Goal: Answer question/provide support: Share knowledge or assist other users

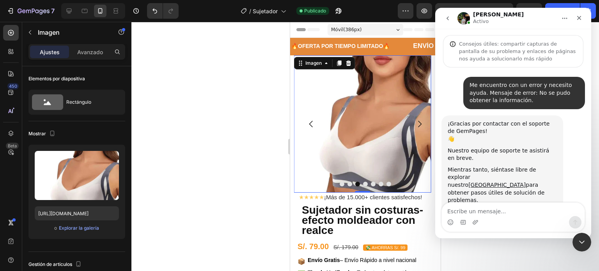
scroll to position [255, 0]
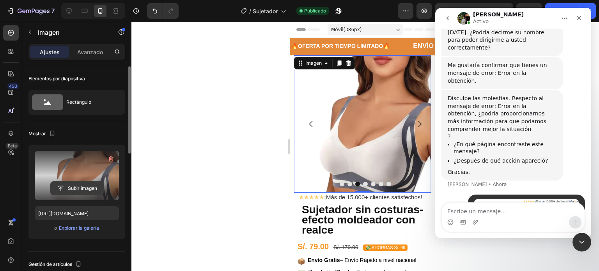
click at [77, 184] on input "file" at bounding box center [77, 188] width 53 height 13
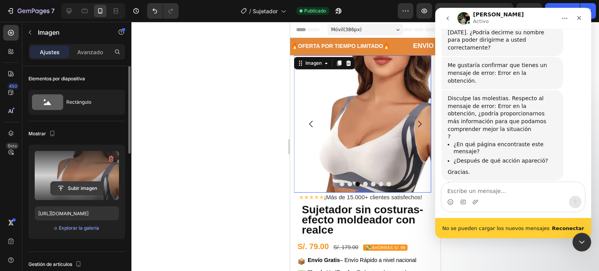
scroll to position [275, 0]
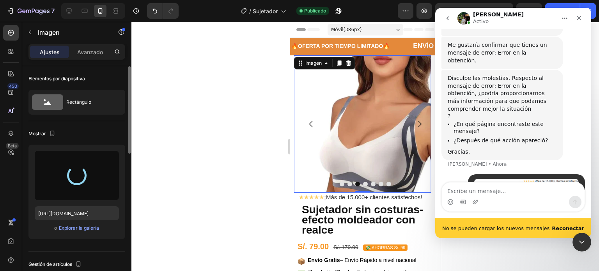
type input "[URL][DOMAIN_NAME]"
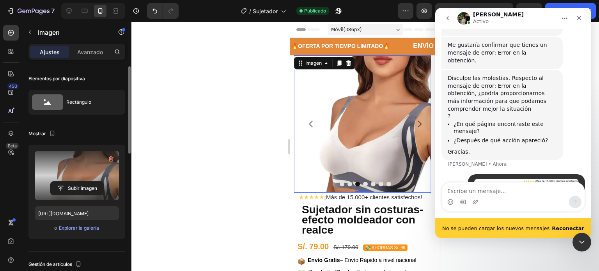
click at [571, 227] on b "Reconectar" at bounding box center [567, 228] width 32 height 6
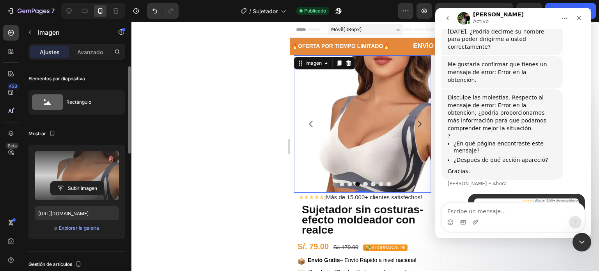
scroll to position [255, 0]
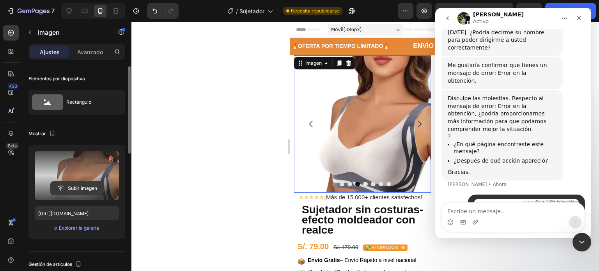
click at [86, 188] on input "file" at bounding box center [77, 188] width 53 height 13
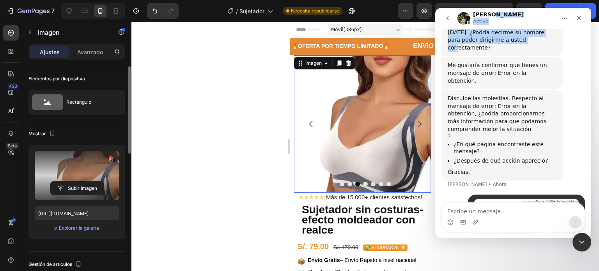
scroll to position [244, 0]
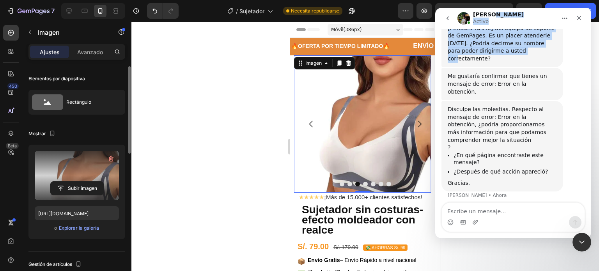
drag, startPoint x: 522, startPoint y: 14, endPoint x: 513, endPoint y: 39, distance: 27.4
click at [514, 42] on div "Jeremy Activo Consejos útiles: compartir capturas de pantalla de su problema y …" at bounding box center [513, 123] width 156 height 230
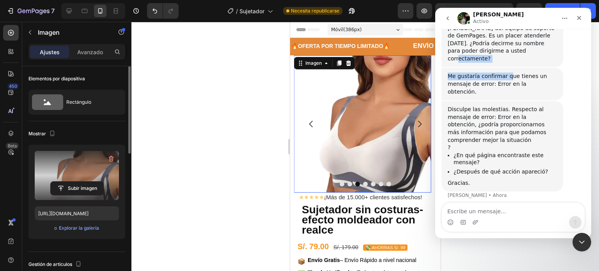
drag, startPoint x: 503, startPoint y: 45, endPoint x: 501, endPoint y: 29, distance: 16.1
click at [501, 29] on div "Me encuentro con un error y necesito ayuda. Mensaje de error: No se pudo obtene…" at bounding box center [512, 46] width 143 height 427
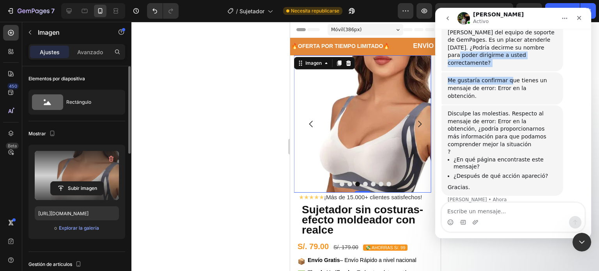
scroll to position [255, 0]
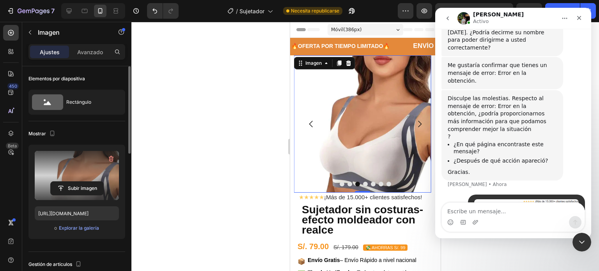
drag, startPoint x: 577, startPoint y: 65, endPoint x: 572, endPoint y: 63, distance: 5.2
click at [577, 90] on div "Disculpe las molestias. Respecto al mensaje de error: Error en la obtención, ¿p…" at bounding box center [512, 142] width 143 height 104
drag, startPoint x: 548, startPoint y: 17, endPoint x: 524, endPoint y: 30, distance: 27.7
click at [526, 30] on div "Jeremy Activo Consejos útiles: compartir capturas de pantalla de su problema y …" at bounding box center [513, 123] width 156 height 230
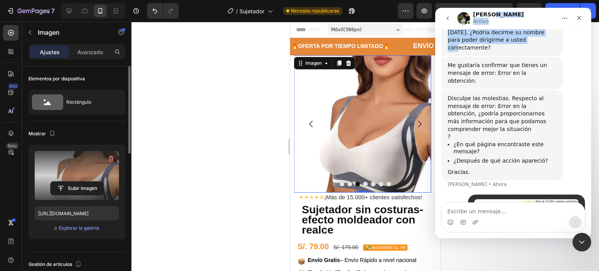
click at [560, 18] on button "Inicio" at bounding box center [564, 18] width 15 height 15
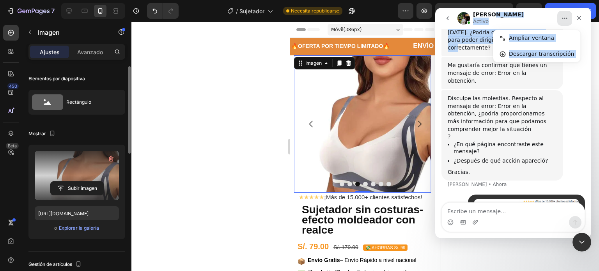
click at [549, 25] on div "Jeremy Activo Ampliar ventana Descargar transcripción" at bounding box center [513, 18] width 146 height 15
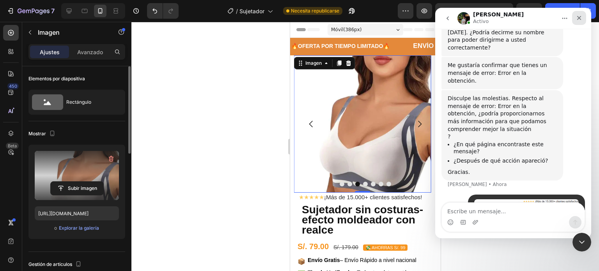
click at [577, 18] on icon "Cerrar" at bounding box center [579, 18] width 6 height 6
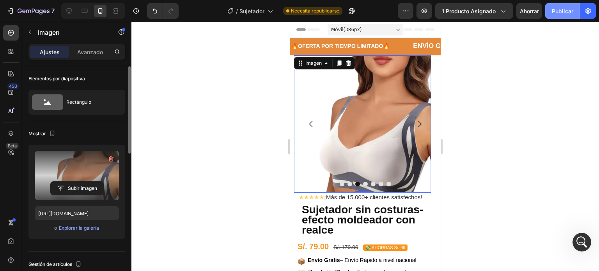
click at [550, 14] on button "Publicar" at bounding box center [562, 11] width 35 height 16
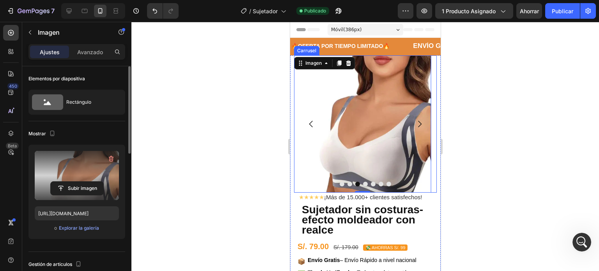
click at [309, 124] on icon "Flecha hacia atrás del carrusel" at bounding box center [311, 124] width 4 height 7
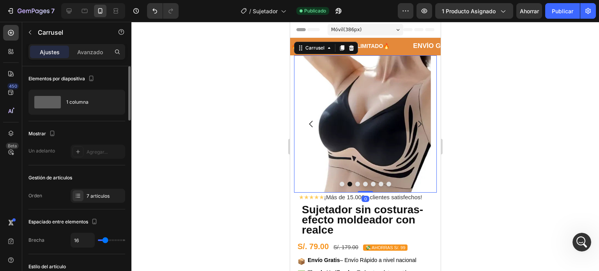
click at [309, 124] on icon "Flecha hacia atrás del carrusel" at bounding box center [311, 124] width 4 height 7
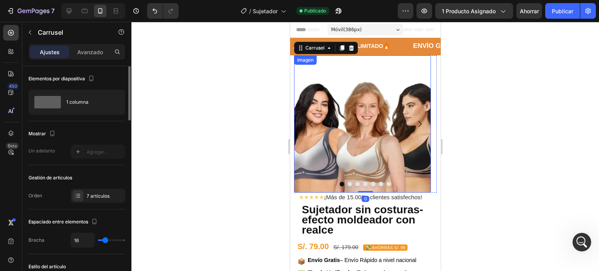
click at [343, 117] on img at bounding box center [361, 123] width 137 height 137
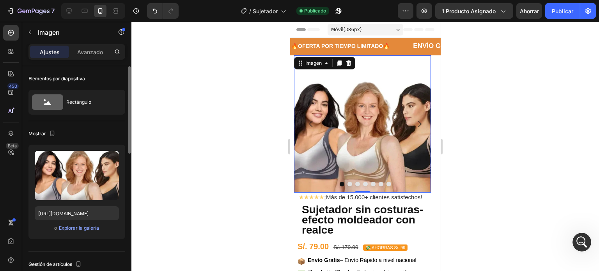
click at [343, 117] on img at bounding box center [361, 123] width 137 height 137
click at [345, 117] on img at bounding box center [361, 123] width 137 height 137
click at [559, 11] on font "Publicar" at bounding box center [561, 11] width 21 height 7
click at [415, 118] on button "Carrusel Siguiente Flecha" at bounding box center [419, 124] width 22 height 22
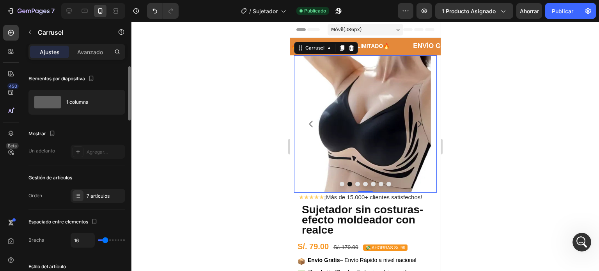
click at [373, 182] on div at bounding box center [364, 184] width 143 height 5
click at [370, 184] on button "Punto" at bounding box center [372, 184] width 5 height 5
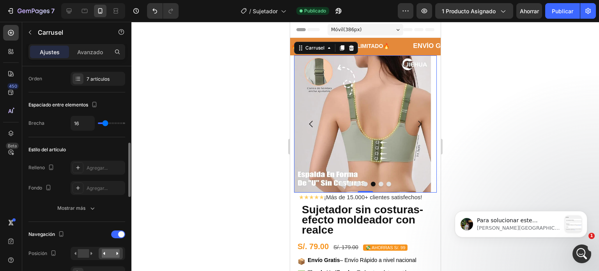
scroll to position [195, 0]
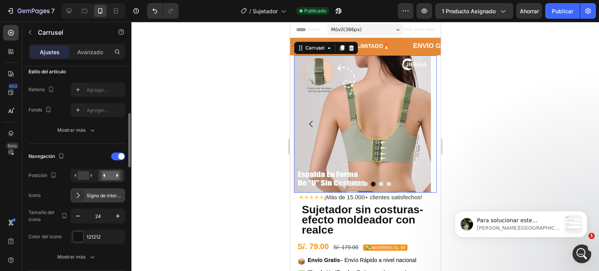
click at [109, 194] on font "Signo de intercalación regular derecha" at bounding box center [130, 195] width 86 height 6
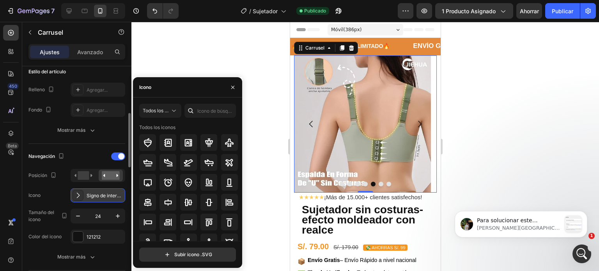
click at [109, 194] on font "Signo de intercalación regular derecha" at bounding box center [130, 195] width 86 height 6
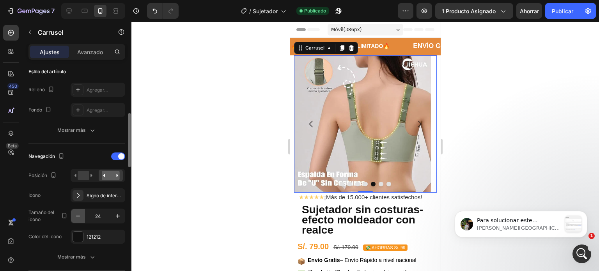
click at [76, 213] on icon "button" at bounding box center [78, 216] width 8 height 8
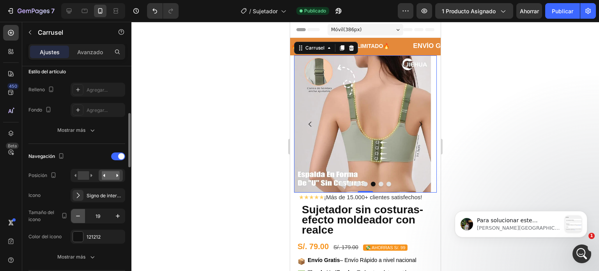
click at [76, 213] on icon "button" at bounding box center [78, 216] width 8 height 8
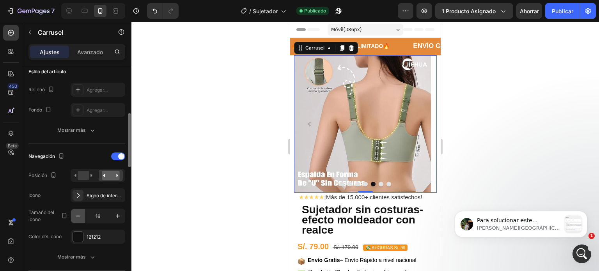
click at [76, 213] on icon "button" at bounding box center [78, 216] width 8 height 8
type input "14"
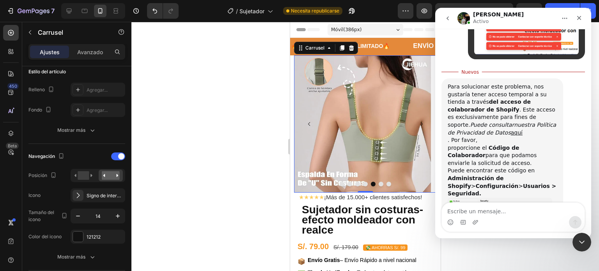
scroll to position [427, 0]
click at [496, 197] on img "Jeremy dice…" at bounding box center [499, 217] width 104 height 41
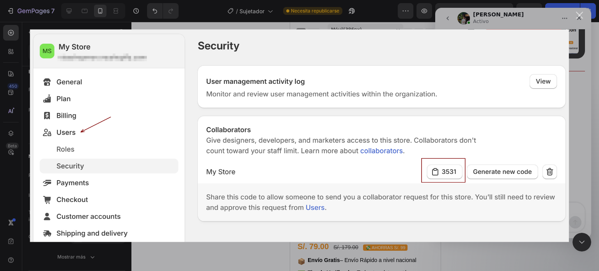
click at [585, 132] on div "Intercom Messenger" at bounding box center [299, 135] width 599 height 271
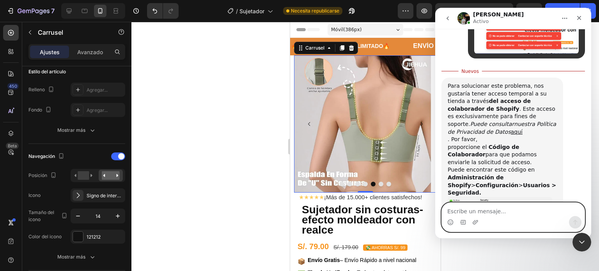
click at [458, 213] on textarea "Escribe un mensaje..." at bounding box center [512, 209] width 143 height 13
paste textarea "4229"
type textarea "4229"
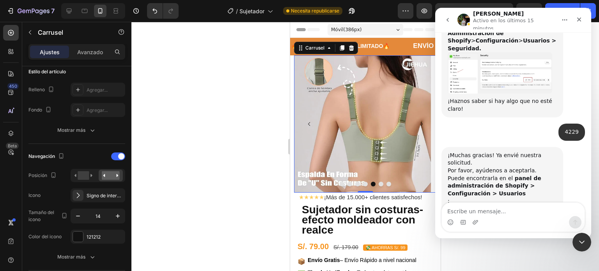
scroll to position [602, 0]
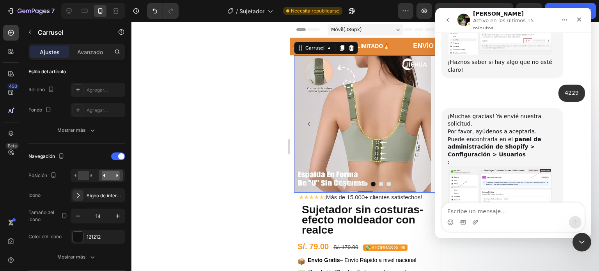
click at [523, 166] on img "Jeremy dice…" at bounding box center [499, 188] width 104 height 45
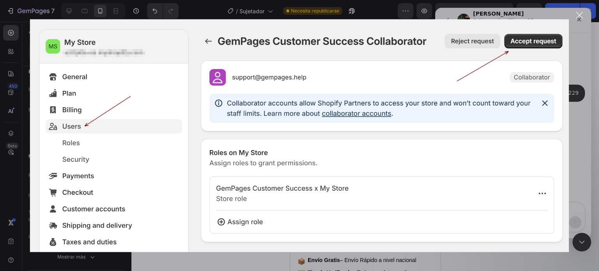
click at [586, 107] on div "Intercom Messenger" at bounding box center [299, 135] width 599 height 271
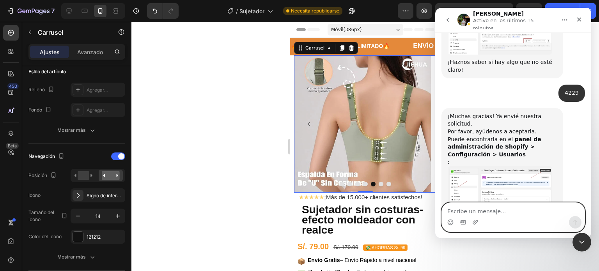
click at [487, 212] on textarea "Escribe un mensaje..." at bounding box center [512, 209] width 143 height 13
type textarea "ya esta"
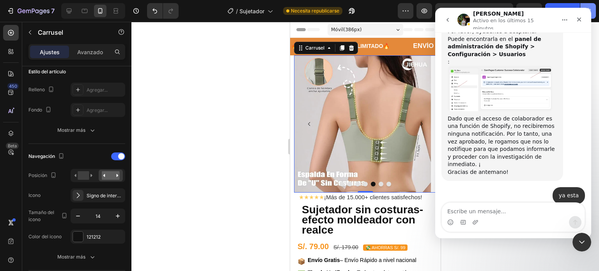
scroll to position [709, 0]
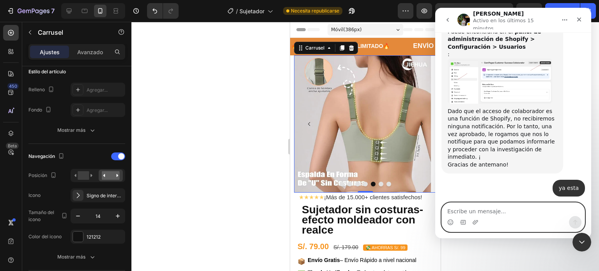
click at [509, 205] on textarea "Escribe un mensaje..." at bounding box center [512, 209] width 143 height 13
type textarea "entonces seguira asi"
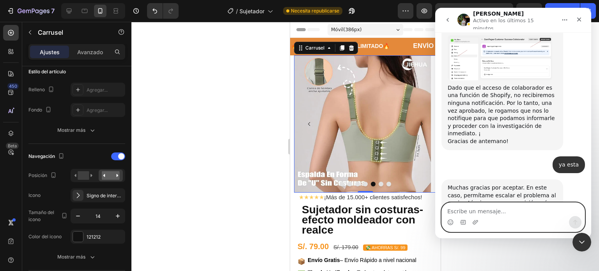
type textarea "?"
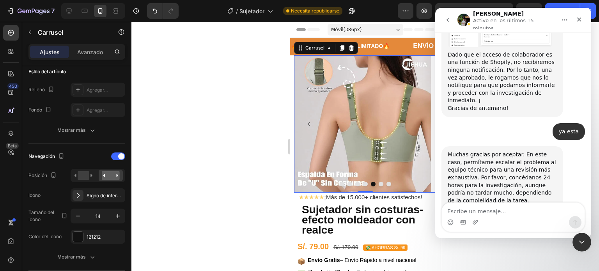
scroll to position [796, 0]
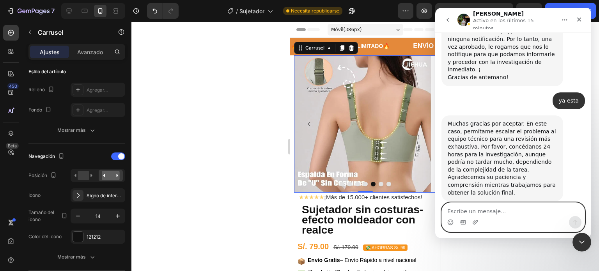
click at [512, 212] on textarea "Escribe un mensaje..." at bounding box center [512, 209] width 143 height 13
type textarea "assu:("
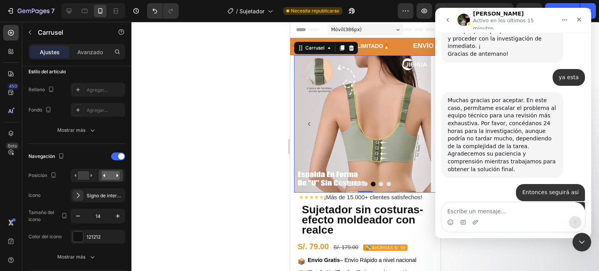
click at [249, 78] on div at bounding box center [364, 146] width 467 height 249
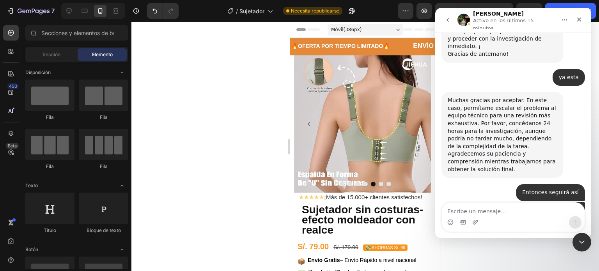
click at [447, 14] on button "volver" at bounding box center [447, 19] width 15 height 15
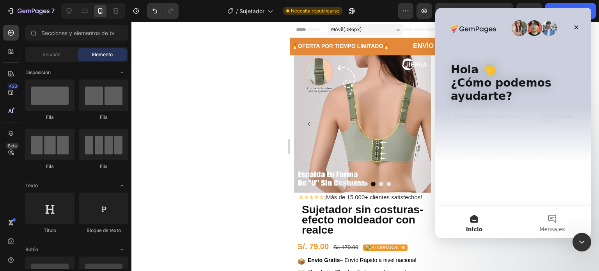
scroll to position [0, 0]
click at [550, 218] on button "Mensajes" at bounding box center [552, 222] width 78 height 31
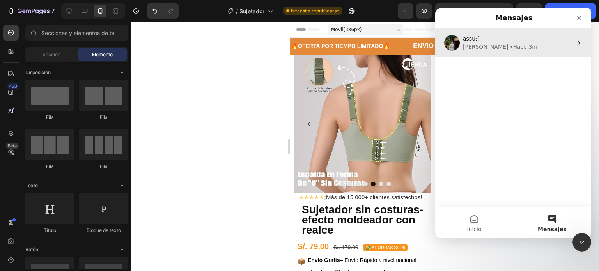
click at [512, 48] on div "Jeremy • Hace 3m" at bounding box center [518, 47] width 110 height 8
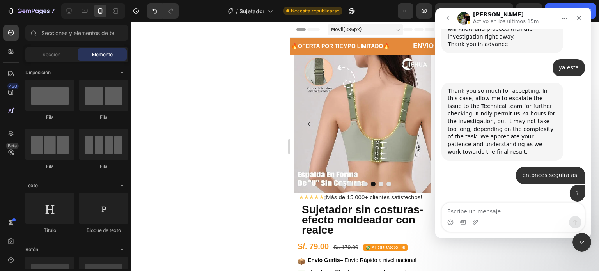
scroll to position [789, 0]
click at [577, 15] on icon "Cerrar" at bounding box center [579, 18] width 6 height 6
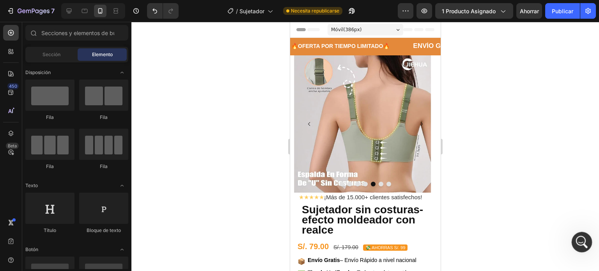
click at [575, 246] on div "Abrir Intercom Messenger" at bounding box center [580, 241] width 26 height 26
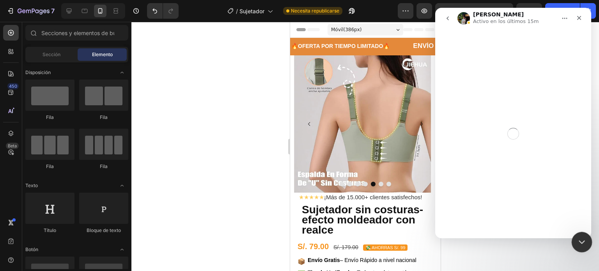
click at [575, 246] on div "Cerrar Intercom Messenger" at bounding box center [580, 240] width 19 height 19
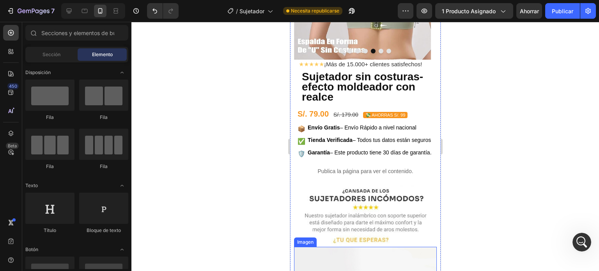
scroll to position [39, 0]
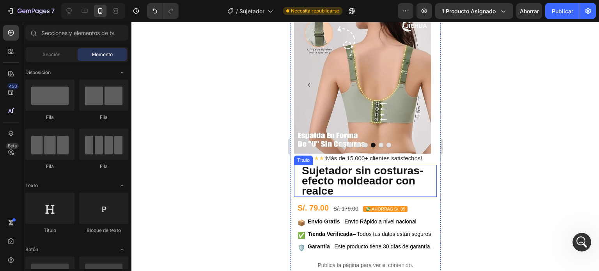
click at [364, 102] on img at bounding box center [361, 85] width 137 height 137
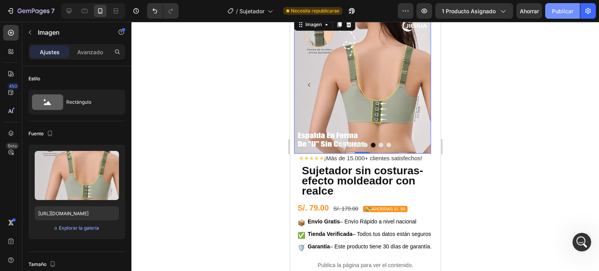
click at [556, 11] on font "Publicar" at bounding box center [561, 11] width 21 height 7
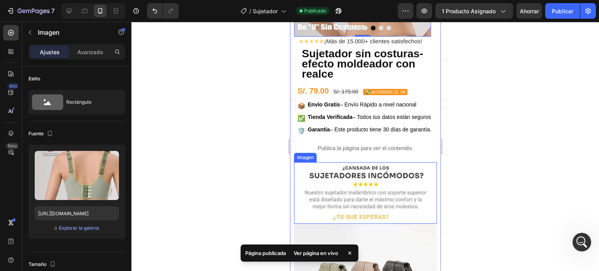
scroll to position [195, 0]
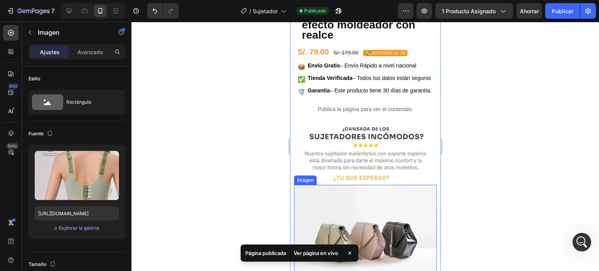
click at [352, 214] on img at bounding box center [364, 238] width 143 height 107
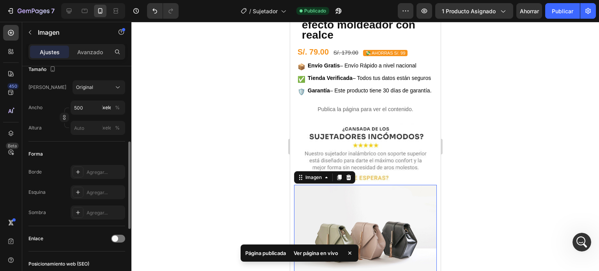
scroll to position [0, 0]
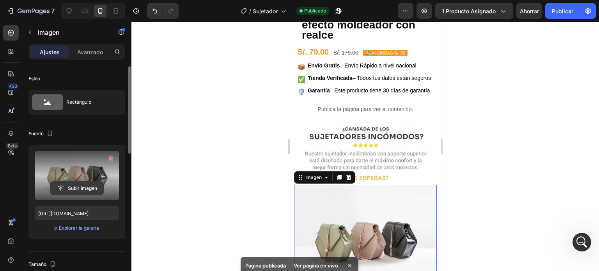
click at [88, 187] on input "file" at bounding box center [77, 188] width 53 height 13
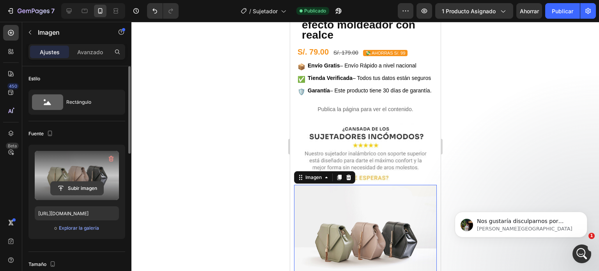
scroll to position [835, 0]
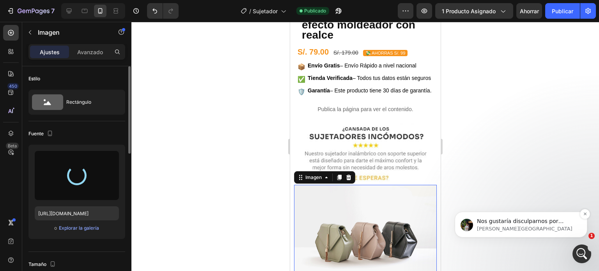
type input "https://cdn.shopify.com/s/files/1/0589/7751/7653/files/gempages_572855499125424…"
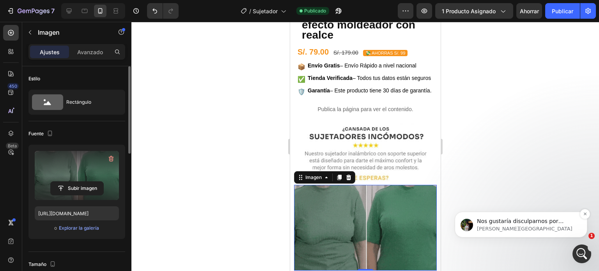
click at [520, 225] on p "Jeremy • Ahora" at bounding box center [527, 228] width 101 height 7
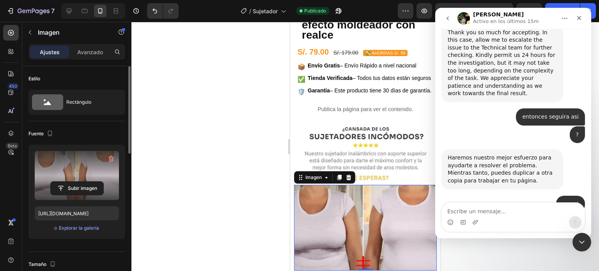
scroll to position [848, 0]
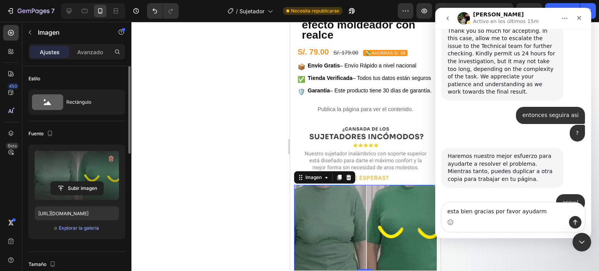
type textarea "esta bien gracias por favor ayudarme"
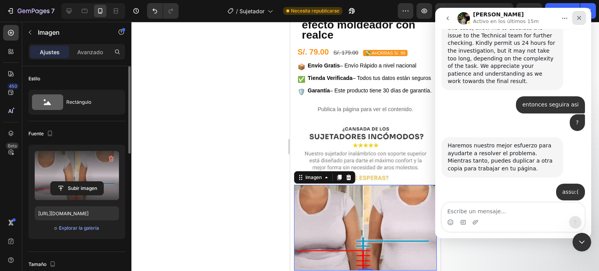
click at [581, 17] on icon "Cerrar" at bounding box center [579, 18] width 6 height 6
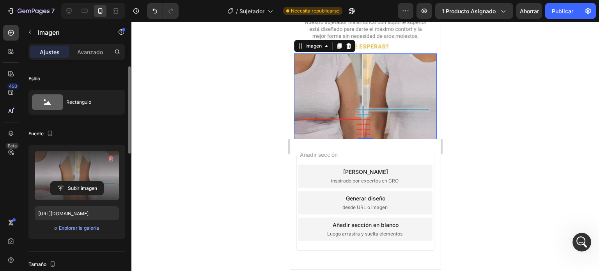
scroll to position [346, 0]
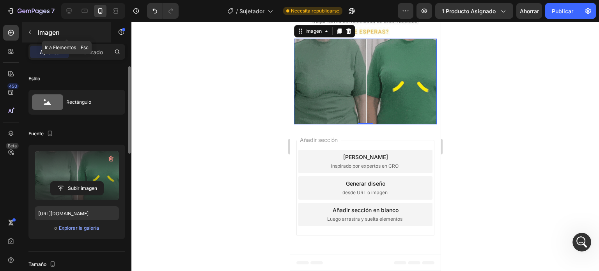
click at [34, 26] on button "button" at bounding box center [30, 32] width 12 height 12
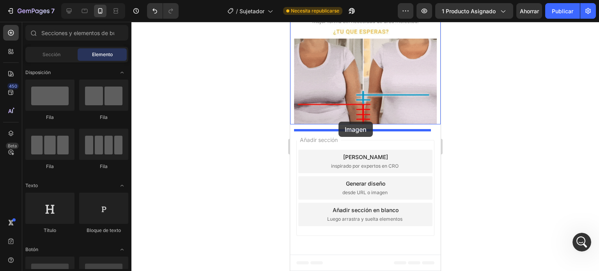
drag, startPoint x: 357, startPoint y: 173, endPoint x: 338, endPoint y: 122, distance: 54.4
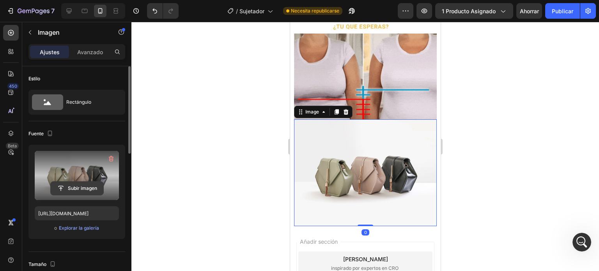
click at [86, 187] on input "file" at bounding box center [77, 188] width 53 height 13
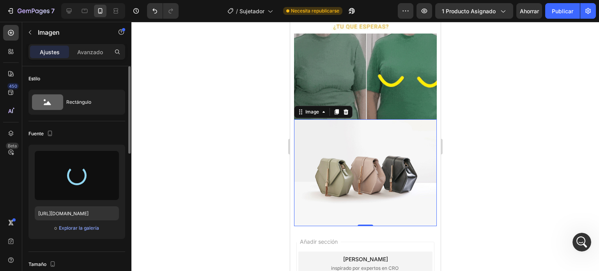
type input "https://cdn.shopify.com/s/files/1/0589/7751/7653/files/gempages_572855499125424…"
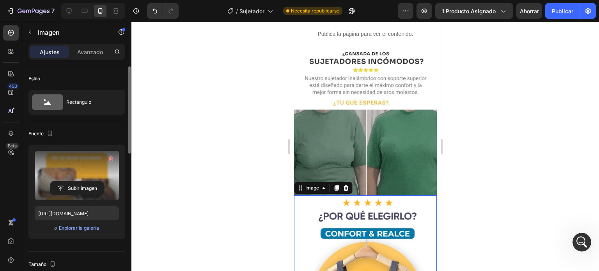
scroll to position [164, 0]
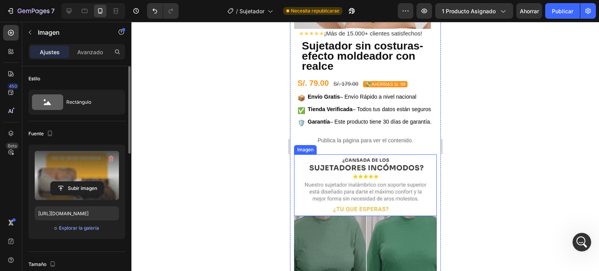
click at [369, 180] on img at bounding box center [364, 185] width 143 height 62
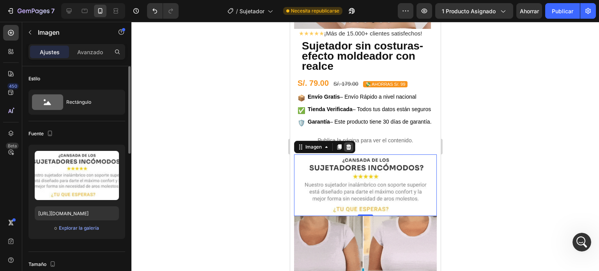
click at [349, 150] on icon at bounding box center [348, 146] width 5 height 5
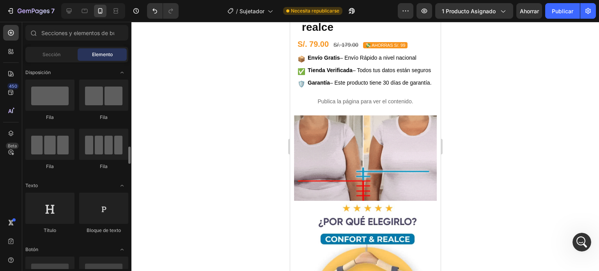
scroll to position [78, 0]
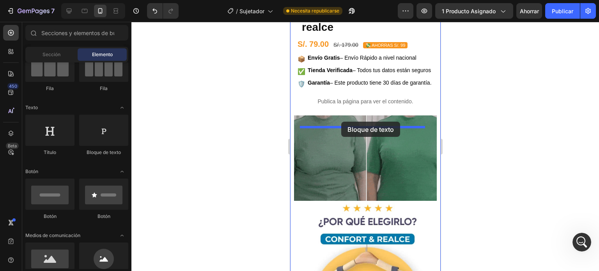
drag, startPoint x: 384, startPoint y: 152, endPoint x: 341, endPoint y: 122, distance: 53.4
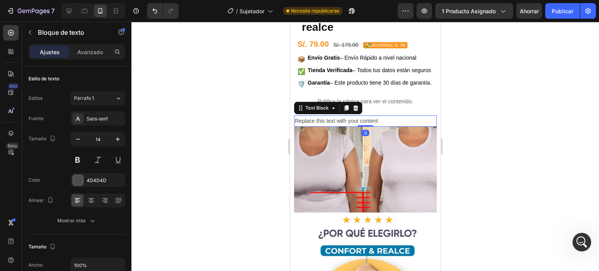
click at [339, 127] on div "Replace this text with your content" at bounding box center [364, 120] width 143 height 11
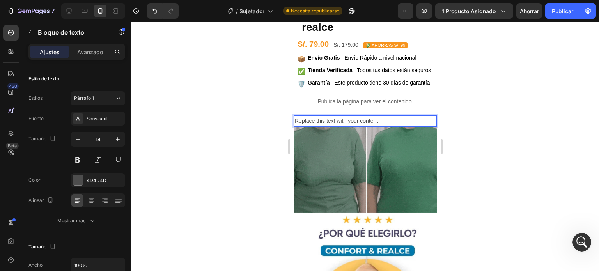
click at [338, 126] on p "Replace this text with your content" at bounding box center [364, 121] width 141 height 10
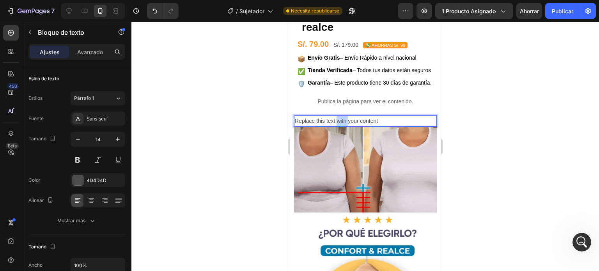
click at [338, 126] on p "Replace this text with your content" at bounding box center [364, 121] width 141 height 10
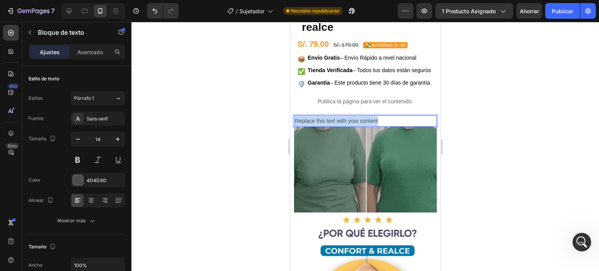
click at [338, 126] on p "Replace this text with your content" at bounding box center [364, 121] width 141 height 10
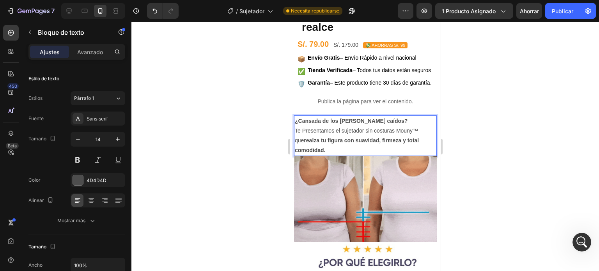
click at [338, 124] on strong "¿Cansada de los [PERSON_NAME] caídos?" at bounding box center [350, 121] width 113 height 6
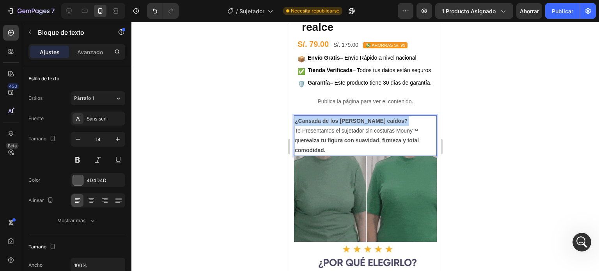
click at [338, 124] on strong "¿Cansada de los [PERSON_NAME] caídos?" at bounding box center [350, 121] width 113 height 6
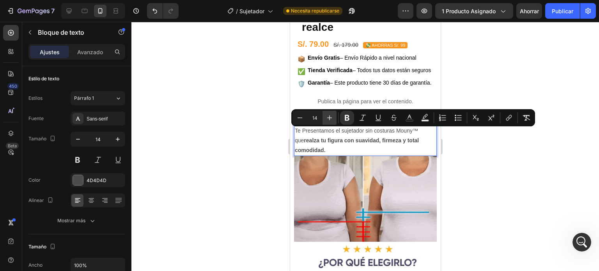
click at [327, 118] on icon "Editor contextual toolbar" at bounding box center [329, 118] width 8 height 8
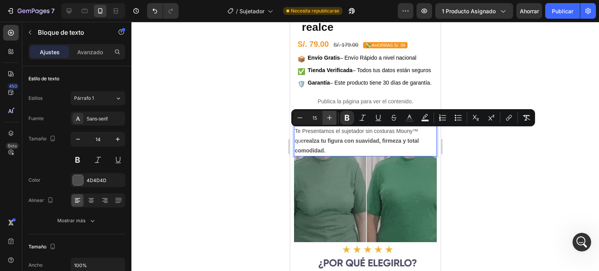
click at [327, 118] on icon "Editor contextual toolbar" at bounding box center [329, 118] width 8 height 8
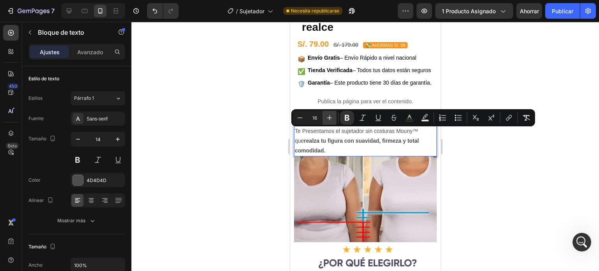
click at [327, 118] on icon "Editor contextual toolbar" at bounding box center [329, 118] width 8 height 8
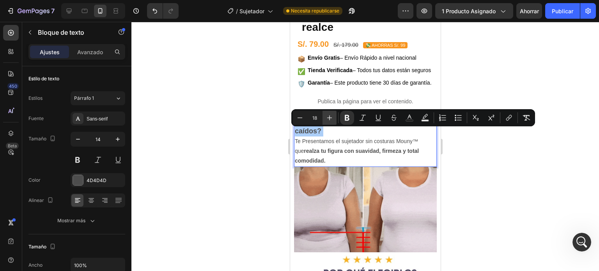
click at [327, 118] on icon "Editor contextual toolbar" at bounding box center [329, 118] width 8 height 8
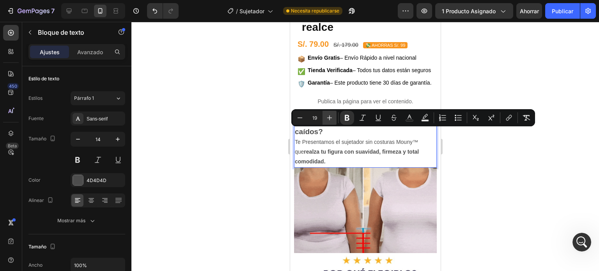
click at [327, 118] on icon "Editor contextual toolbar" at bounding box center [329, 118] width 8 height 8
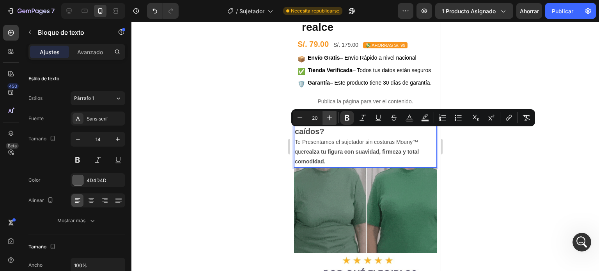
click at [327, 118] on icon "Editor contextual toolbar" at bounding box center [329, 118] width 8 height 8
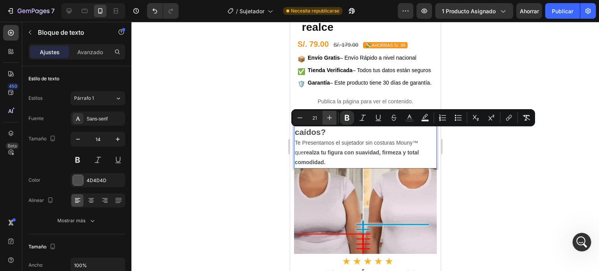
click at [327, 118] on icon "Editor contextual toolbar" at bounding box center [329, 118] width 8 height 8
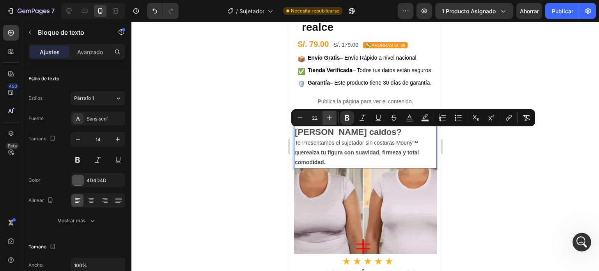
click at [327, 118] on icon "Editor contextual toolbar" at bounding box center [329, 118] width 8 height 8
click at [299, 120] on icon "Editor contextual toolbar" at bounding box center [300, 118] width 8 height 8
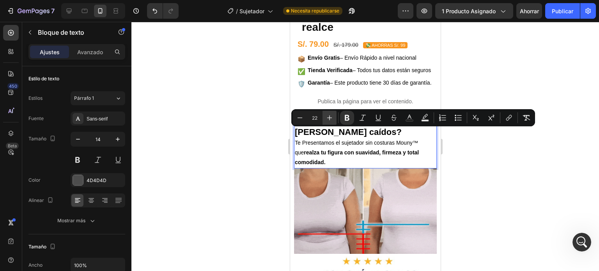
click at [331, 116] on icon "Editor contextual toolbar" at bounding box center [329, 118] width 8 height 8
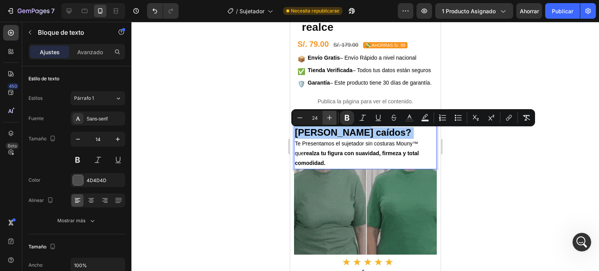
click at [331, 116] on icon "Editor contextual toolbar" at bounding box center [329, 118] width 8 height 8
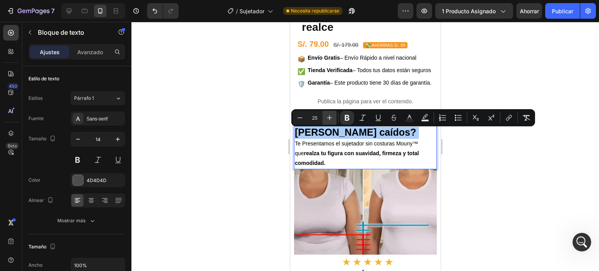
click at [331, 116] on icon "Editor contextual toolbar" at bounding box center [329, 118] width 8 height 8
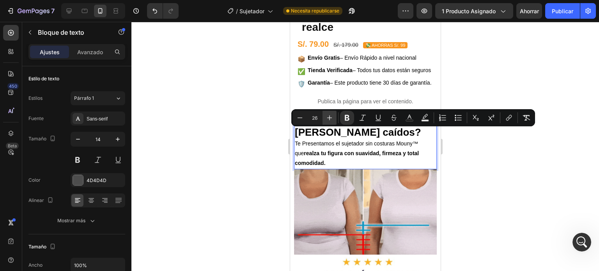
click at [331, 116] on icon "Editor contextual toolbar" at bounding box center [329, 118] width 8 height 8
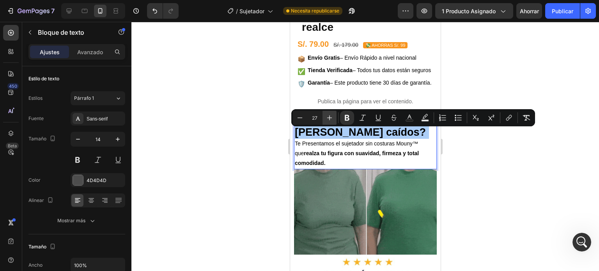
click at [331, 116] on icon "Editor contextual toolbar" at bounding box center [329, 118] width 8 height 8
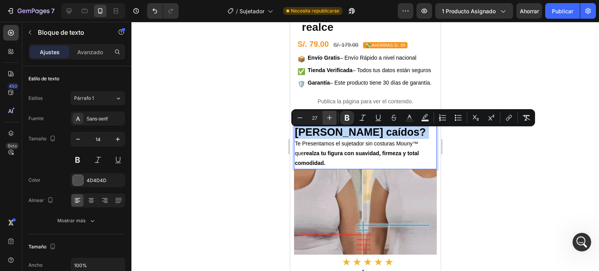
type input "28"
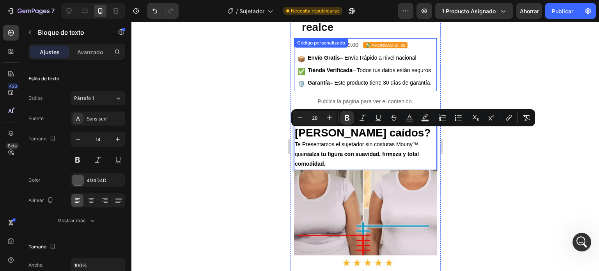
click at [317, 54] on span "Envío Gratis – Envío Rápido a nivel nacional" at bounding box center [361, 58] width 109 height 8
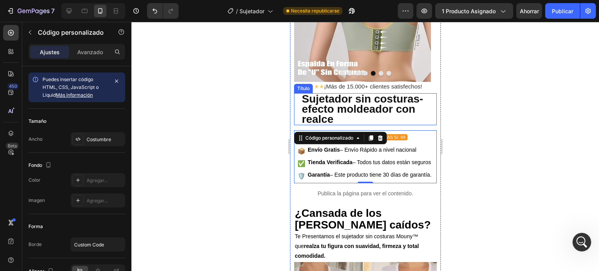
scroll to position [117, 0]
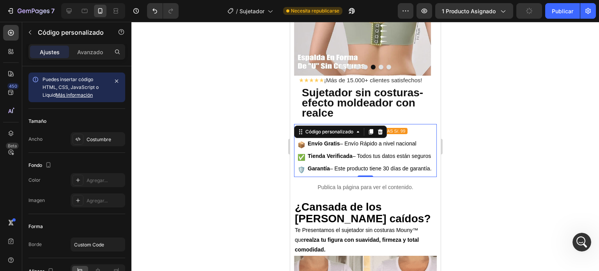
click at [396, 129] on font "💸 AHORRAS S/. 99" at bounding box center [385, 131] width 40 height 5
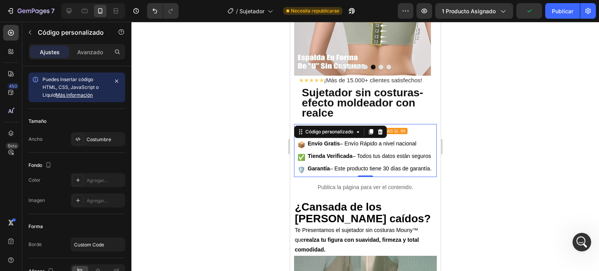
click at [396, 129] on font "💸 AHORRAS S/. 99" at bounding box center [385, 131] width 40 height 5
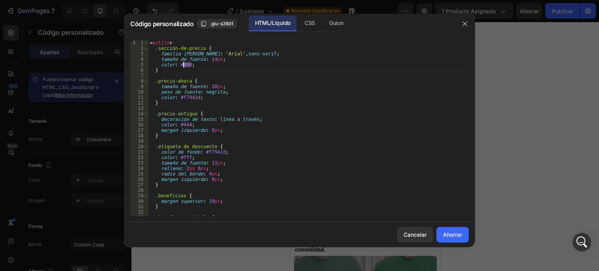
drag, startPoint x: 194, startPoint y: 64, endPoint x: 184, endPoint y: 64, distance: 9.8
click at [184, 64] on div "< estilo > .sección-de-precio { familia de fuentes : ' Arial ' , sans-serif ; t…" at bounding box center [305, 133] width 314 height 187
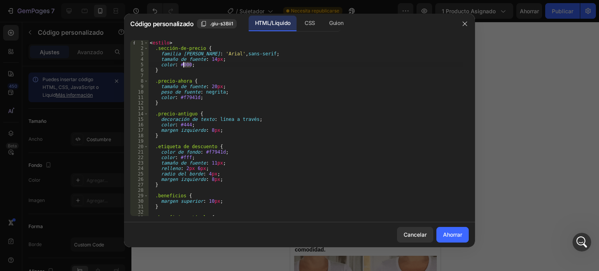
click at [200, 68] on div "< estilo > .sección-de-precio { familia de fuentes : ' Arial ' , sans-serif ; t…" at bounding box center [305, 133] width 314 height 187
type textarea "}"
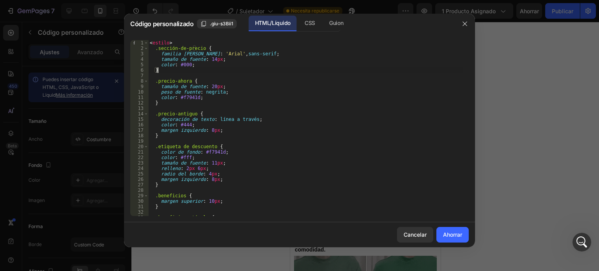
click at [244, 77] on div "< estilo > .sección-de-precio { familia de fuentes : ' Arial ' , sans-serif ; t…" at bounding box center [305, 133] width 314 height 187
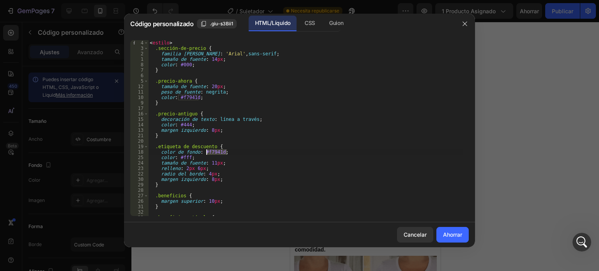
drag, startPoint x: 226, startPoint y: 149, endPoint x: 207, endPoint y: 150, distance: 19.5
click at [207, 150] on div "< estilo > .sección-de-precio { familia de fuentes : ' Arial ' , sans-serif ; t…" at bounding box center [305, 133] width 314 height 187
drag, startPoint x: 202, startPoint y: 99, endPoint x: 184, endPoint y: 97, distance: 18.5
click at [184, 97] on div "< estilo > .sección-de-precio { familia de fuentes : ' Arial ' , sans-serif ; t…" at bounding box center [305, 133] width 314 height 187
type textarea "color: #f7941d;"
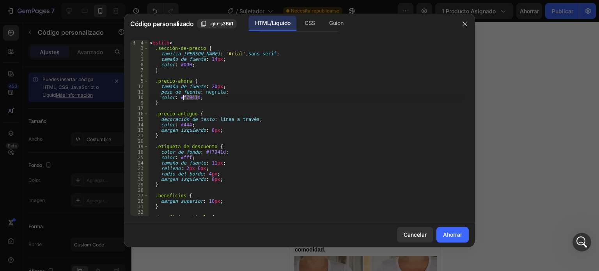
click at [203, 95] on div "< estilo > .sección-de-precio { familia de fuentes : ' Arial ' , sans-serif ; t…" at bounding box center [305, 128] width 314 height 176
click at [203, 95] on div "< estilo > .sección-de-precio { familia de fuentes : ' Arial ' , sans-serif ; t…" at bounding box center [305, 133] width 314 height 187
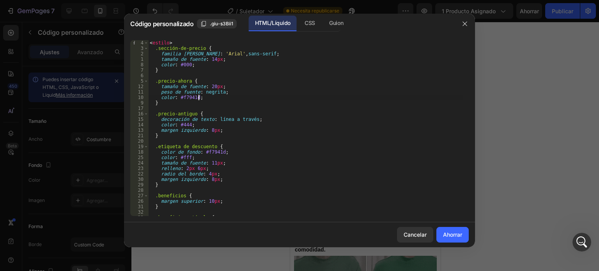
click at [203, 98] on div "< estilo > .sección-de-precio { familia de fuentes : ' Arial ' , sans-serif ; t…" at bounding box center [305, 133] width 314 height 187
drag, startPoint x: 201, startPoint y: 97, endPoint x: 195, endPoint y: 97, distance: 5.8
click at [195, 97] on div "< estilo > .sección-de-precio { familia de fuentes : ' Arial ' , sans-serif ; t…" at bounding box center [305, 133] width 314 height 187
drag, startPoint x: 183, startPoint y: 97, endPoint x: 202, endPoint y: 97, distance: 18.7
click at [202, 97] on div "< estilo > .sección-de-precio { familia de fuentes : ' Arial ' , sans-serif ; t…" at bounding box center [305, 133] width 314 height 187
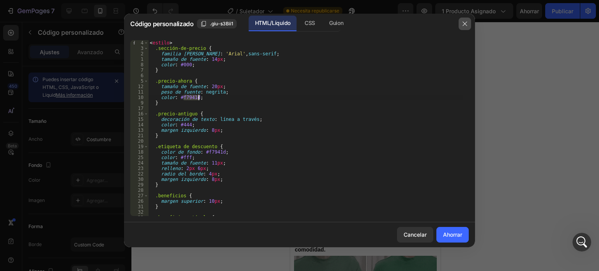
click at [463, 25] on icon "button" at bounding box center [464, 24] width 6 height 6
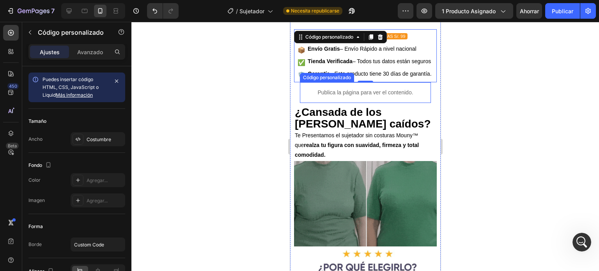
scroll to position [234, 0]
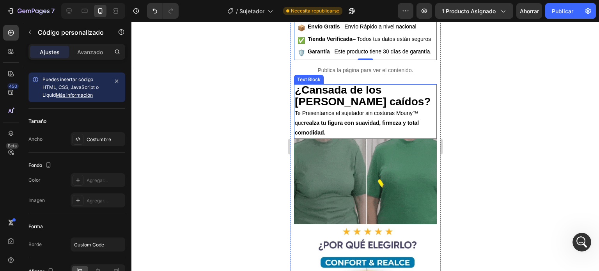
click at [311, 98] on strong "¿Cansada de los [PERSON_NAME] caídos?" at bounding box center [362, 96] width 136 height 24
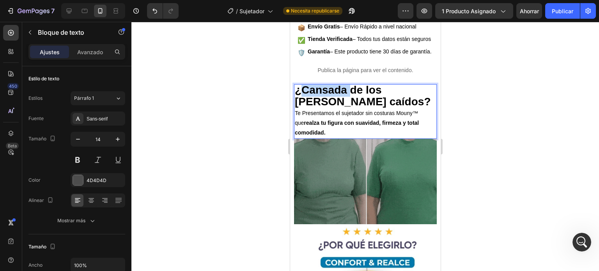
click at [313, 104] on strong "¿Cansada de los [PERSON_NAME] caídos?" at bounding box center [362, 96] width 136 height 24
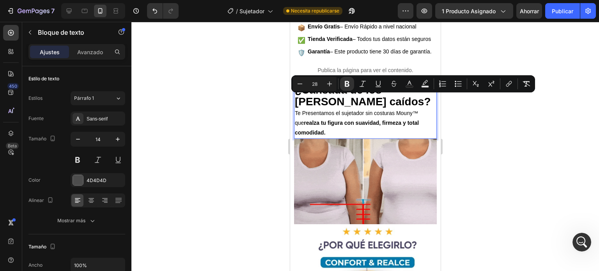
click at [358, 108] on p "¿Cansada de los [PERSON_NAME] caídos?" at bounding box center [364, 96] width 141 height 23
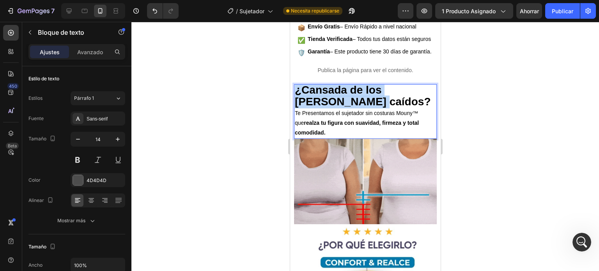
drag, startPoint x: 343, startPoint y: 112, endPoint x: 305, endPoint y: 96, distance: 41.0
click at [294, 99] on p "¿Cansada de los [PERSON_NAME] caídos?" at bounding box center [364, 96] width 141 height 23
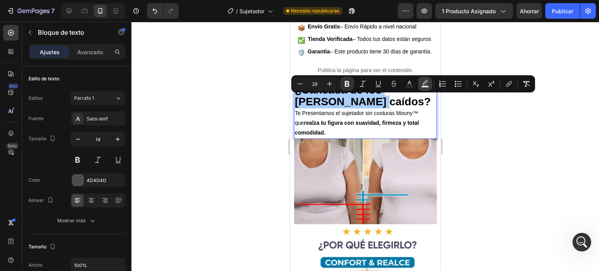
click at [424, 83] on icon "Editor contextual toolbar" at bounding box center [425, 84] width 8 height 8
type input "000000"
type input "77"
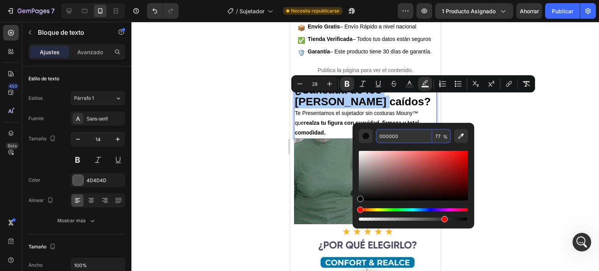
click at [405, 138] on input "000000" at bounding box center [404, 136] width 56 height 14
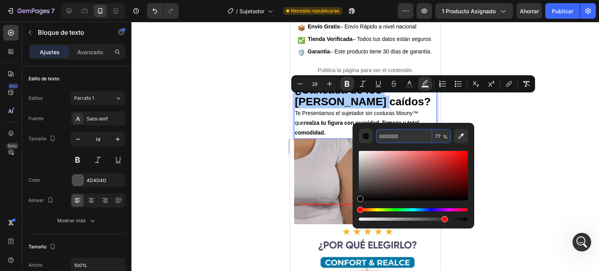
paste input "7941d;"
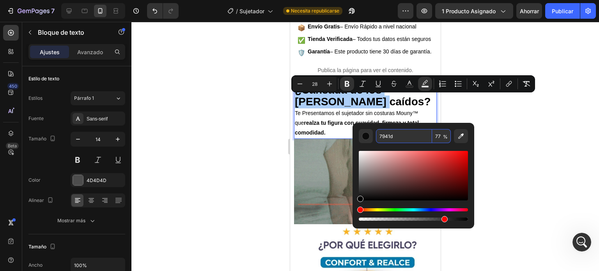
type input "000000"
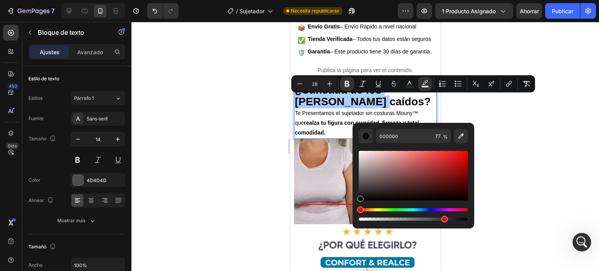
click at [478, 123] on div at bounding box center [364, 146] width 467 height 249
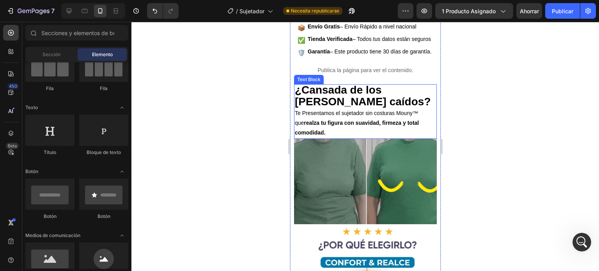
click at [325, 106] on strong "¿Cansada de los [PERSON_NAME] caídos?" at bounding box center [362, 96] width 136 height 24
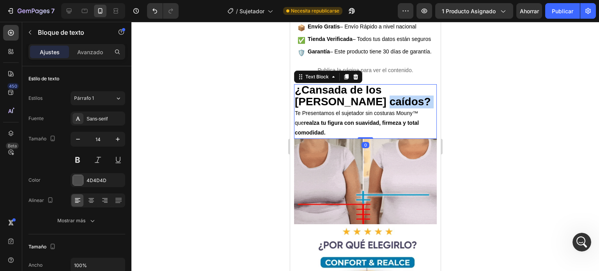
click at [340, 108] on p "¿Cansada de los [PERSON_NAME] caídos?" at bounding box center [364, 96] width 141 height 23
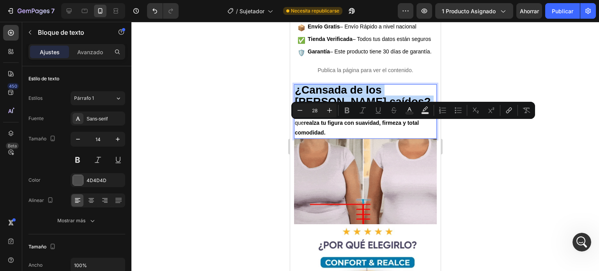
type input "14"
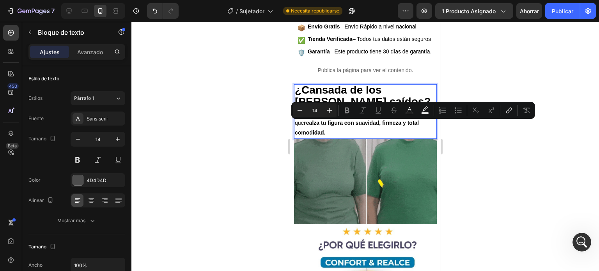
click at [332, 128] on p "Te Presentamos el sujetador sin costuras Mouny™ que realza tu figura con suavid…" at bounding box center [364, 123] width 141 height 30
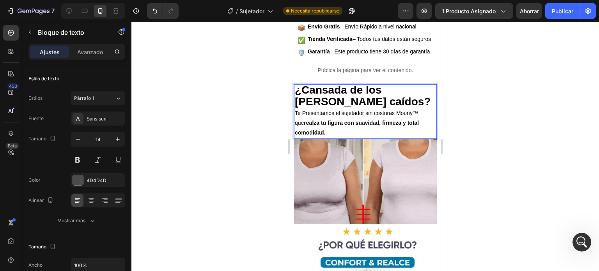
click at [334, 108] on strong "¿Cansada de los [PERSON_NAME] caídos?" at bounding box center [362, 96] width 136 height 24
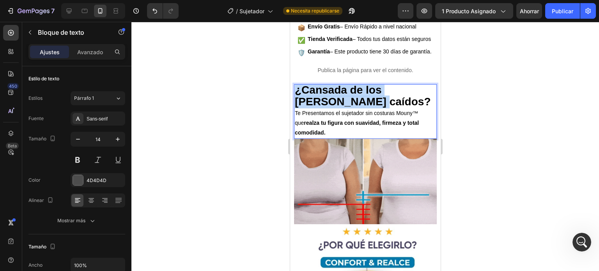
drag, startPoint x: 337, startPoint y: 115, endPoint x: 292, endPoint y: 101, distance: 46.8
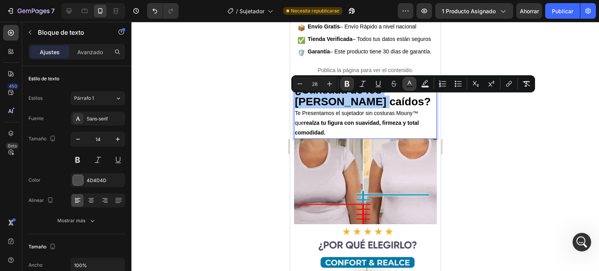
click at [408, 86] on rect "Editor contextual toolbar" at bounding box center [409, 87] width 7 height 2
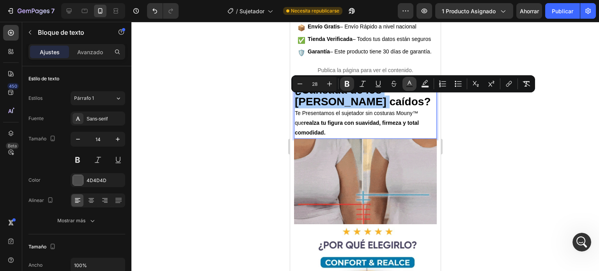
type input "000000"
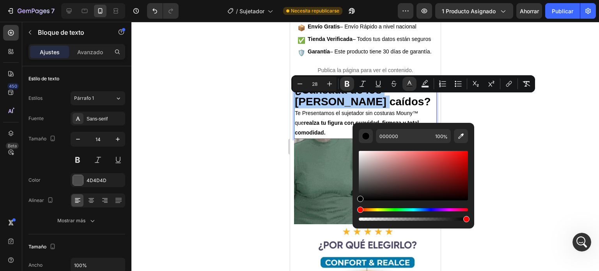
drag, startPoint x: 398, startPoint y: 125, endPoint x: 398, endPoint y: 132, distance: 7.0
click at [398, 129] on div "000000 100 %" at bounding box center [413, 172] width 122 height 99
click at [398, 132] on input "000000" at bounding box center [404, 136] width 56 height 14
click at [363, 135] on div "Editor contextual toolbar" at bounding box center [366, 136] width 8 height 8
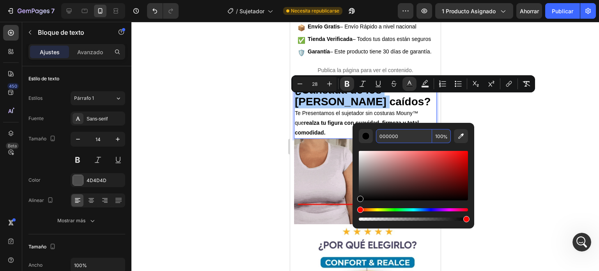
click at [403, 134] on input "000000" at bounding box center [404, 136] width 56 height 14
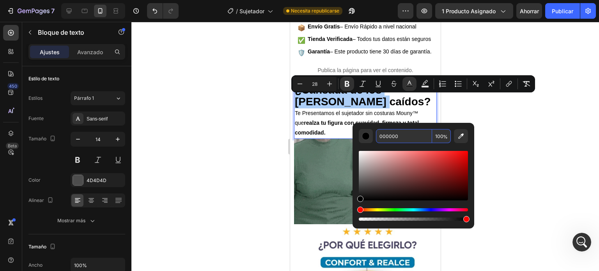
click at [403, 134] on input "000000" at bounding box center [404, 136] width 56 height 14
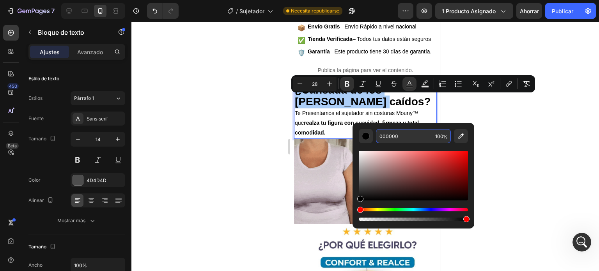
click at [403, 134] on input "000000" at bounding box center [404, 136] width 56 height 14
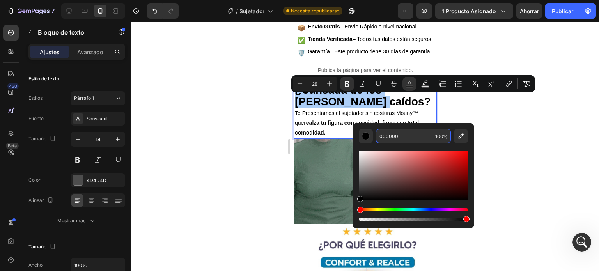
paste input "7941d;"
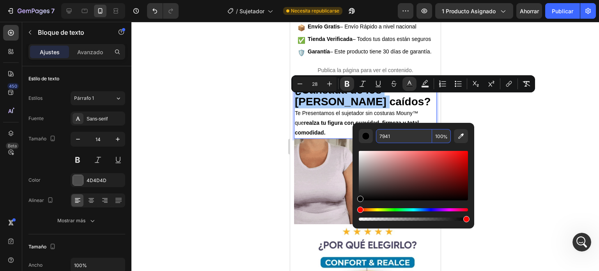
type input "000000"
click at [509, 137] on div at bounding box center [364, 146] width 467 height 249
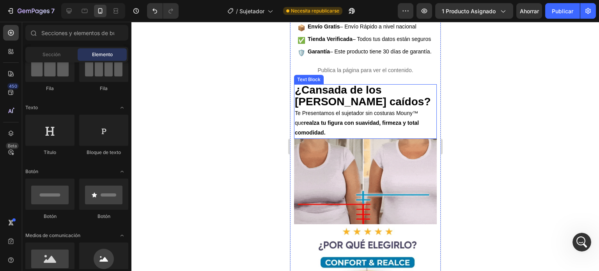
click at [348, 131] on p "Te Presentamos el sujetador sin costuras Mouny™ que realza tu figura con suavid…" at bounding box center [364, 123] width 141 height 30
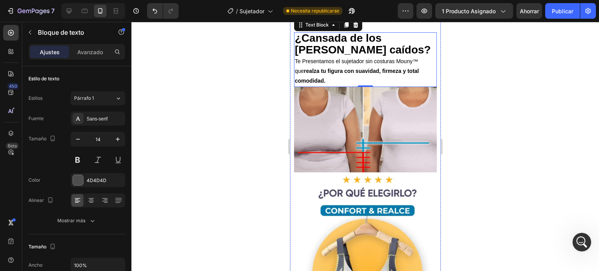
scroll to position [195, 0]
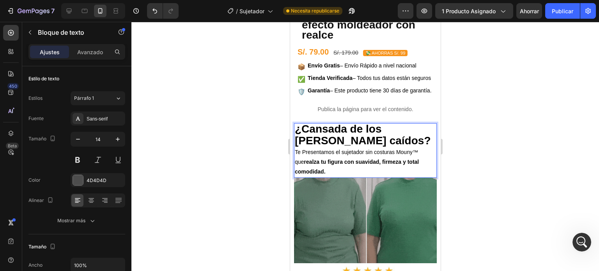
click at [393, 168] on p "Te Presentamos el sujetador sin costuras Mouny™ que realza tu figura con suavid…" at bounding box center [364, 162] width 141 height 30
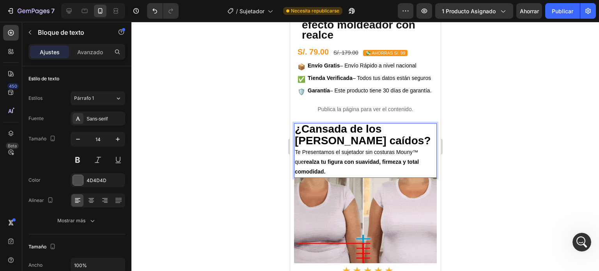
click at [410, 164] on p "Te Presentamos el sujetador sin costuras Mouny™ que realza tu figura con suavid…" at bounding box center [364, 162] width 141 height 30
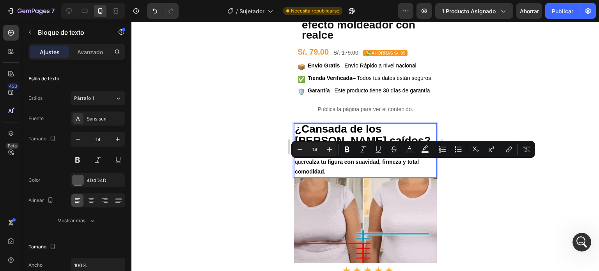
drag, startPoint x: 410, startPoint y: 164, endPoint x: 397, endPoint y: 165, distance: 13.3
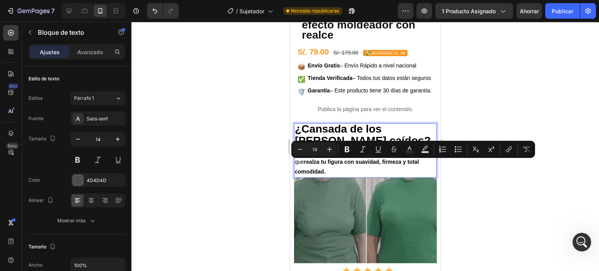
click at [397, 165] on p "Te Presentamos el sujetador sin costuras Mouny™ que realza tu figura con suavid…" at bounding box center [364, 162] width 141 height 30
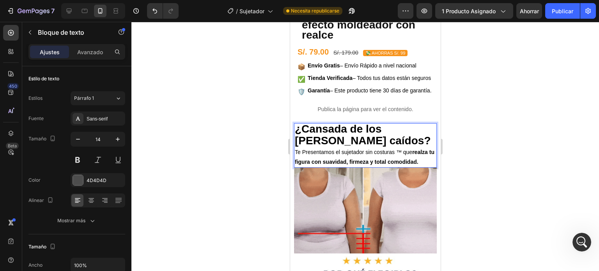
click at [351, 141] on strong "¿Cansada de los [PERSON_NAME] caídos?" at bounding box center [362, 135] width 136 height 24
click at [341, 147] on p "¿Cansada de los [PERSON_NAME] caídos?" at bounding box center [364, 135] width 141 height 23
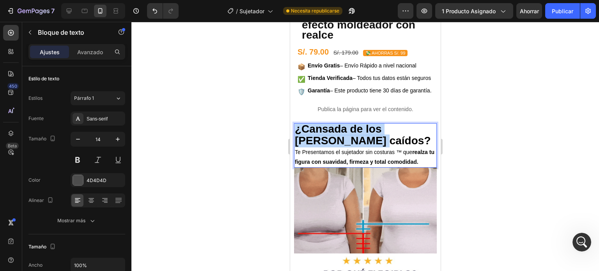
drag, startPoint x: 339, startPoint y: 152, endPoint x: 297, endPoint y: 145, distance: 43.0
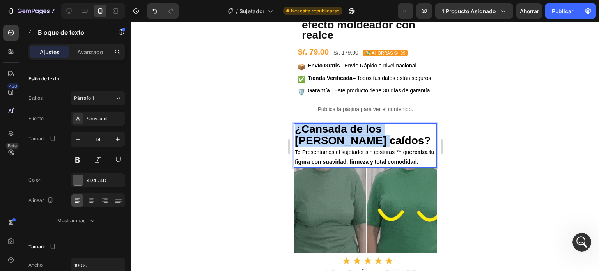
click at [297, 145] on p "¿Cansada de los [PERSON_NAME] caídos?" at bounding box center [364, 135] width 141 height 23
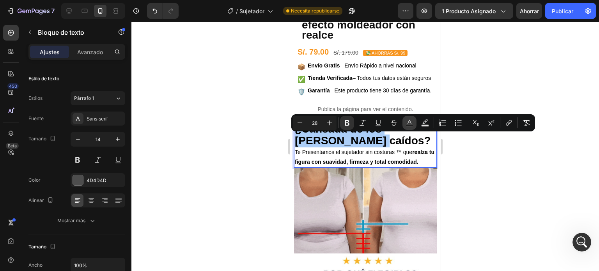
click at [414, 127] on button "Text Color" at bounding box center [409, 123] width 14 height 14
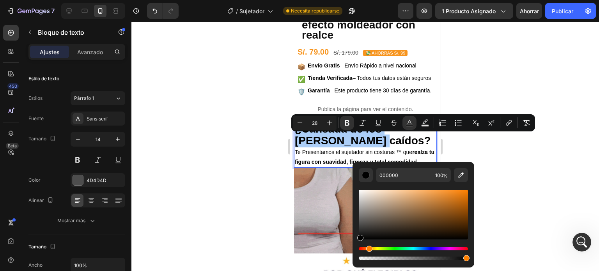
drag, startPoint x: 362, startPoint y: 248, endPoint x: 367, endPoint y: 248, distance: 5.1
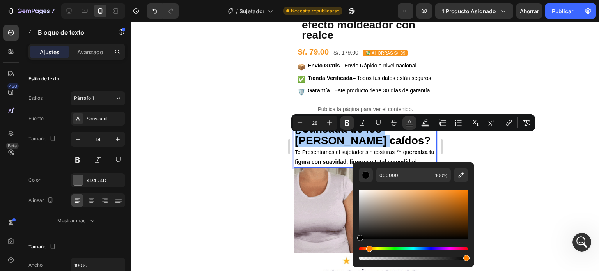
click at [367, 248] on div "Matiz" at bounding box center [369, 248] width 6 height 6
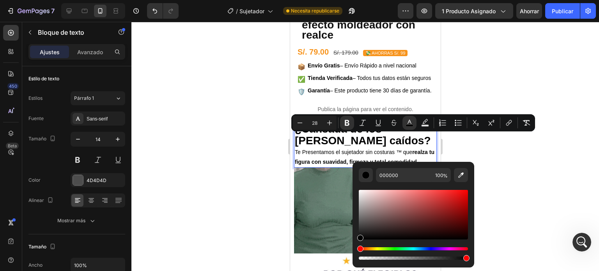
click at [364, 245] on div "Editor contextual toolbar" at bounding box center [412, 224] width 109 height 73
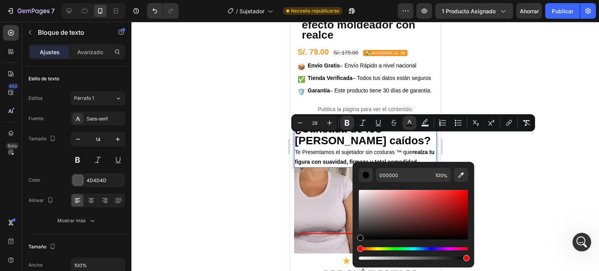
click at [367, 249] on div "Matiz" at bounding box center [412, 248] width 109 height 3
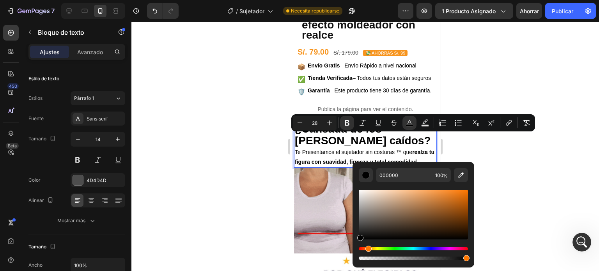
click at [366, 247] on div "Matiz" at bounding box center [368, 248] width 6 height 6
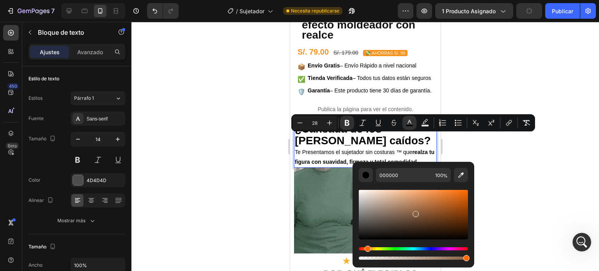
click at [414, 212] on div "Editor contextual toolbar" at bounding box center [412, 214] width 109 height 49
click at [425, 199] on div "Editor contextual toolbar" at bounding box center [412, 214] width 109 height 49
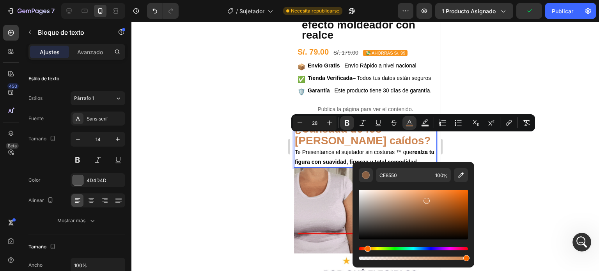
click at [429, 189] on div "Editor contextual toolbar" at bounding box center [412, 224] width 109 height 73
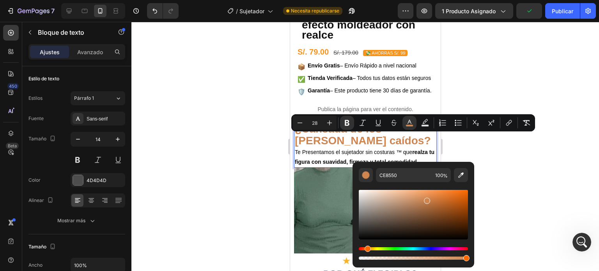
click at [436, 185] on div "Editor contextual toolbar" at bounding box center [412, 221] width 109 height 79
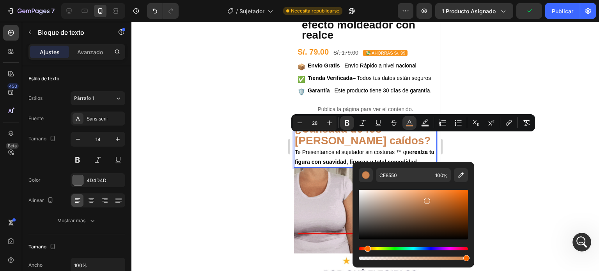
click at [440, 185] on div "Editor contextual toolbar" at bounding box center [412, 221] width 109 height 79
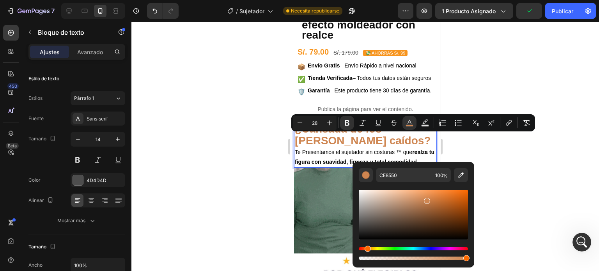
click at [440, 185] on div "Editor contextual toolbar" at bounding box center [412, 221] width 109 height 79
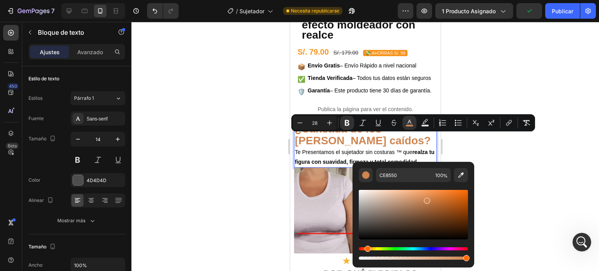
click at [434, 193] on div "Editor contextual toolbar" at bounding box center [412, 214] width 109 height 49
type input "ED8D49"
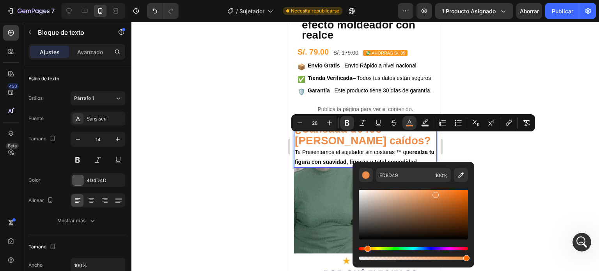
click at [427, 187] on div "Barra de herramientas contextual del editor" at bounding box center [412, 221] width 109 height 79
click at [358, 147] on p "¿Cansada de los [PERSON_NAME] caídos?" at bounding box center [364, 135] width 141 height 23
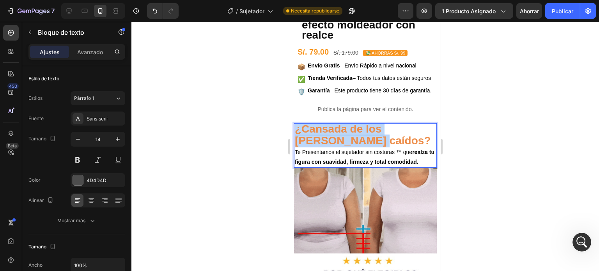
drag, startPoint x: 338, startPoint y: 150, endPoint x: 296, endPoint y: 140, distance: 43.7
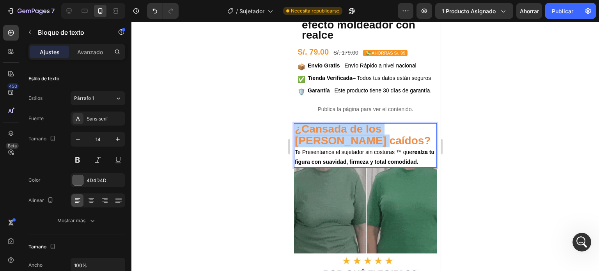
click at [296, 140] on p "¿Cansada de los [PERSON_NAME] caídos?" at bounding box center [364, 135] width 141 height 23
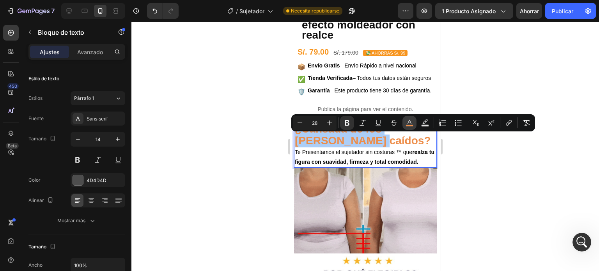
click at [408, 121] on icon "Barra de herramientas contextual del editor" at bounding box center [409, 123] width 8 height 8
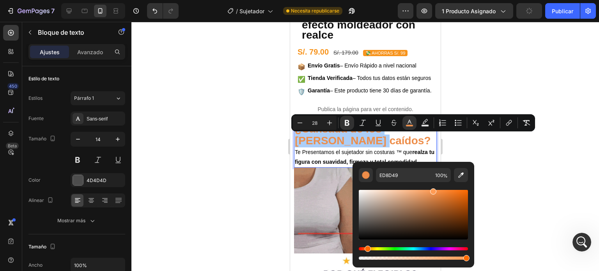
drag, startPoint x: 435, startPoint y: 193, endPoint x: 431, endPoint y: 188, distance: 6.2
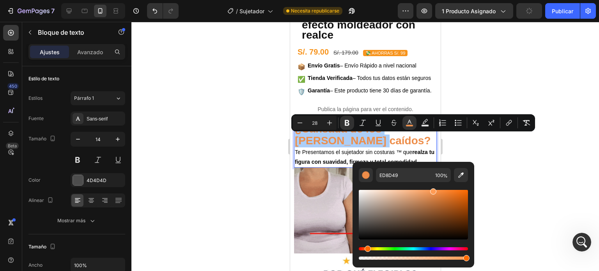
click at [431, 188] on div "Barra de herramientas contextual del editor" at bounding box center [433, 191] width 6 height 6
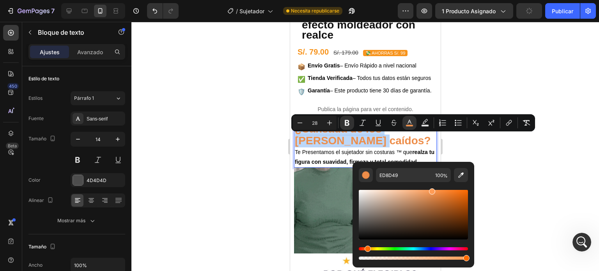
type input "FF9C56"
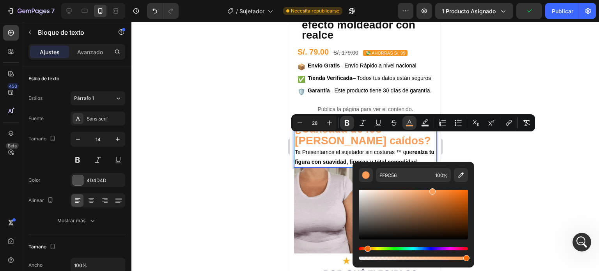
click at [370, 145] on strong "¿Cansada de los [PERSON_NAME] caídos?" at bounding box center [362, 135] width 136 height 24
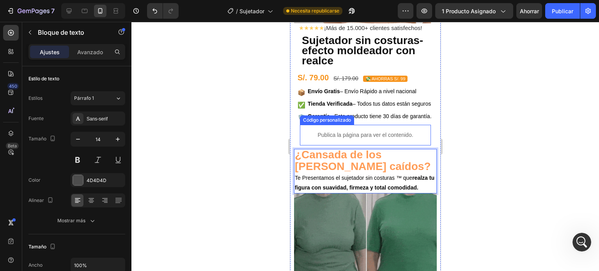
scroll to position [156, 0]
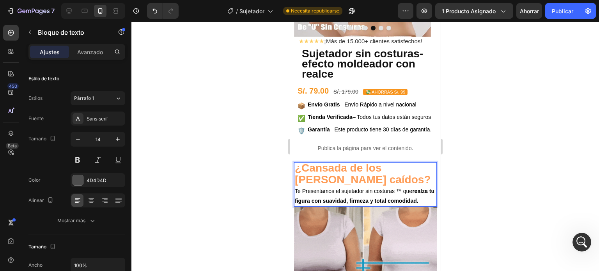
click at [408, 206] on p "Te Presentamos el sujetador sin costuras ™ que realza tu figura con suavidad, f…" at bounding box center [364, 195] width 141 height 19
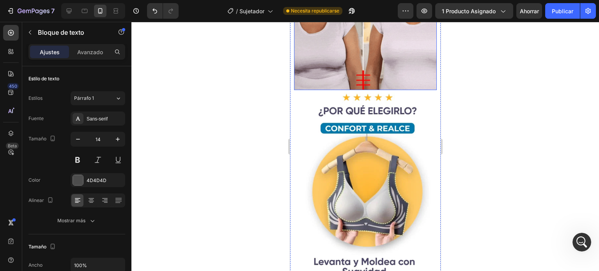
scroll to position [273, 0]
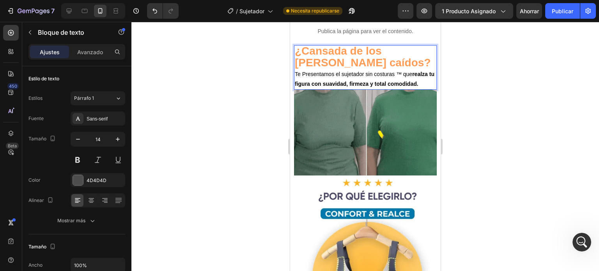
click at [352, 65] on strong "¿Cansada de los [PERSON_NAME] caídos?" at bounding box center [362, 57] width 136 height 24
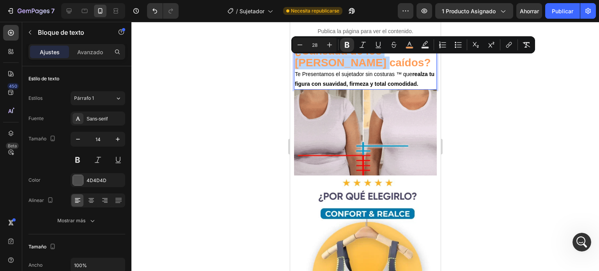
drag, startPoint x: 337, startPoint y: 74, endPoint x: 295, endPoint y: 60, distance: 44.9
click at [295, 60] on p "¿Cansada de los [PERSON_NAME] caídos?" at bounding box center [364, 57] width 141 height 23
click at [404, 45] on button "color" at bounding box center [409, 45] width 14 height 14
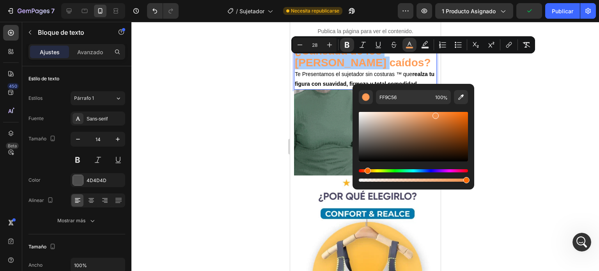
drag, startPoint x: 433, startPoint y: 114, endPoint x: 437, endPoint y: 114, distance: 4.7
click at [437, 114] on div "Barra de herramientas contextual del editor" at bounding box center [435, 116] width 6 height 6
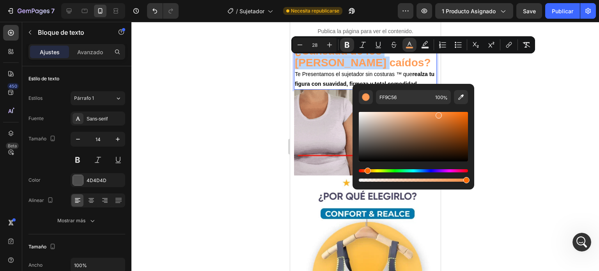
type input "F48D44"
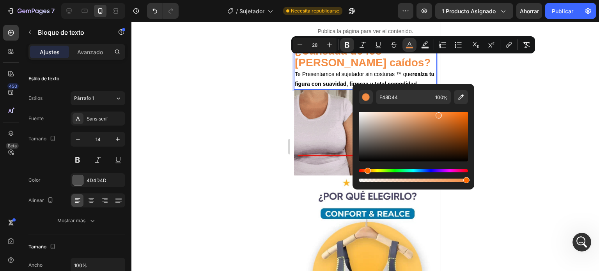
click at [508, 95] on div at bounding box center [364, 146] width 467 height 249
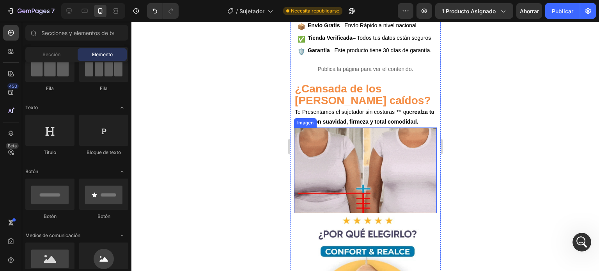
scroll to position [195, 0]
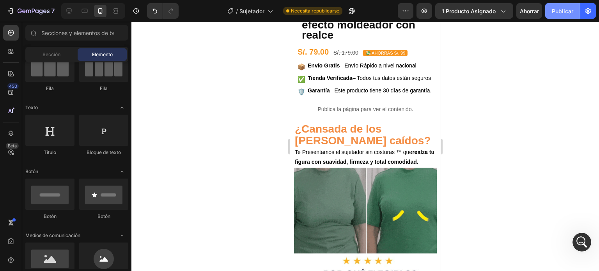
click at [562, 9] on font "Publicar" at bounding box center [561, 11] width 21 height 7
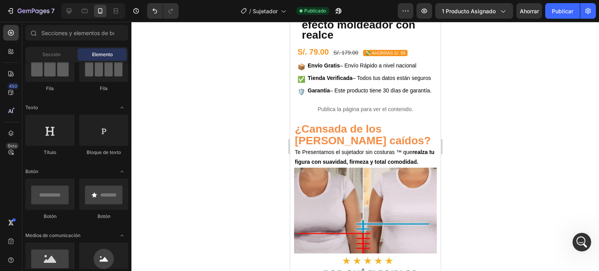
click at [478, 182] on div at bounding box center [364, 146] width 467 height 249
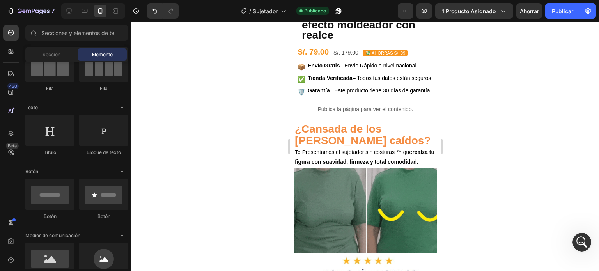
click at [478, 182] on div at bounding box center [364, 146] width 467 height 249
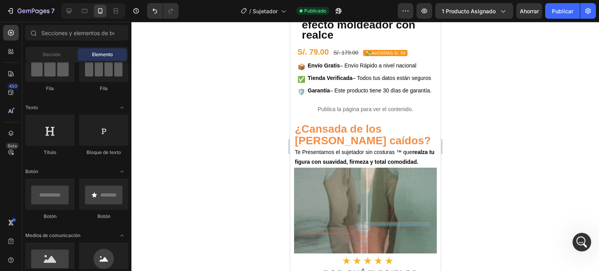
click at [478, 182] on div at bounding box center [364, 146] width 467 height 249
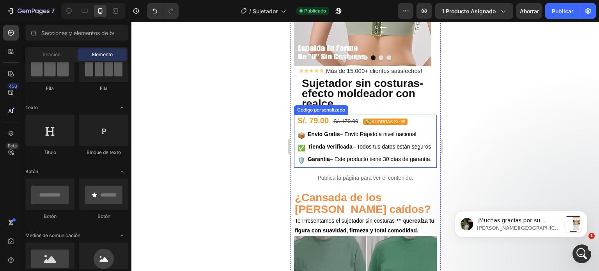
scroll to position [64, 0]
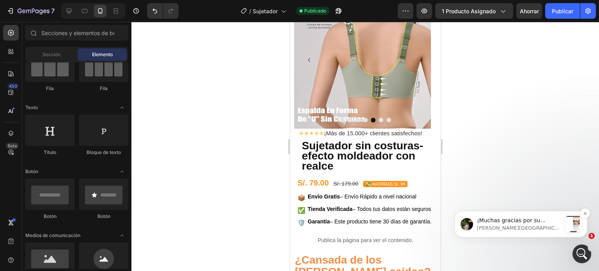
click at [553, 226] on p "Jeremy • Ahora" at bounding box center [519, 227] width 84 height 7
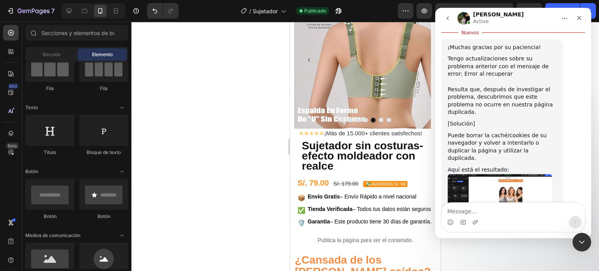
scroll to position [1158, 0]
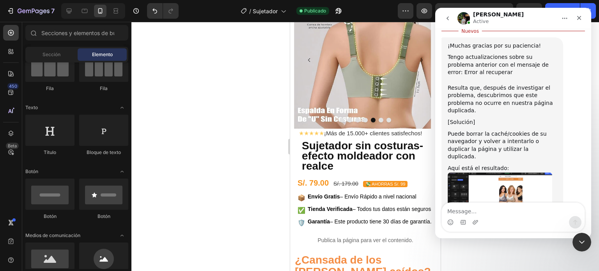
click at [483, 253] on link "Página duplicada" at bounding box center [475, 256] width 46 height 6
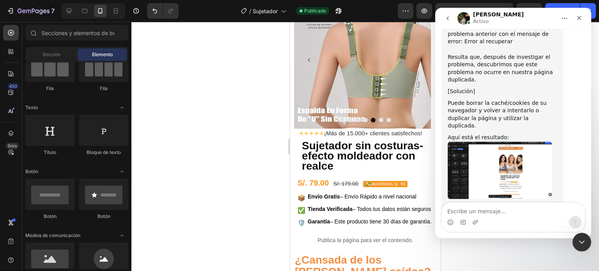
scroll to position [1127, 0]
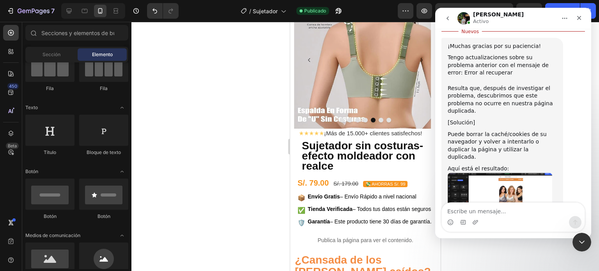
click at [242, 109] on div at bounding box center [364, 146] width 467 height 249
click at [580, 20] on icon "Cerrar" at bounding box center [579, 18] width 4 height 4
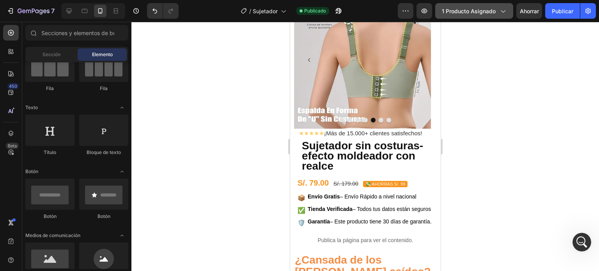
click at [459, 8] on font "1 producto asignado" at bounding box center [468, 11] width 54 height 7
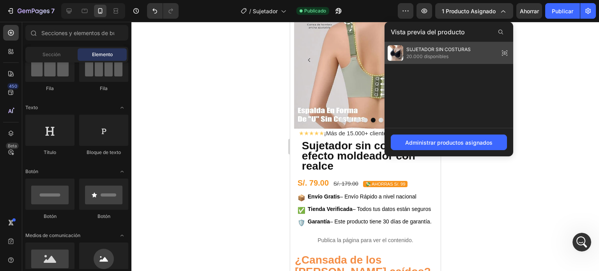
click at [491, 51] on div "SUJETADOR SIN COSTURAS 20.000 disponibles" at bounding box center [448, 53] width 129 height 22
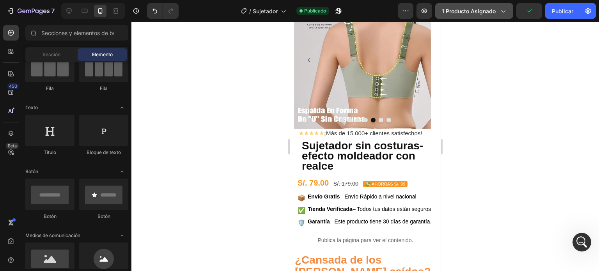
click at [502, 15] on div "1 producto asignado" at bounding box center [473, 11] width 65 height 8
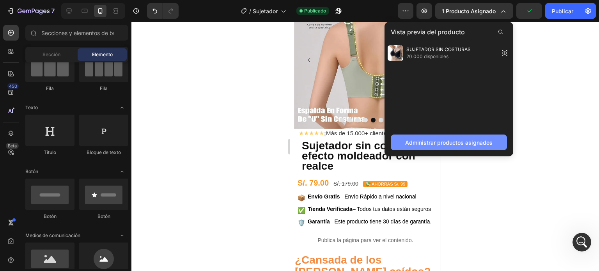
click at [464, 143] on font "Administrar productos asignados" at bounding box center [448, 142] width 87 height 7
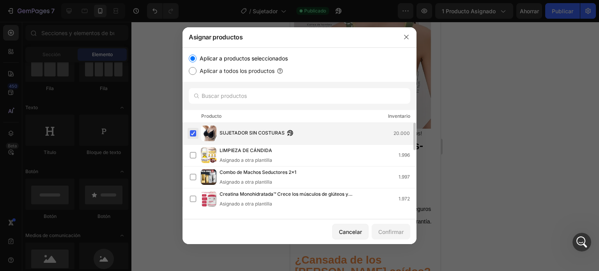
click at [195, 134] on label at bounding box center [193, 133] width 6 height 6
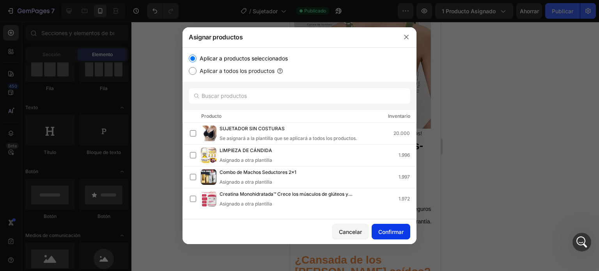
click at [394, 235] on button "Confirmar" at bounding box center [390, 232] width 39 height 16
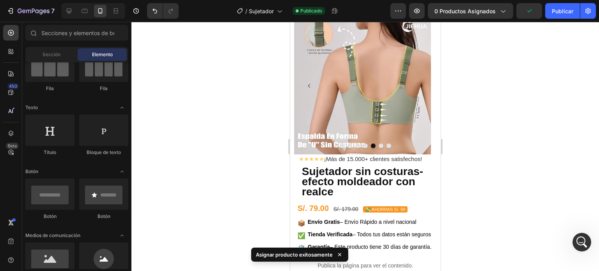
scroll to position [0, 0]
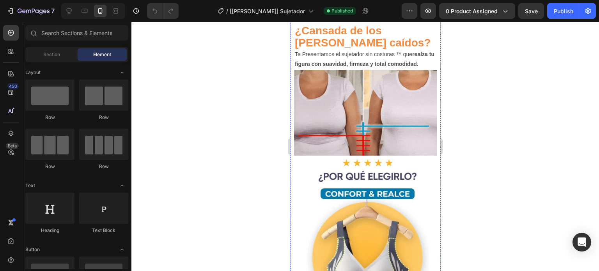
scroll to position [39, 0]
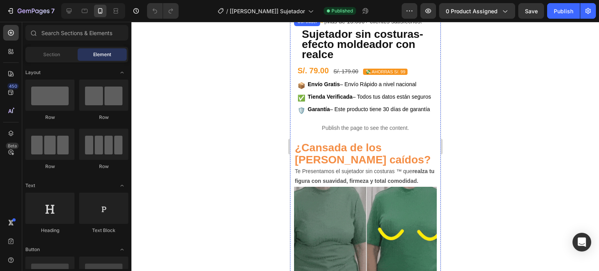
click at [418, 19] on icon "Carousel Next Arrow" at bounding box center [420, 16] width 5 height 5
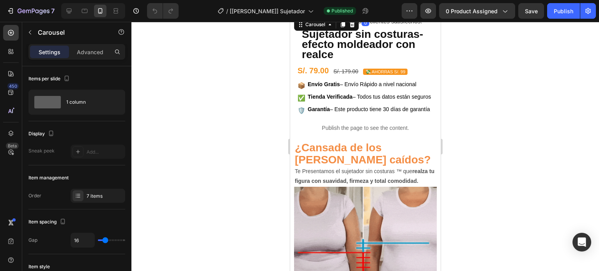
click at [418, 19] on icon "Carousel Next Arrow" at bounding box center [420, 16] width 5 height 5
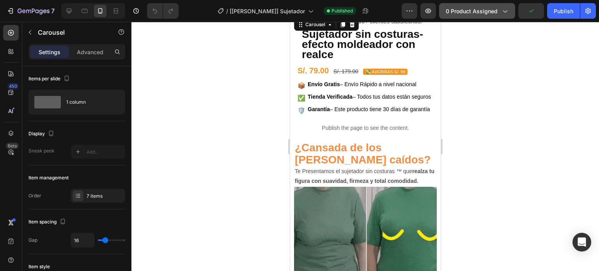
click at [476, 18] on button "0 product assigned" at bounding box center [477, 11] width 76 height 16
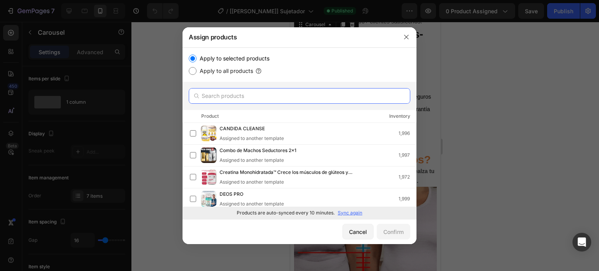
click at [334, 97] on input "text" at bounding box center [299, 96] width 221 height 16
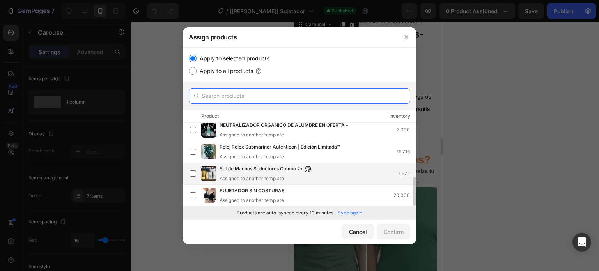
scroll to position [156, 0]
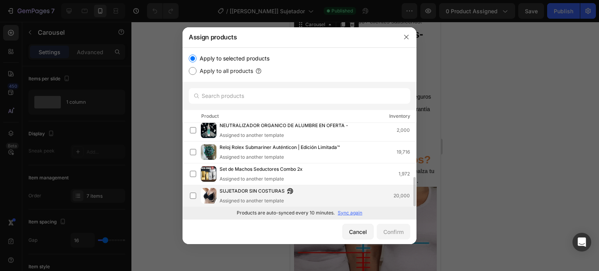
click at [344, 185] on div "SUJETADOR SIN COSTURAS Assigned to another template 20,000" at bounding box center [299, 196] width 234 height 22
click at [398, 229] on div "Confirm" at bounding box center [393, 232] width 20 height 8
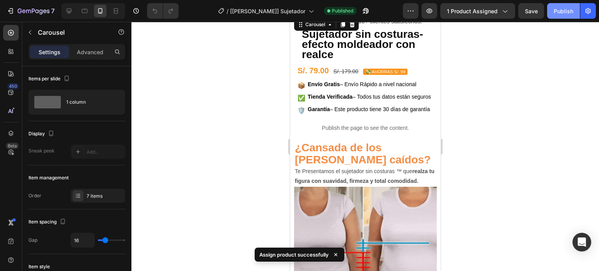
click at [563, 13] on div "Publish" at bounding box center [562, 11] width 19 height 8
click at [435, 11] on button "button" at bounding box center [429, 11] width 16 height 16
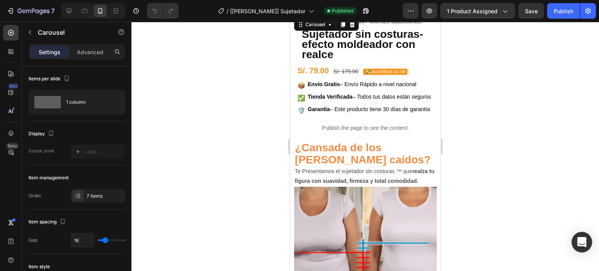
click at [580, 237] on div "Open Intercom Messenger" at bounding box center [581, 242] width 21 height 21
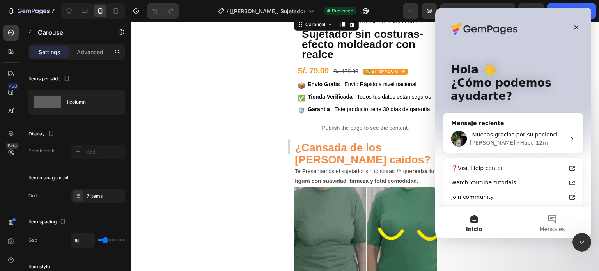
scroll to position [0, 0]
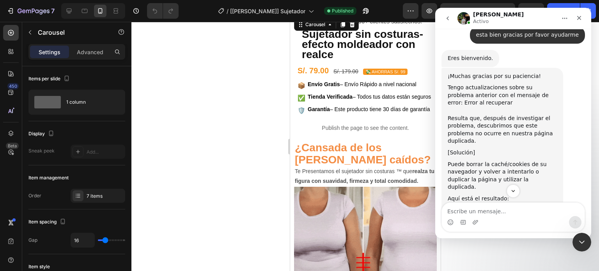
scroll to position [1114, 0]
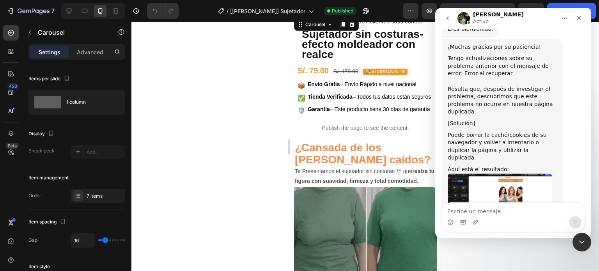
click at [479, 173] on img "Jeremy dice…" at bounding box center [499, 202] width 104 height 58
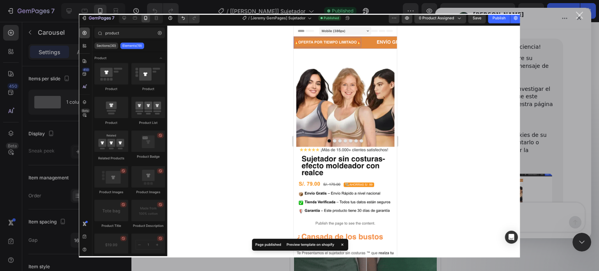
click at [534, 51] on div "Intercom Messenger" at bounding box center [299, 135] width 599 height 271
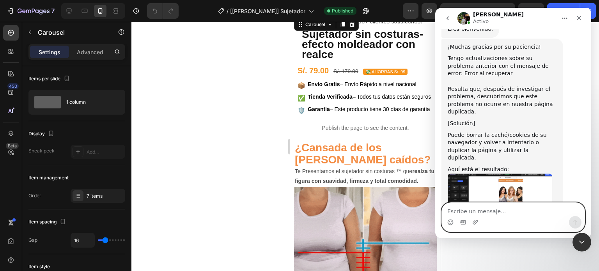
click at [487, 212] on textarea "Escribe un mensaje..." at bounding box center [512, 209] width 143 height 13
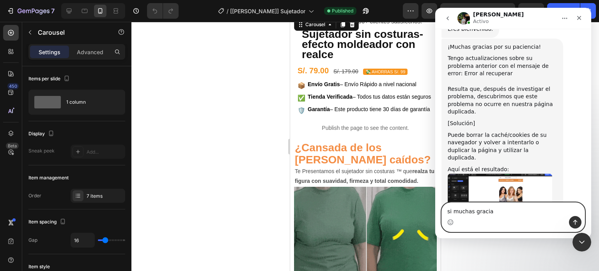
type textarea "si muchas gracias"
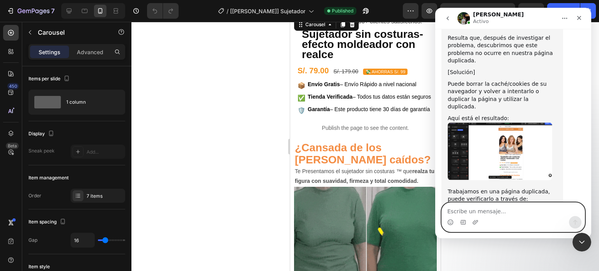
scroll to position [1184, 0]
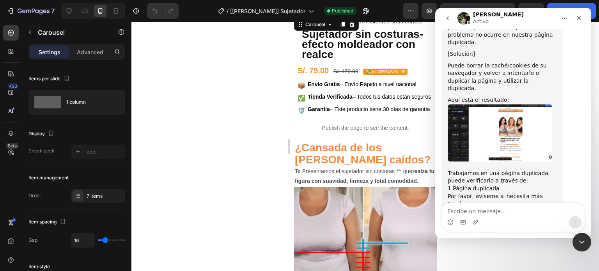
click at [335, 11] on div at bounding box center [364, 8] width 143 height 5
click at [339, 11] on button "Dot" at bounding box center [341, 8] width 5 height 5
click at [328, 17] on img at bounding box center [361, 17] width 137 height 0
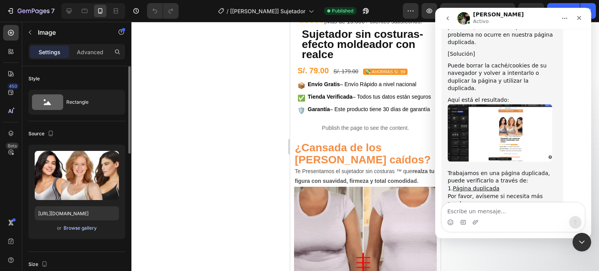
click at [86, 228] on div "Browse gallery" at bounding box center [80, 227] width 33 height 7
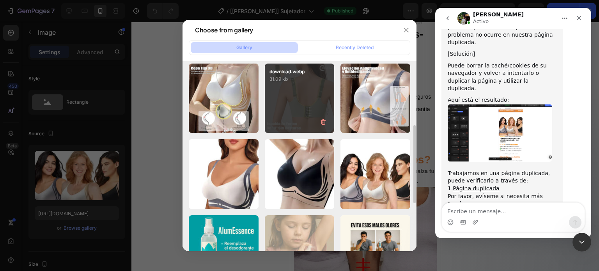
scroll to position [195, 0]
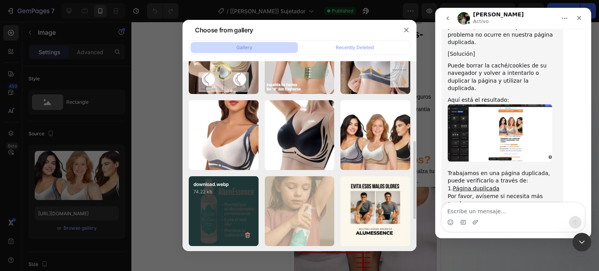
click at [226, 207] on div "download.webp 74.22 kb" at bounding box center [224, 211] width 70 height 70
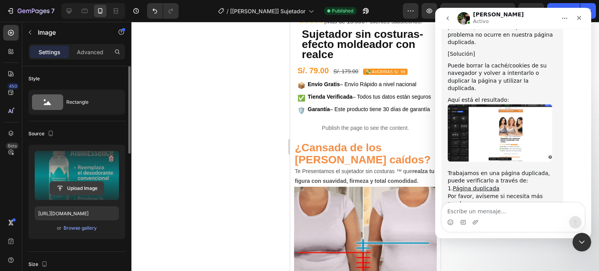
click at [87, 191] on input "file" at bounding box center [77, 188] width 54 height 13
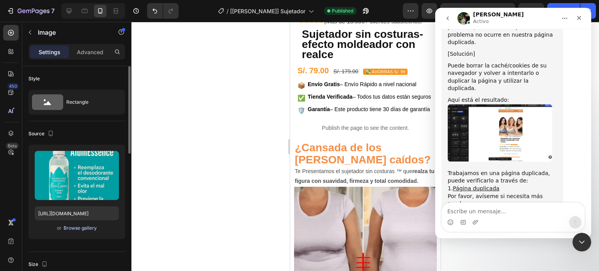
click at [77, 230] on div "Browse gallery" at bounding box center [80, 227] width 33 height 7
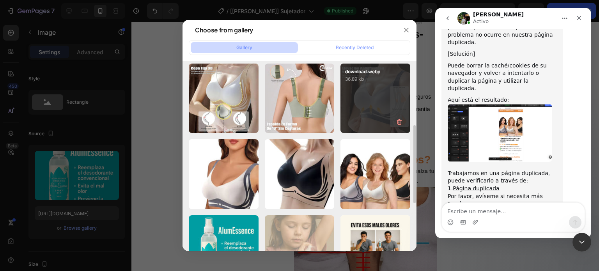
scroll to position [234, 0]
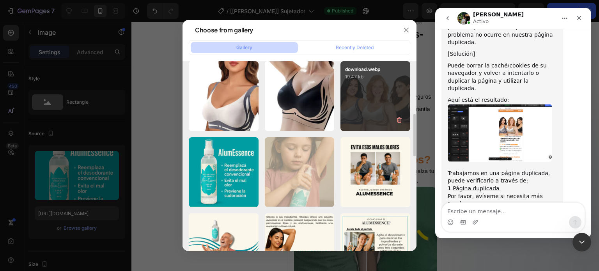
click at [358, 93] on div "download.webp 19.47 kb" at bounding box center [375, 96] width 70 height 70
type input "[URL][DOMAIN_NAME]"
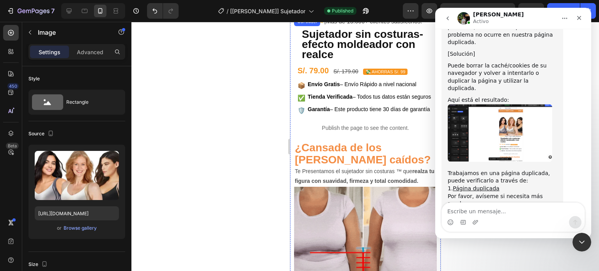
click at [348, 11] on button "Dot" at bounding box center [349, 8] width 5 height 5
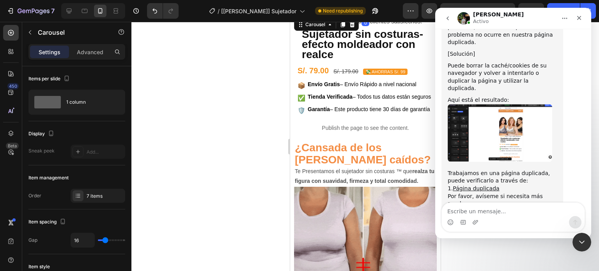
click at [334, 17] on img at bounding box center [361, 17] width 137 height 0
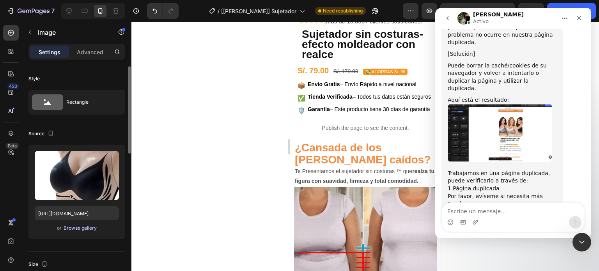
click at [75, 224] on div "Browse gallery" at bounding box center [80, 227] width 33 height 7
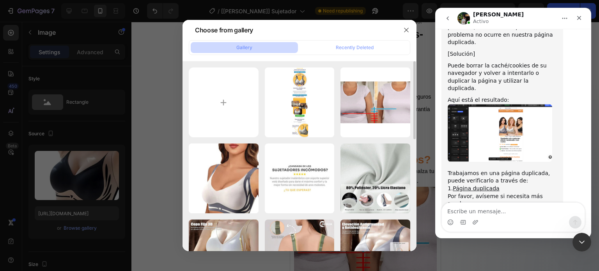
scroll to position [156, 0]
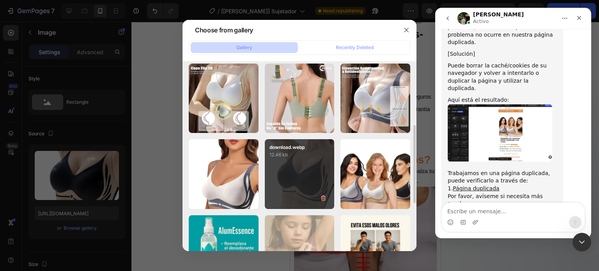
click at [309, 156] on p "12.46 kb" at bounding box center [299, 155] width 60 height 8
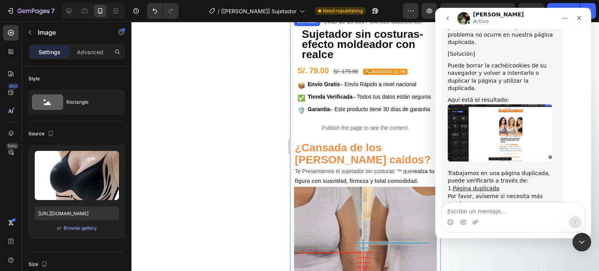
click at [355, 11] on button "Dot" at bounding box center [357, 8] width 5 height 5
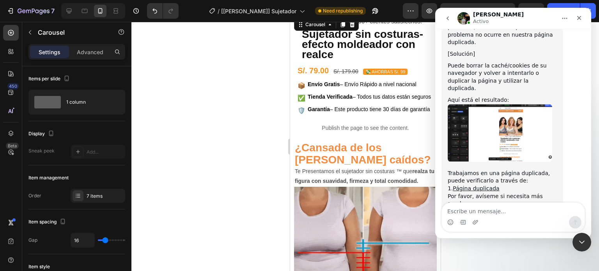
click at [335, 17] on img at bounding box center [361, 17] width 137 height 0
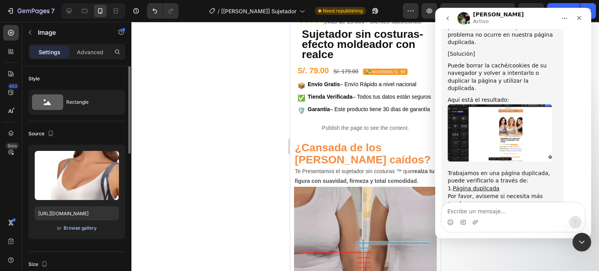
click at [67, 228] on div "Browse gallery" at bounding box center [80, 227] width 33 height 7
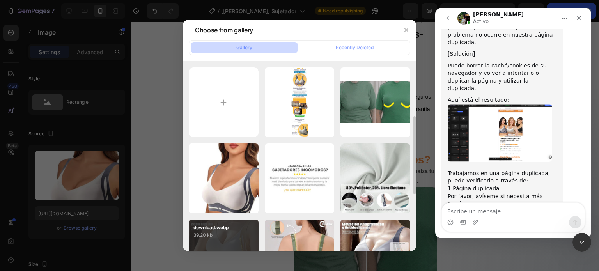
scroll to position [78, 0]
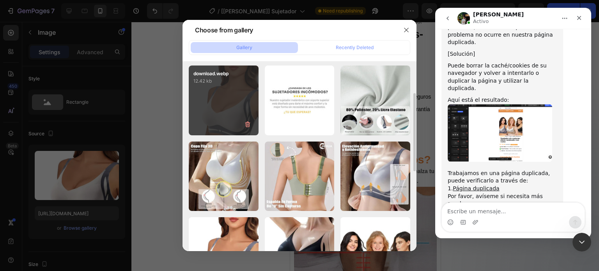
click at [235, 101] on div "download.webp 12.42 kb" at bounding box center [224, 100] width 70 height 70
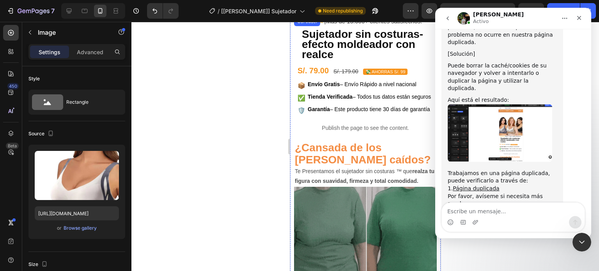
click at [362, 11] on button "Dot" at bounding box center [364, 8] width 5 height 5
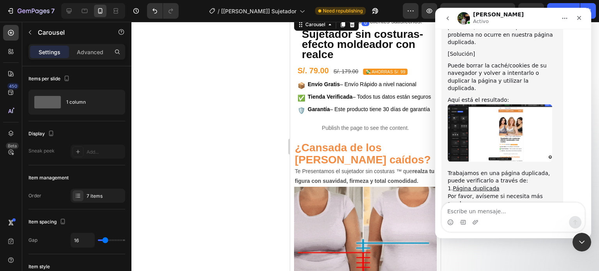
click at [367, 17] on img at bounding box center [361, 17] width 137 height 0
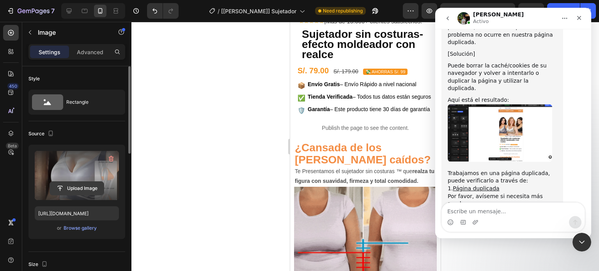
click at [73, 185] on input "file" at bounding box center [77, 188] width 54 height 13
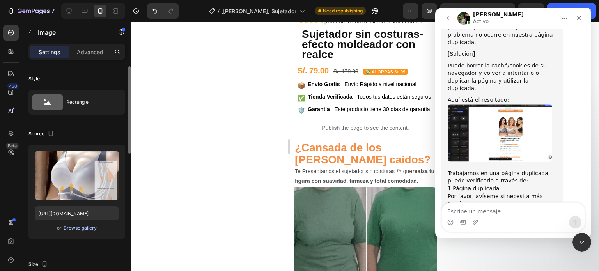
click at [72, 227] on div "Browse gallery" at bounding box center [80, 227] width 33 height 7
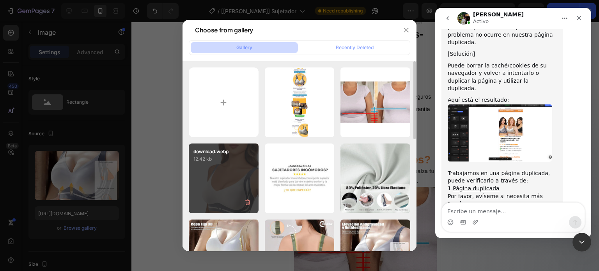
click at [236, 193] on div "download.webp 12.42 kb" at bounding box center [224, 178] width 70 height 70
type input "[URL][DOMAIN_NAME]"
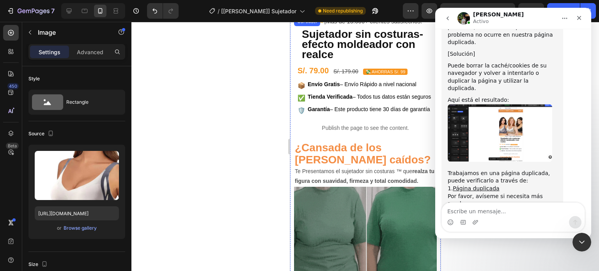
click at [370, 11] on button "Dot" at bounding box center [372, 8] width 5 height 5
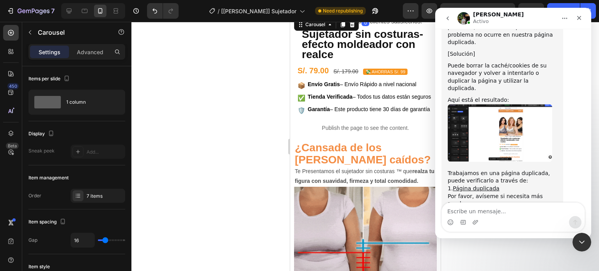
click at [363, 11] on button "Dot" at bounding box center [364, 8] width 5 height 5
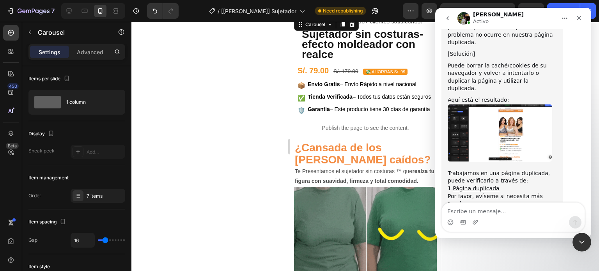
click at [356, 11] on button "Dot" at bounding box center [357, 8] width 5 height 5
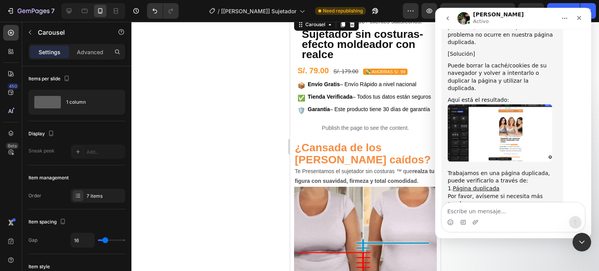
click at [362, 11] on button "Dot" at bounding box center [364, 8] width 5 height 5
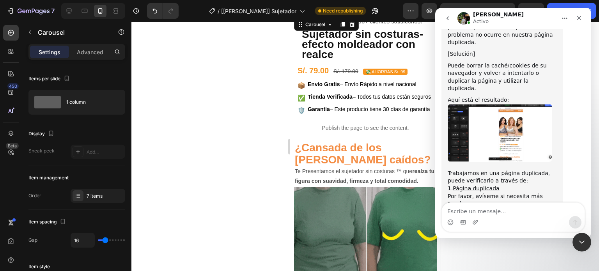
click at [354, 17] on img at bounding box center [361, 17] width 137 height 0
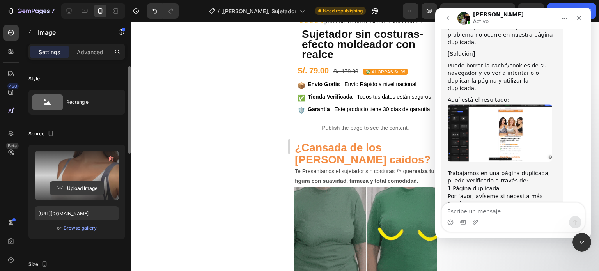
click at [80, 182] on input "file" at bounding box center [77, 188] width 54 height 13
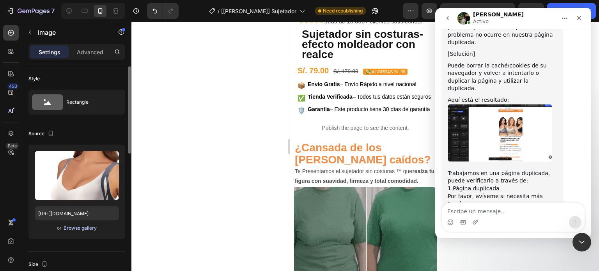
click at [94, 227] on div "Browse gallery" at bounding box center [80, 227] width 33 height 7
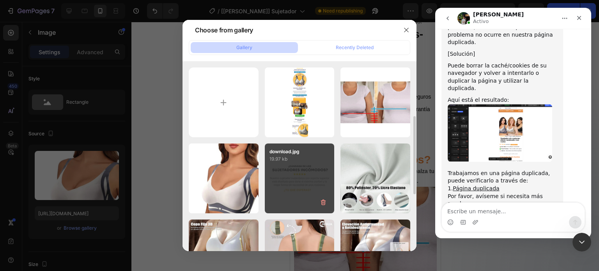
scroll to position [39, 0]
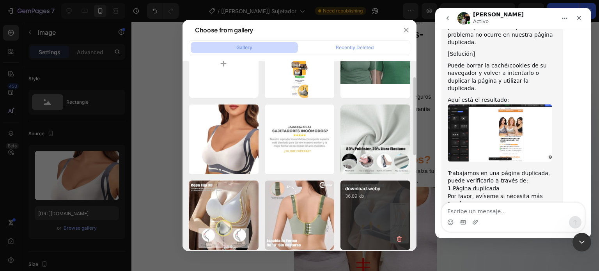
click at [371, 196] on p "36.89 kb" at bounding box center [375, 196] width 60 height 8
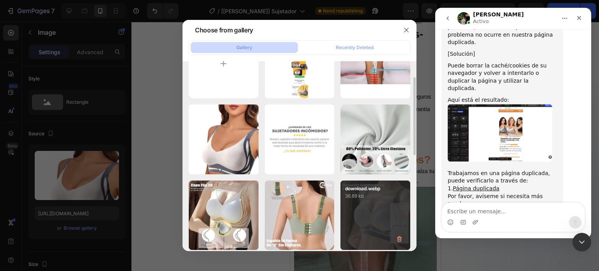
type input "[URL][DOMAIN_NAME]"
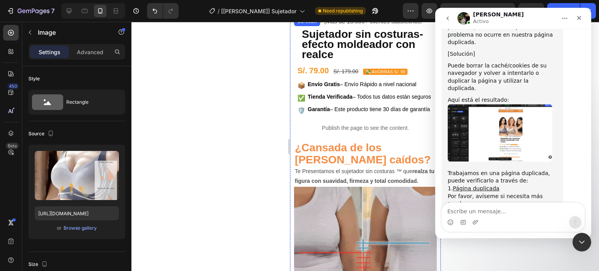
click at [370, 11] on button "Dot" at bounding box center [372, 8] width 5 height 5
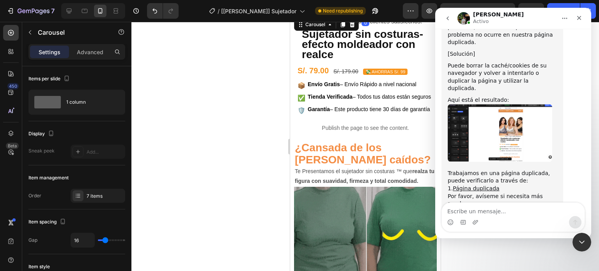
click at [369, 17] on img at bounding box center [361, 17] width 137 height 0
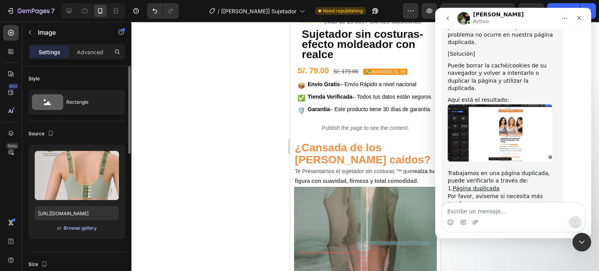
click at [69, 226] on div "Browse gallery" at bounding box center [80, 227] width 33 height 7
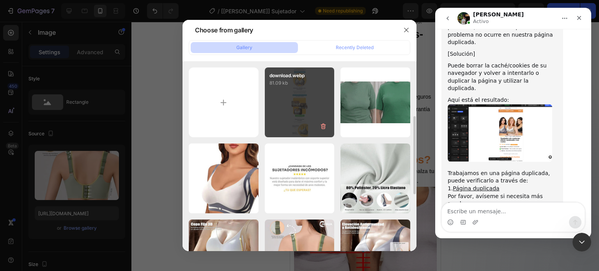
scroll to position [78, 0]
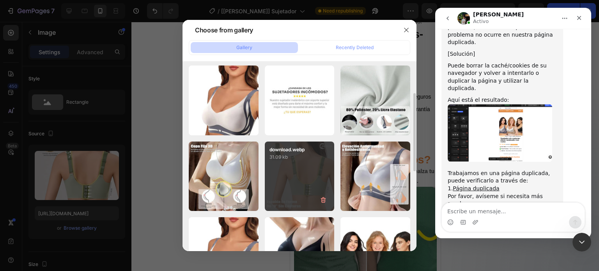
click at [307, 160] on p "31.09 kb" at bounding box center [299, 157] width 60 height 8
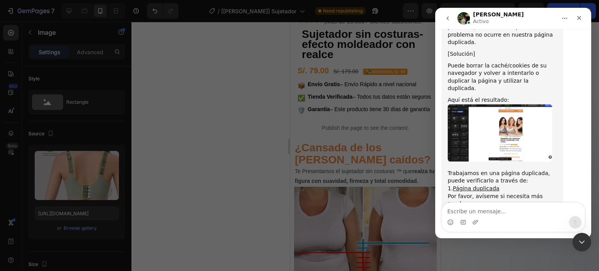
click at [307, 160] on p "31.09 kb" at bounding box center [299, 157] width 60 height 8
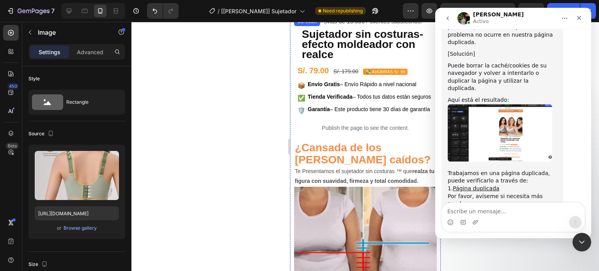
click at [378, 11] on button "Dot" at bounding box center [380, 8] width 5 height 5
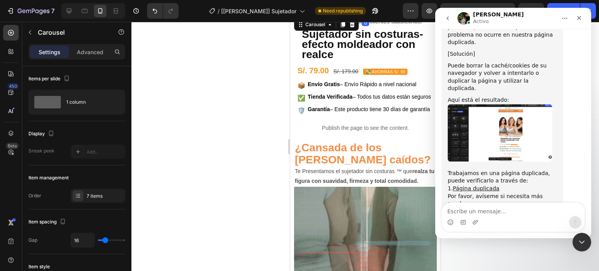
click at [380, 17] on img at bounding box center [361, 17] width 137 height 0
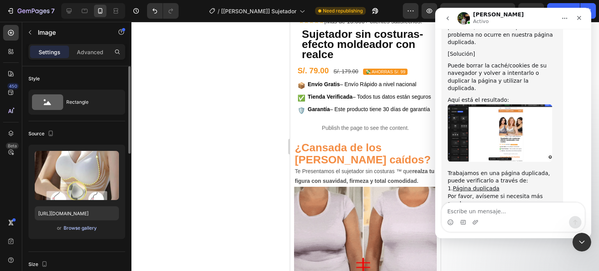
click at [90, 226] on div "Browse gallery" at bounding box center [80, 227] width 33 height 7
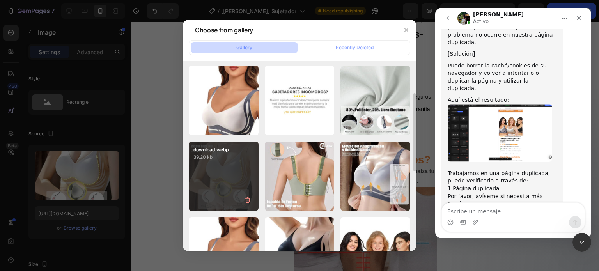
click at [229, 167] on div "download.webp 39.20 kb" at bounding box center [224, 176] width 70 height 70
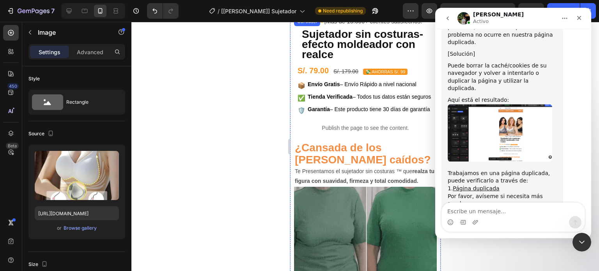
click at [386, 11] on button "Dot" at bounding box center [388, 8] width 5 height 5
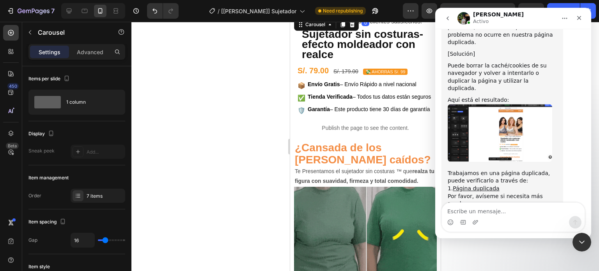
click at [362, 17] on img at bounding box center [361, 17] width 137 height 0
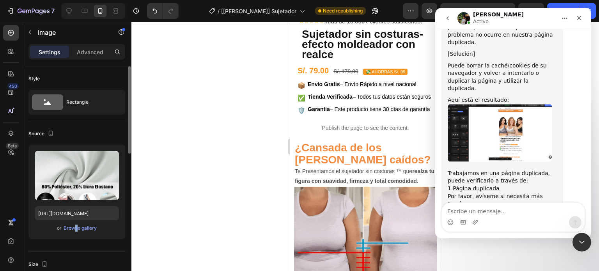
click at [73, 232] on div "or Browse gallery" at bounding box center [77, 227] width 84 height 9
click at [83, 224] on div "Browse gallery" at bounding box center [80, 227] width 33 height 7
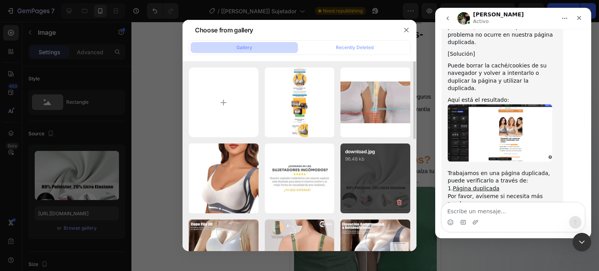
click at [397, 177] on div "download.jpg 96.48 kb" at bounding box center [375, 178] width 70 height 70
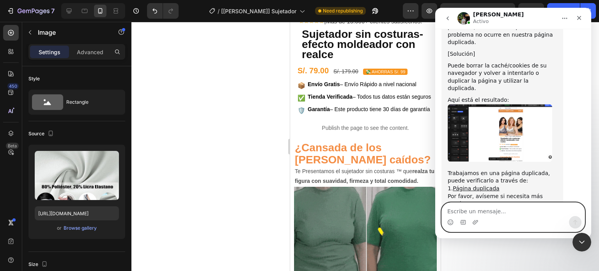
click at [474, 208] on textarea "Escribe un mensaje..." at bounding box center [512, 209] width 143 height 13
type textarea "por ahora eso es todo"
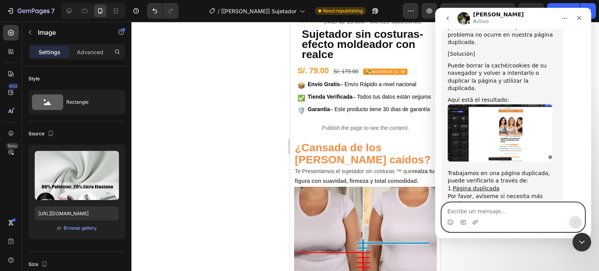
scroll to position [1207, 0]
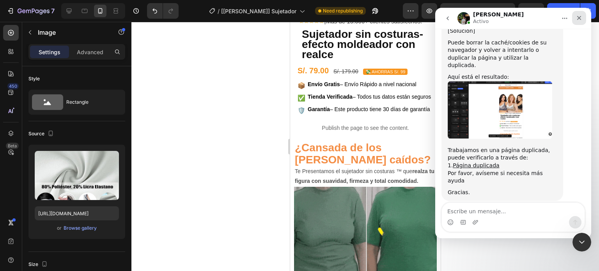
click at [583, 16] on div "Cerrar" at bounding box center [579, 18] width 14 height 14
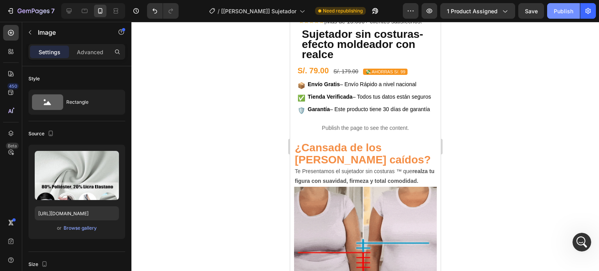
click at [570, 12] on div "Publish" at bounding box center [562, 11] width 19 height 8
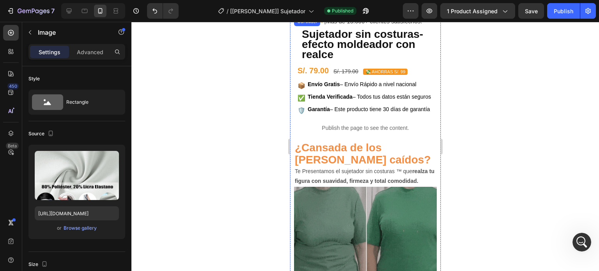
click at [339, 11] on button "Dot" at bounding box center [341, 8] width 5 height 5
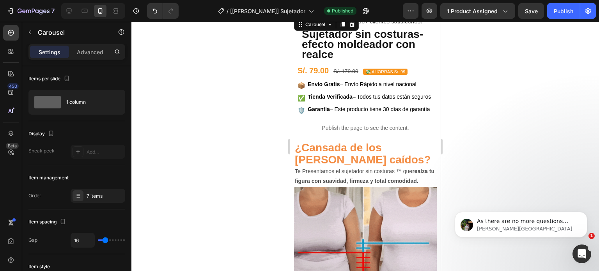
scroll to position [1412, 0]
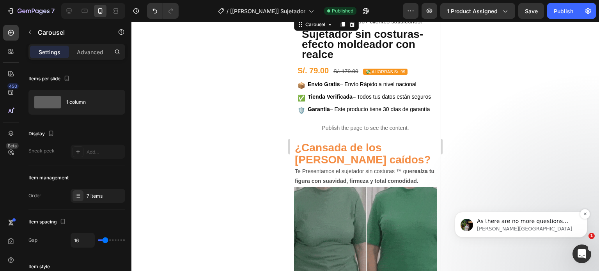
click at [568, 230] on p "Jeremy • Ahora" at bounding box center [527, 228] width 101 height 7
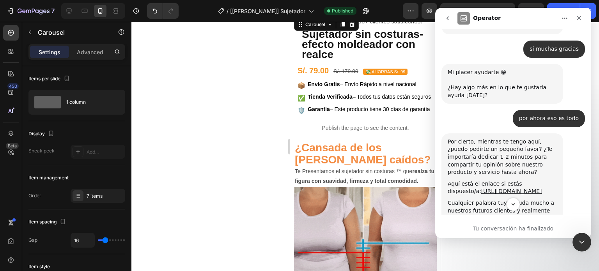
scroll to position [1373, 0]
click at [516, 203] on icon "Scroll to bottom" at bounding box center [512, 204] width 7 height 7
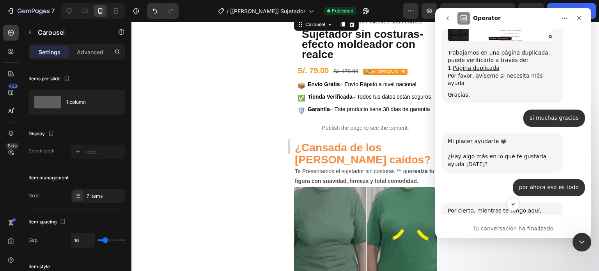
scroll to position [1302, 0]
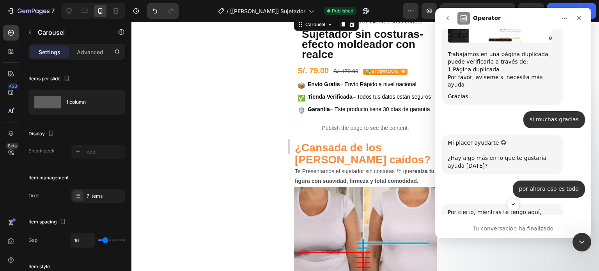
click at [452, 16] on button "go back" at bounding box center [447, 18] width 15 height 15
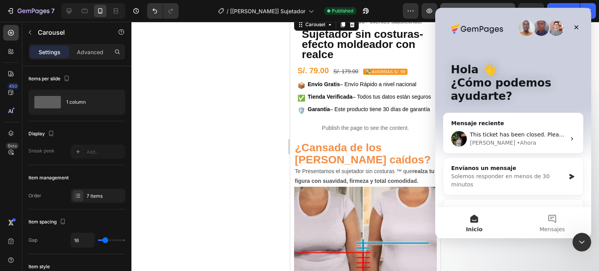
scroll to position [0, 0]
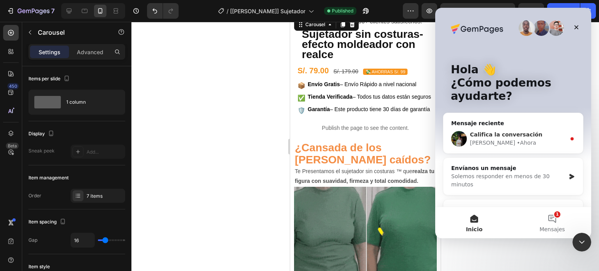
click at [501, 135] on span "Califica la conversación" at bounding box center [506, 134] width 72 height 6
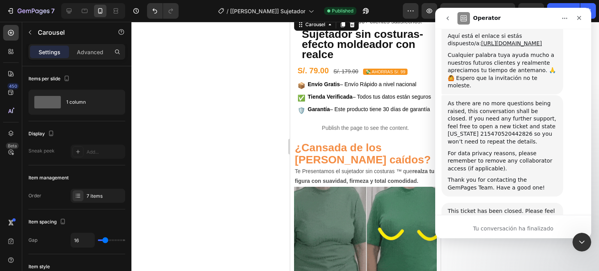
scroll to position [1527, 0]
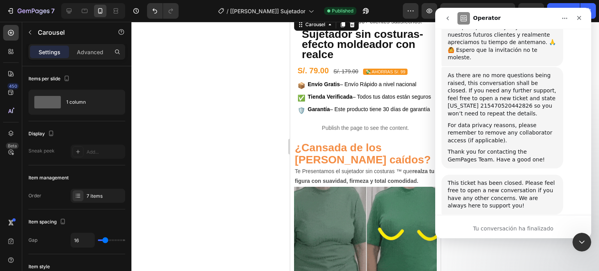
scroll to position [1548, 0]
type textarea "me ayudo muchas gracias"
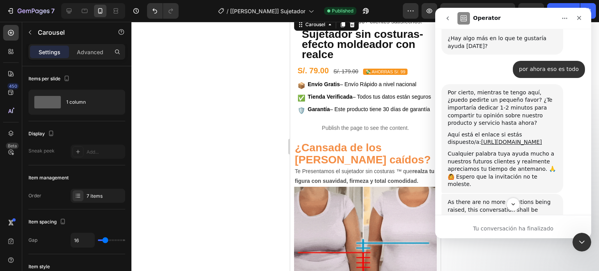
scroll to position [1421, 0]
click at [265, 163] on div at bounding box center [364, 146] width 467 height 249
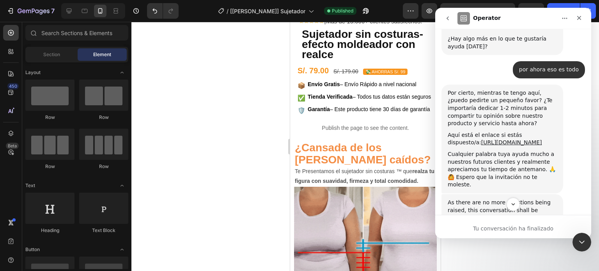
click at [351, 17] on img at bounding box center [361, 17] width 137 height 0
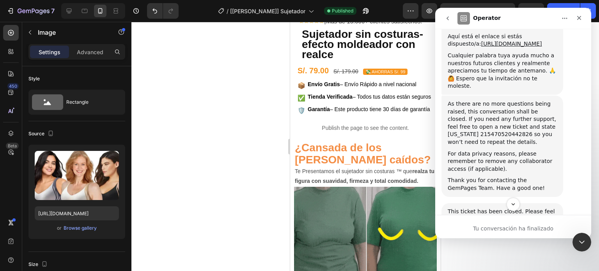
scroll to position [1538, 0]
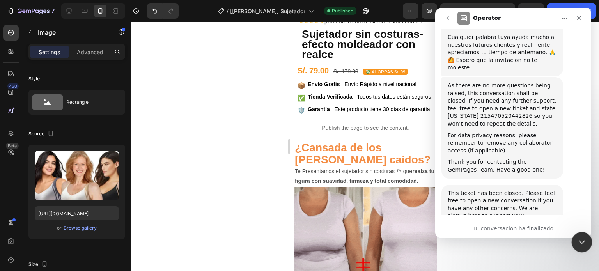
click at [579, 234] on div "Cerrar Intercom Messenger" at bounding box center [580, 240] width 19 height 19
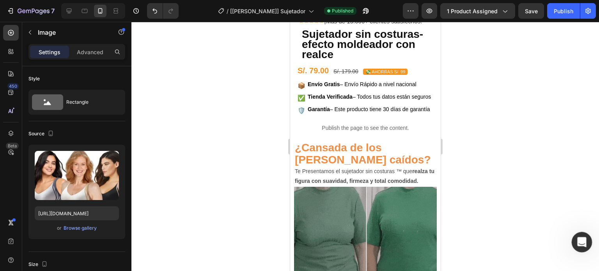
click at [579, 234] on div "Abrir Intercom Messenger" at bounding box center [580, 241] width 26 height 26
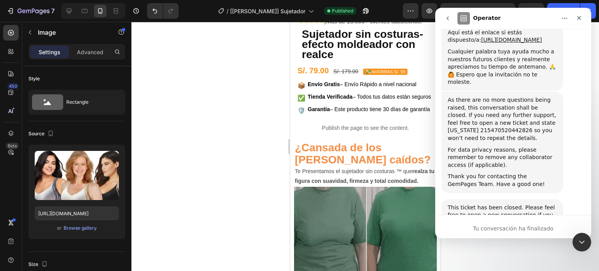
scroll to position [1525, 0]
click at [450, 16] on button "go back" at bounding box center [447, 18] width 15 height 15
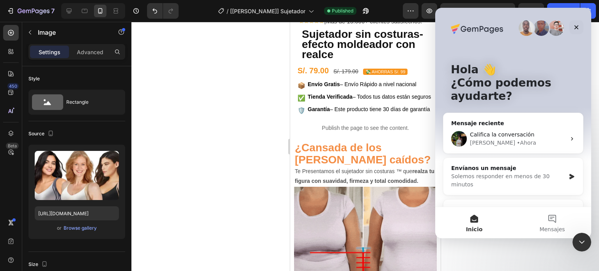
scroll to position [39, 0]
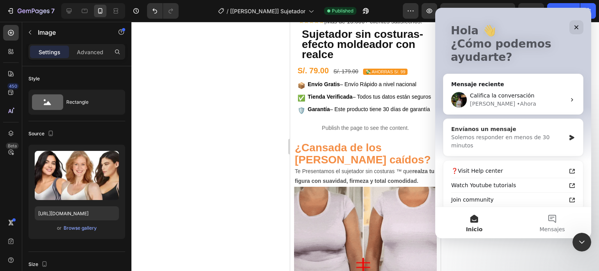
click at [561, 127] on div "Envíanos un mensaje" at bounding box center [508, 129] width 114 height 8
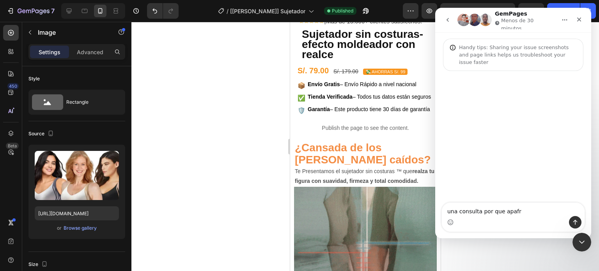
click at [522, 211] on textarea "una consulta por que apafr" at bounding box center [512, 209] width 143 height 13
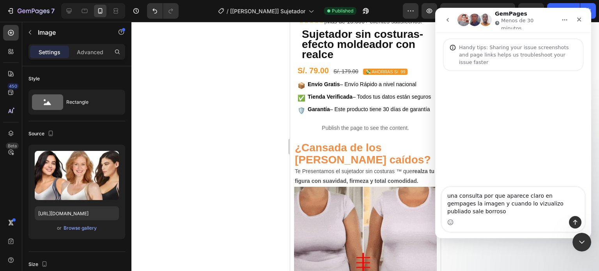
type textarea "una consulta por que aparece claro en gempages la imagen y cuando lo vizualizo …"
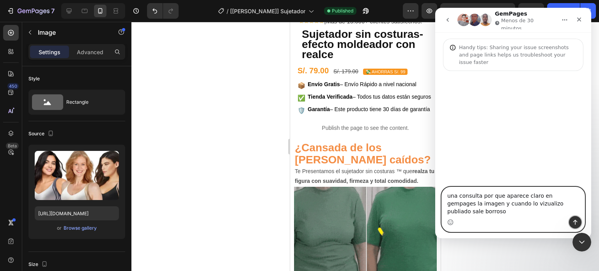
click at [576, 221] on icon "Enviar un mensaje…" at bounding box center [575, 222] width 4 height 5
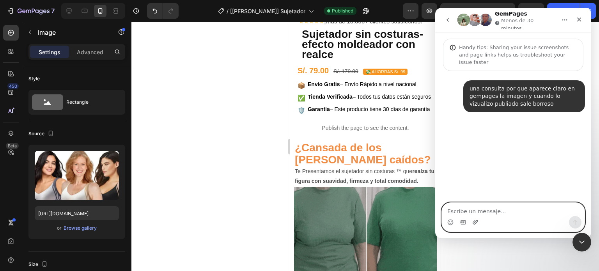
click at [474, 222] on icon "Adjuntar un archivo" at bounding box center [475, 222] width 6 height 6
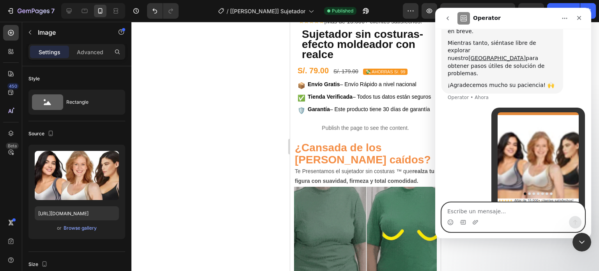
scroll to position [131, 0]
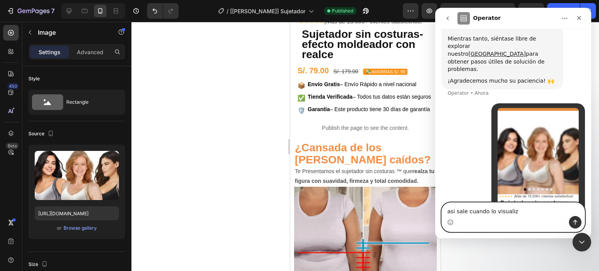
type textarea "asi sale cuando lo visualizo"
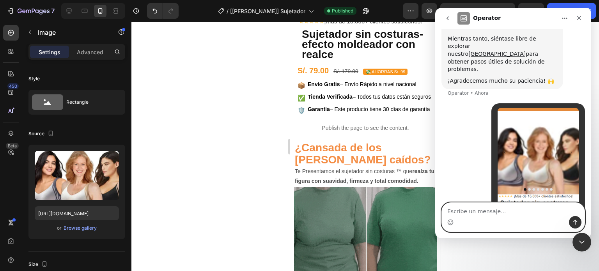
scroll to position [148, 0]
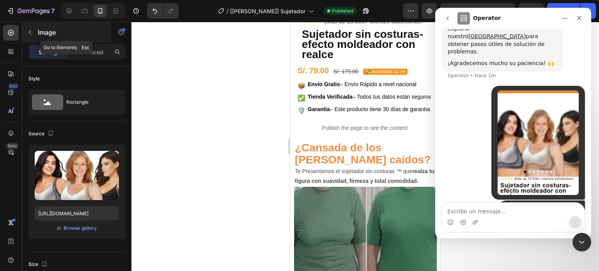
click at [29, 34] on icon "button" at bounding box center [30, 32] width 6 height 6
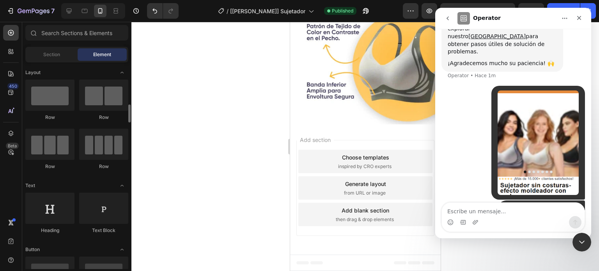
scroll to position [195, 0]
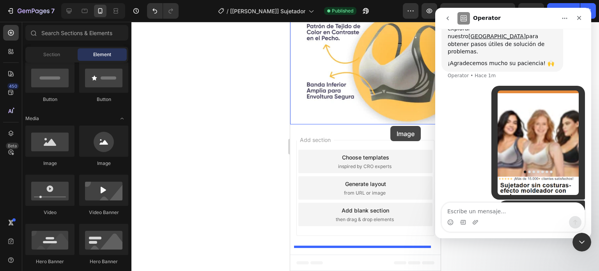
drag, startPoint x: 359, startPoint y: 165, endPoint x: 384, endPoint y: 121, distance: 50.4
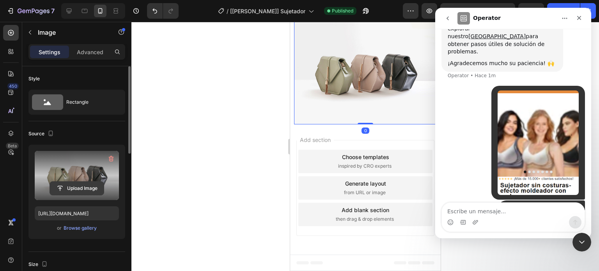
click at [70, 186] on input "file" at bounding box center [77, 188] width 54 height 13
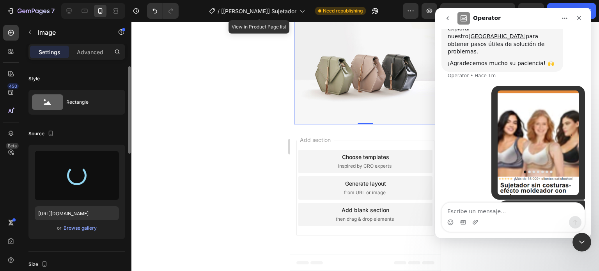
type input "https://cdn.shopify.com/s/files/1/0589/7751/7653/files/gempages_572855499125424…"
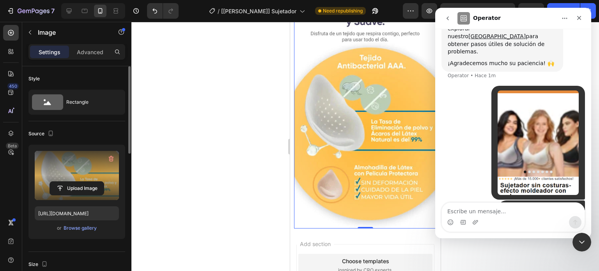
click at [267, 102] on div at bounding box center [364, 146] width 467 height 249
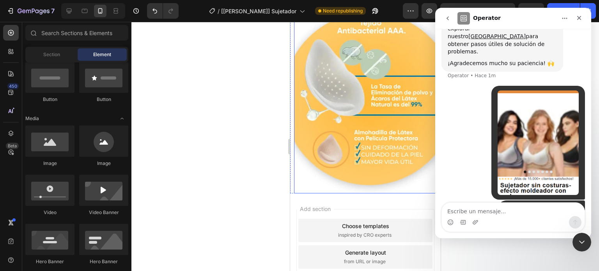
scroll to position [1046, 0]
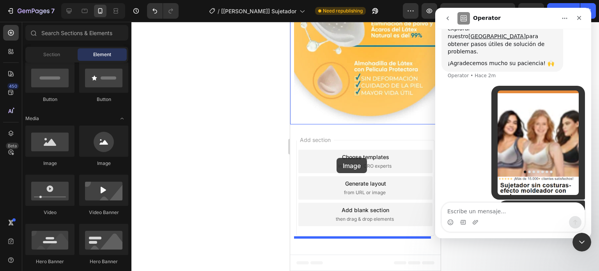
drag, startPoint x: 358, startPoint y: 167, endPoint x: 336, endPoint y: 158, distance: 23.2
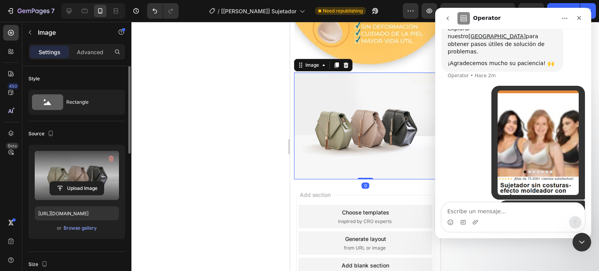
click at [64, 177] on label at bounding box center [77, 175] width 84 height 49
click at [64, 182] on input "file" at bounding box center [77, 188] width 54 height 13
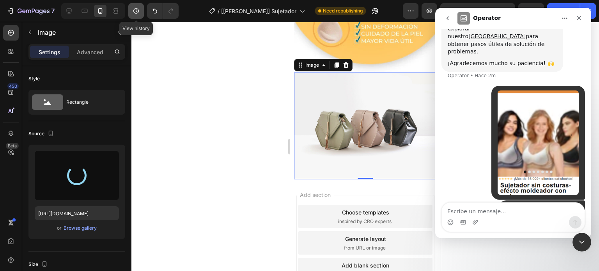
type input "https://cdn.shopify.com/s/files/1/0589/7751/7653/files/gempages_572855499125424…"
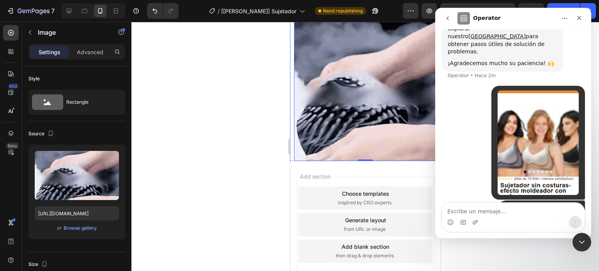
scroll to position [1163, 0]
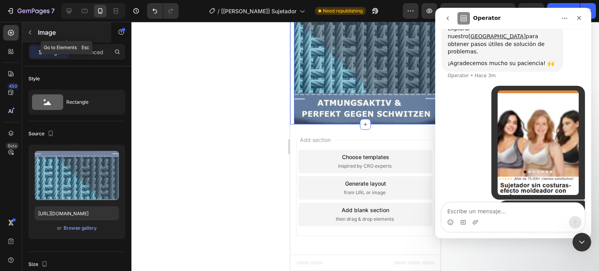
click at [27, 34] on icon "button" at bounding box center [30, 32] width 6 height 6
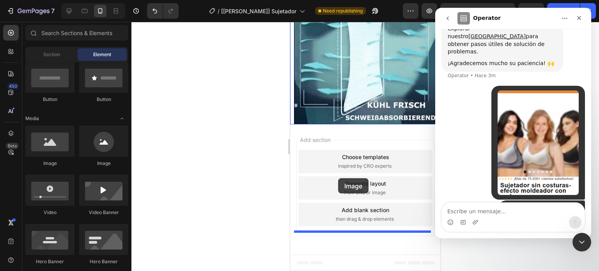
drag, startPoint x: 354, startPoint y: 152, endPoint x: 339, endPoint y: 179, distance: 30.5
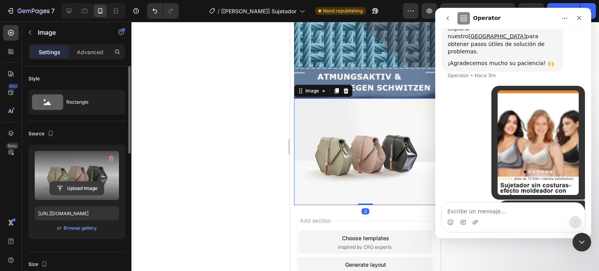
click at [100, 187] on input "file" at bounding box center [77, 188] width 54 height 13
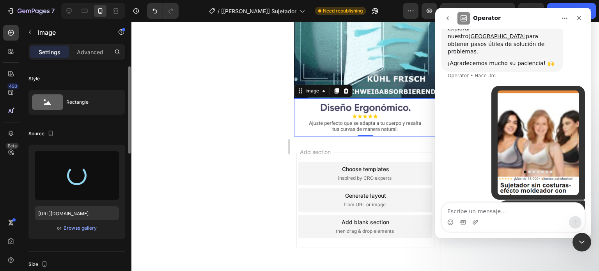
type input "https://cdn.shopify.com/s/files/1/0589/7751/7653/files/gempages_572855499125424…"
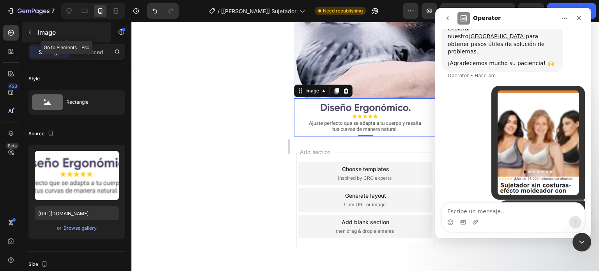
click at [34, 35] on button "button" at bounding box center [30, 32] width 12 height 12
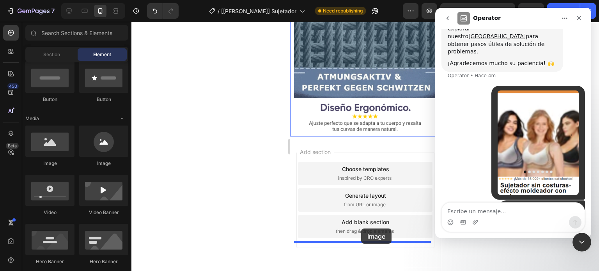
drag, startPoint x: 353, startPoint y: 168, endPoint x: 361, endPoint y: 229, distance: 61.7
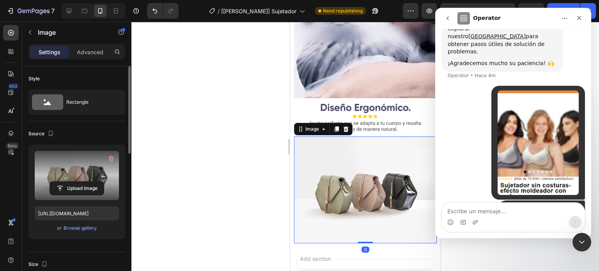
click at [78, 173] on label at bounding box center [77, 175] width 84 height 49
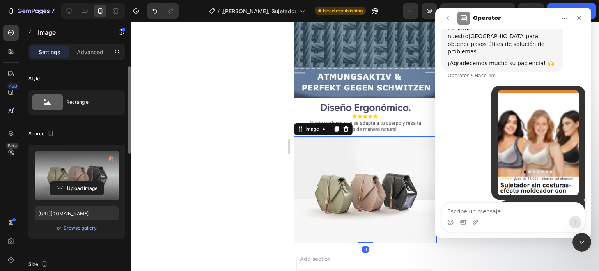
click at [78, 182] on input "file" at bounding box center [77, 188] width 54 height 13
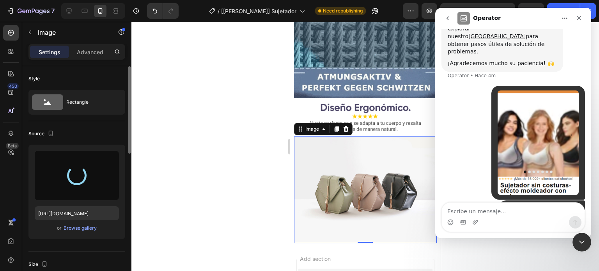
type input "https://cdn.shopify.com/s/files/1/0589/7751/7653/files/gempages_572855499125424…"
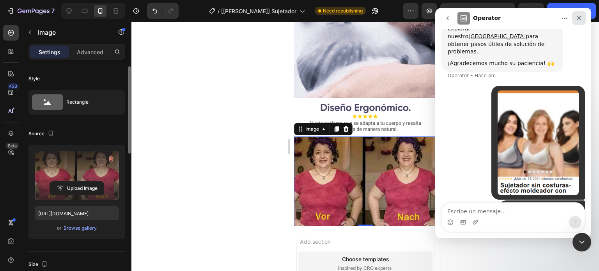
click at [576, 20] on icon "Cerrar" at bounding box center [579, 18] width 6 height 6
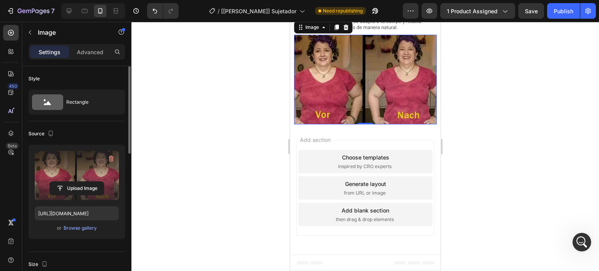
scroll to position [1319, 0]
click at [39, 34] on p "Image" at bounding box center [71, 32] width 66 height 9
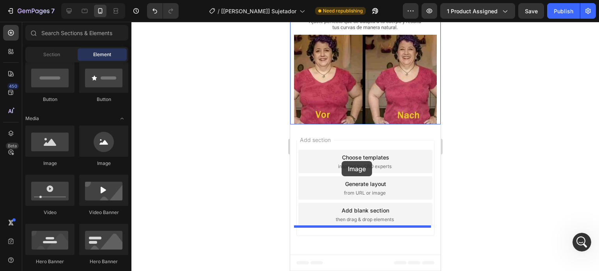
drag, startPoint x: 353, startPoint y: 154, endPoint x: 341, endPoint y: 161, distance: 14.1
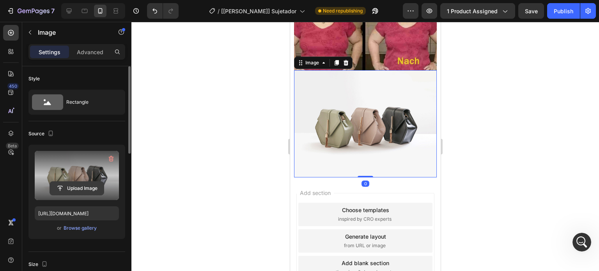
click at [77, 185] on input "file" at bounding box center [77, 188] width 54 height 13
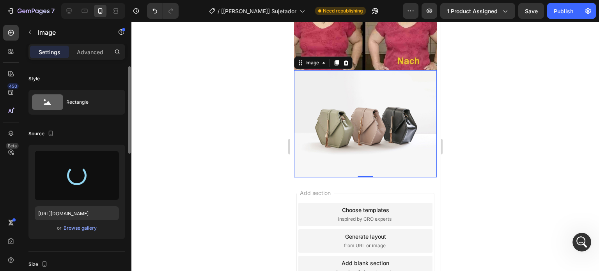
type input "https://cdn.shopify.com/s/files/1/0589/7751/7653/files/gempages_572855499125424…"
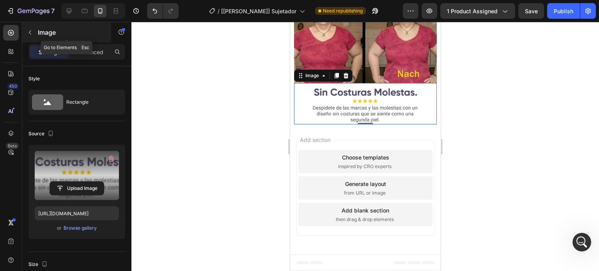
click at [33, 32] on button "button" at bounding box center [30, 32] width 12 height 12
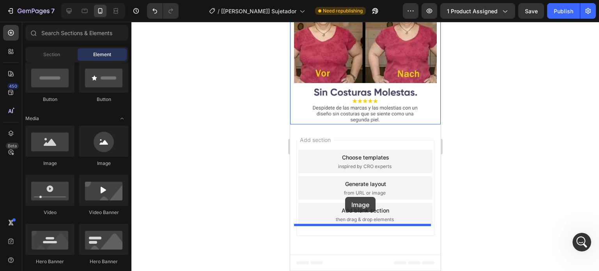
drag, startPoint x: 357, startPoint y: 159, endPoint x: 341, endPoint y: 196, distance: 40.7
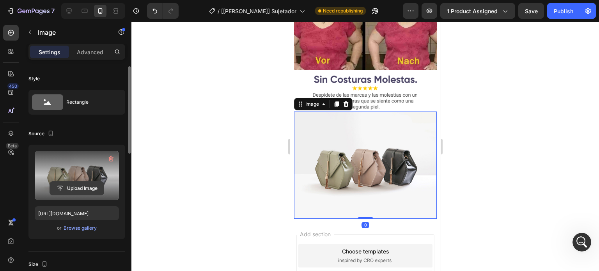
click at [95, 184] on input "file" at bounding box center [77, 188] width 54 height 13
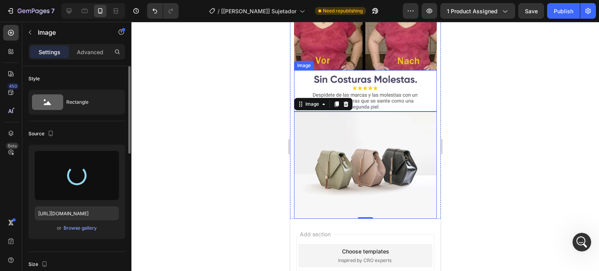
type input "https://cdn.shopify.com/s/files/1/0589/7751/7653/files/gempages_572855499125424…"
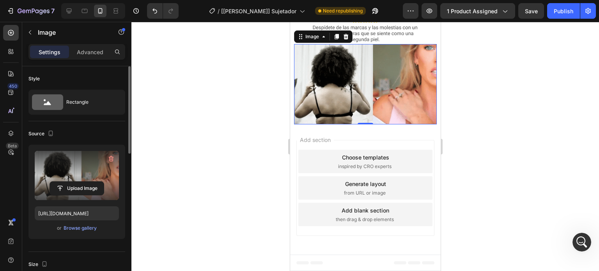
scroll to position [1474, 0]
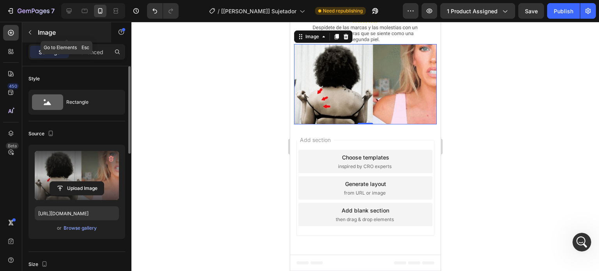
click at [32, 30] on icon "button" at bounding box center [30, 32] width 6 height 6
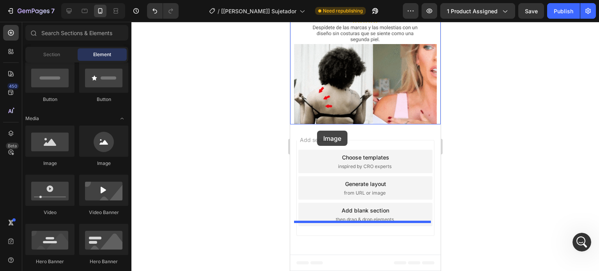
drag, startPoint x: 347, startPoint y: 157, endPoint x: 316, endPoint y: 131, distance: 40.1
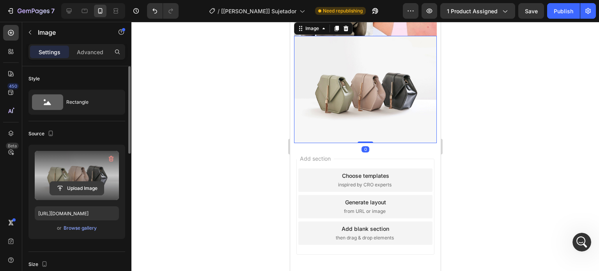
click at [95, 182] on input "file" at bounding box center [77, 188] width 54 height 13
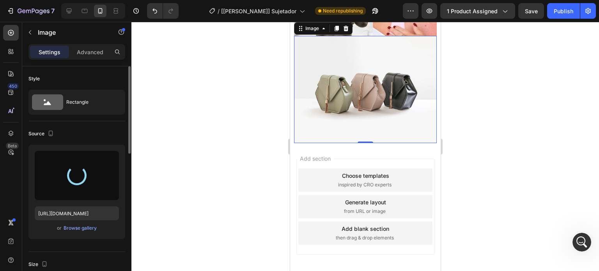
type input "https://cdn.shopify.com/s/files/1/0589/7751/7653/files/gempages_572855499125424…"
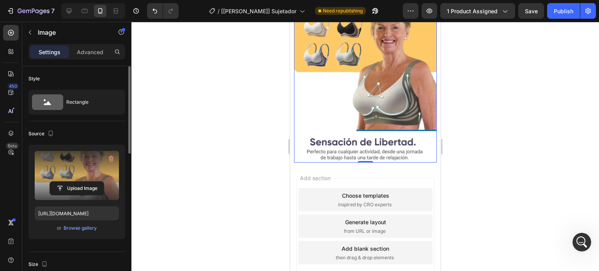
scroll to position [1630, 0]
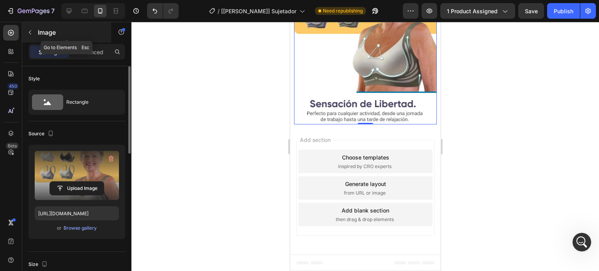
click at [23, 37] on div "Image" at bounding box center [66, 32] width 89 height 20
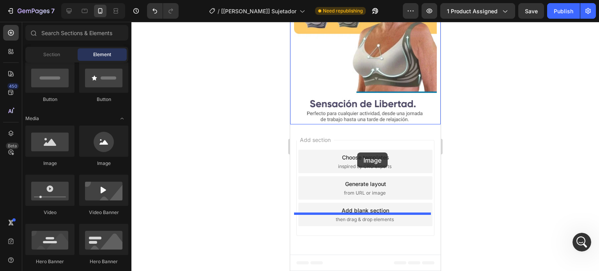
drag, startPoint x: 360, startPoint y: 166, endPoint x: 357, endPoint y: 153, distance: 14.0
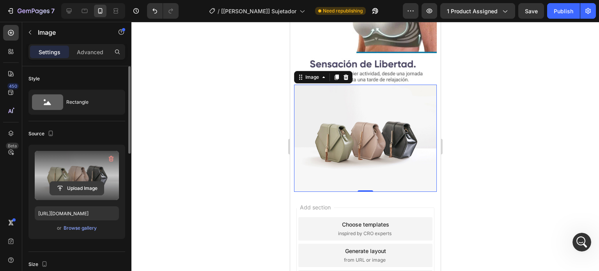
click at [74, 187] on input "file" at bounding box center [77, 188] width 54 height 13
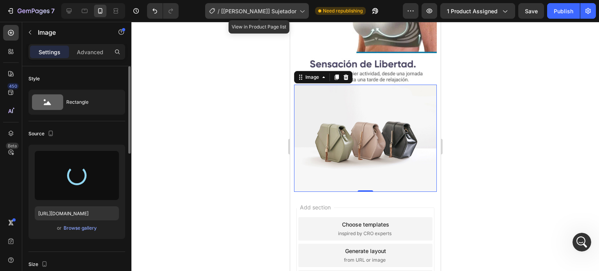
type input "[URL][DOMAIN_NAME]"
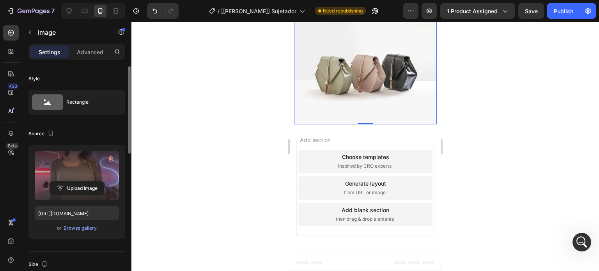
scroll to position [1786, 0]
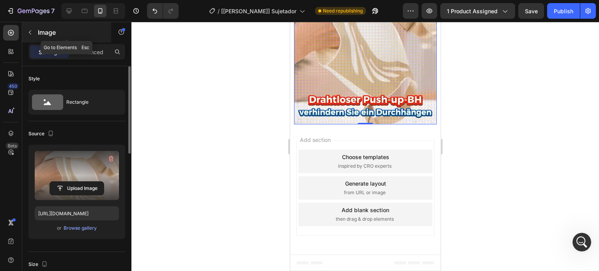
click at [33, 34] on button "button" at bounding box center [30, 32] width 12 height 12
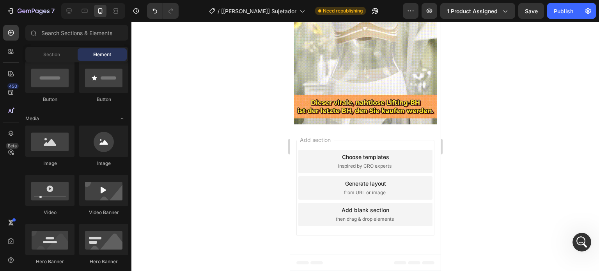
scroll to position [78, 0]
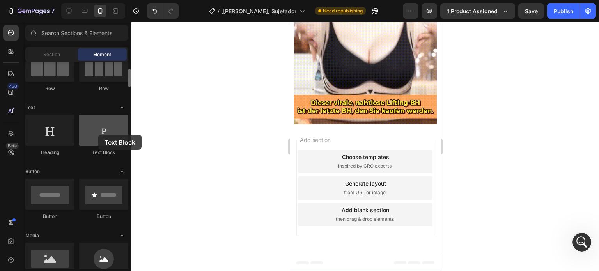
click at [98, 134] on div at bounding box center [103, 130] width 49 height 31
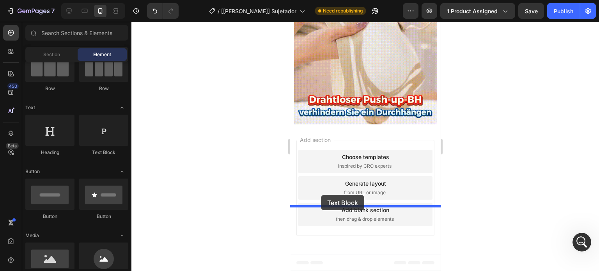
drag, startPoint x: 388, startPoint y: 156, endPoint x: 320, endPoint y: 194, distance: 77.8
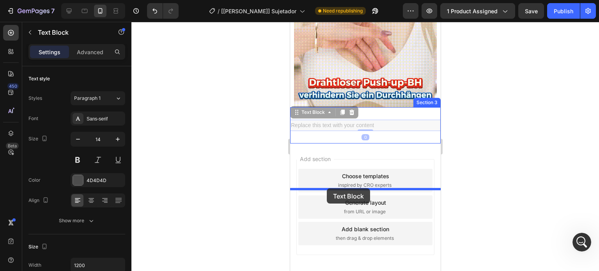
drag, startPoint x: 308, startPoint y: 193, endPoint x: 324, endPoint y: 190, distance: 16.4
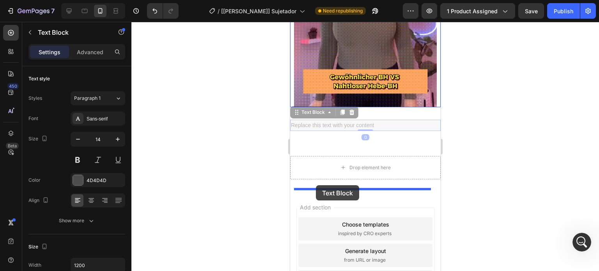
drag, startPoint x: 317, startPoint y: 193, endPoint x: 317, endPoint y: 185, distance: 8.2
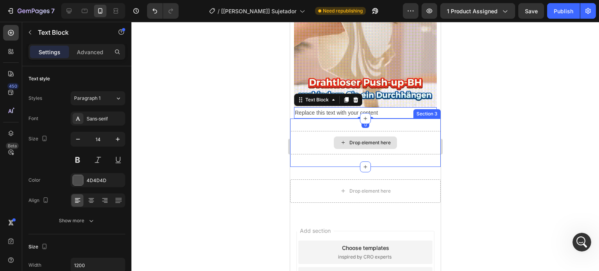
click at [339, 149] on div "Drop element here" at bounding box center [364, 142] width 63 height 12
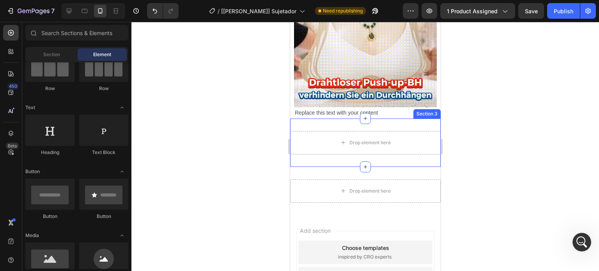
click at [394, 167] on div "Drop element here Section 3" at bounding box center [365, 142] width 150 height 48
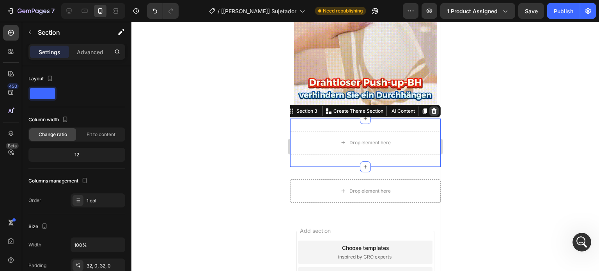
click at [431, 114] on icon at bounding box center [433, 110] width 5 height 5
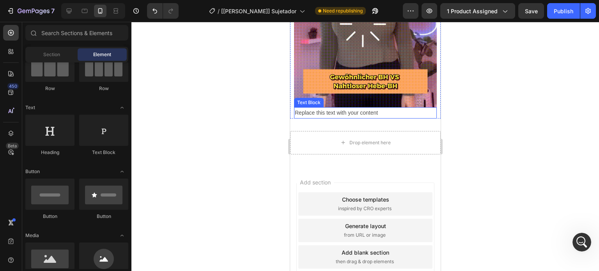
click at [404, 118] on div "Replace this text with your content" at bounding box center [364, 112] width 143 height 11
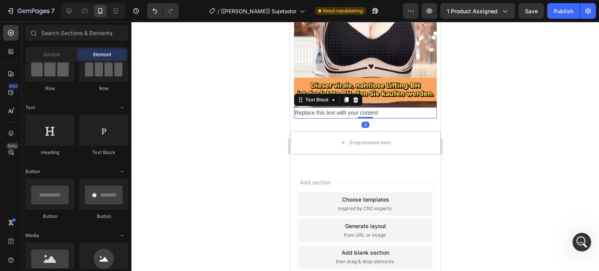
click at [404, 118] on div "Replace this text with your content" at bounding box center [364, 112] width 143 height 11
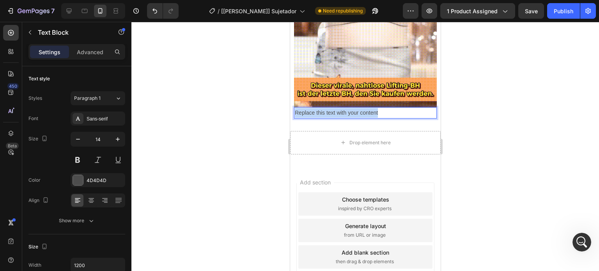
click at [404, 118] on p "Replace this text with your content" at bounding box center [364, 113] width 141 height 10
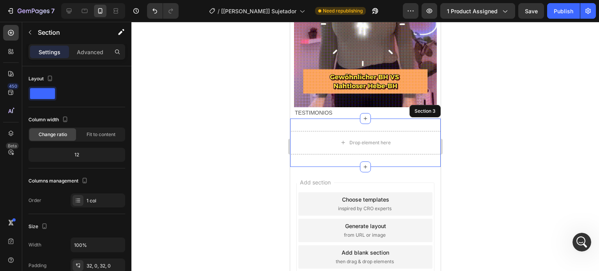
click at [402, 167] on div "Drop element here Section 3" at bounding box center [365, 142] width 150 height 48
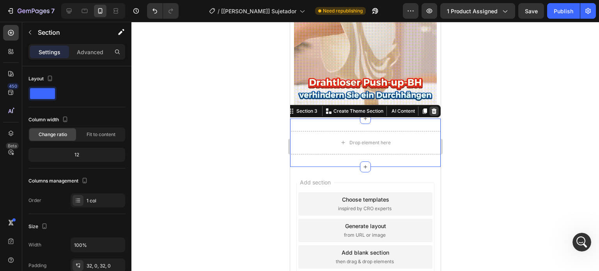
click at [431, 114] on icon at bounding box center [433, 110] width 5 height 5
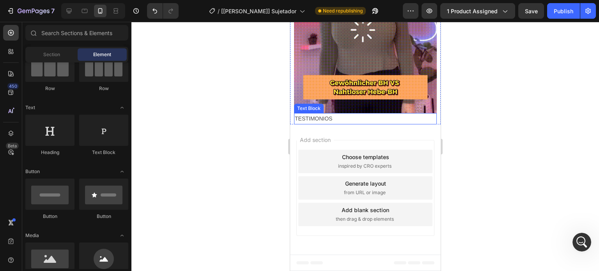
click at [325, 124] on p "TESTIMONIOS" at bounding box center [364, 119] width 141 height 10
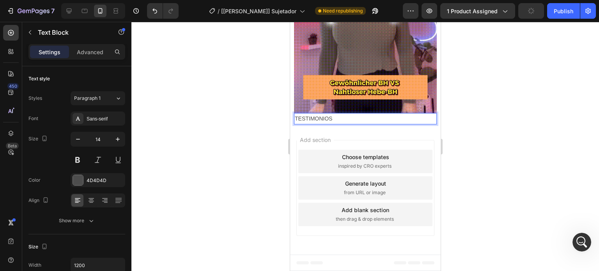
click at [325, 124] on p "TESTIMONIOS" at bounding box center [364, 119] width 141 height 10
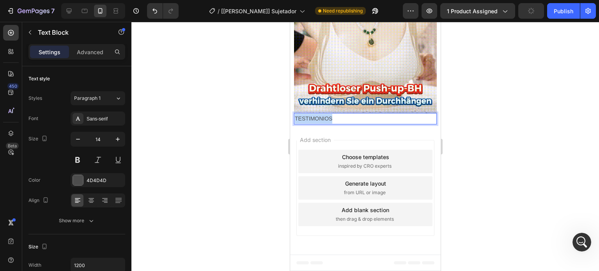
click at [325, 124] on p "TESTIMONIOS" at bounding box center [364, 119] width 141 height 10
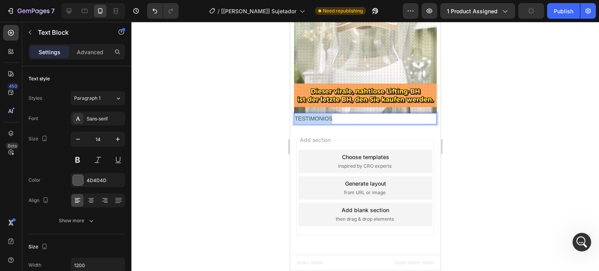
click at [325, 124] on p "TESTIMONIOS" at bounding box center [364, 119] width 141 height 10
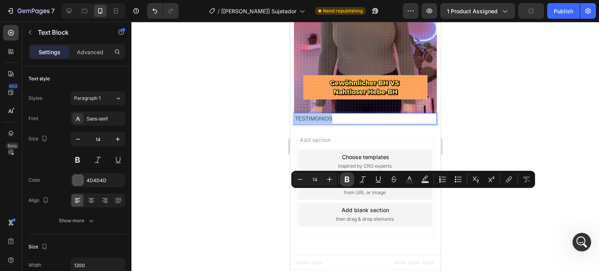
click at [346, 184] on button "Bold" at bounding box center [347, 179] width 14 height 14
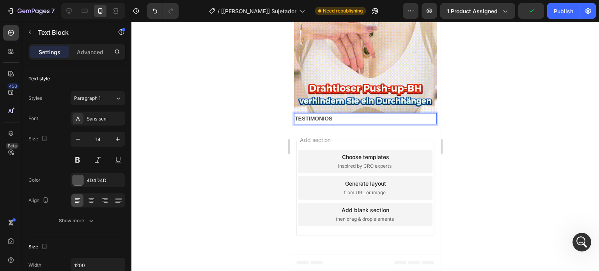
click at [328, 122] on strong "TESTIMONIOS" at bounding box center [312, 118] width 37 height 6
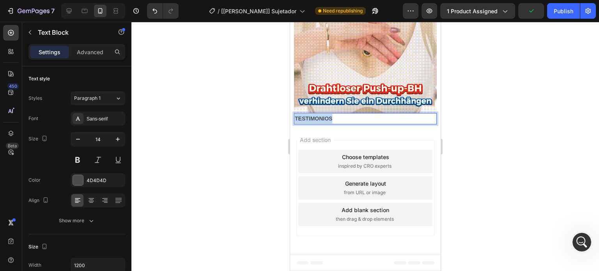
click at [328, 122] on strong "TESTIMONIOS" at bounding box center [312, 118] width 37 height 6
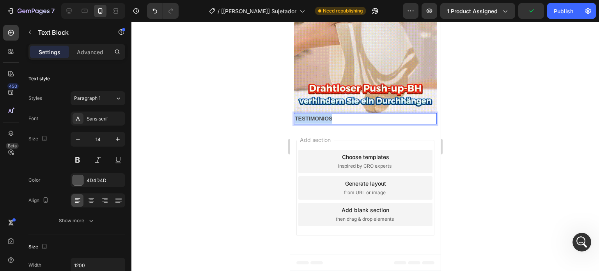
click at [328, 122] on strong "TESTIMONIOS" at bounding box center [312, 118] width 37 height 6
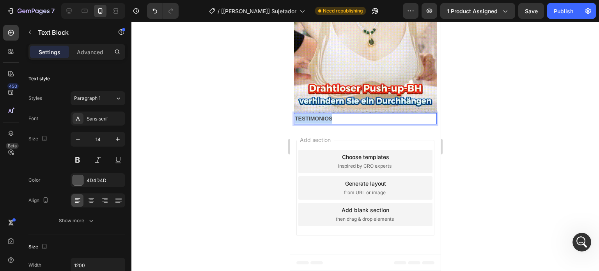
click at [331, 122] on strong "TESTIMONIOS" at bounding box center [312, 118] width 37 height 6
click at [333, 124] on p "TESTIMONIOS" at bounding box center [364, 119] width 141 height 10
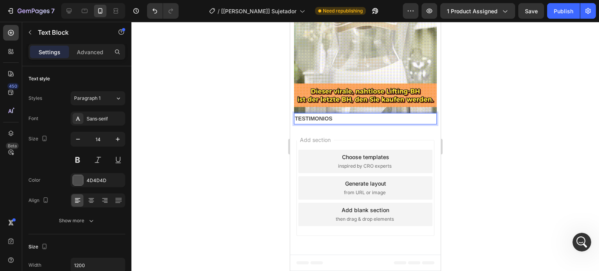
click at [333, 124] on p "TESTIMONIOS" at bounding box center [364, 119] width 141 height 10
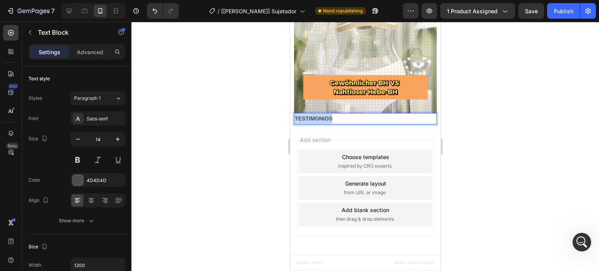
click at [333, 124] on p "TESTIMONIOS" at bounding box center [364, 119] width 141 height 10
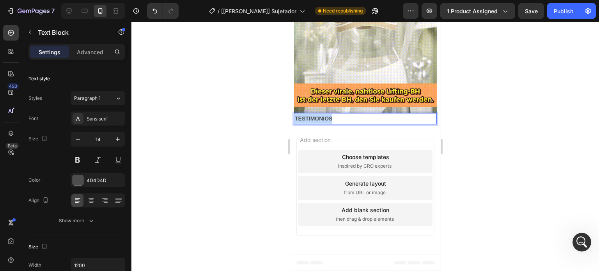
click at [333, 124] on p "TESTIMONIOS" at bounding box center [364, 119] width 141 height 10
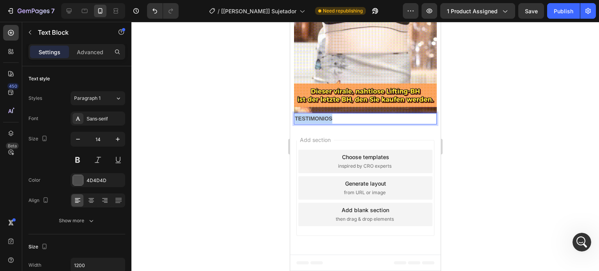
click at [333, 124] on p "TESTIMONIOS" at bounding box center [364, 119] width 141 height 10
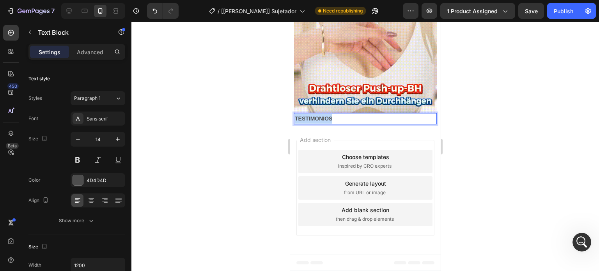
click at [354, 124] on p "TESTIMONIOS" at bounding box center [364, 119] width 141 height 10
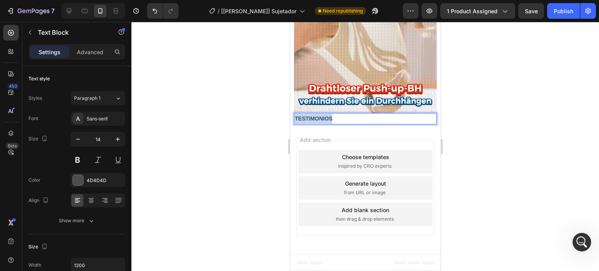
click at [359, 124] on p "TESTIMONIOS" at bounding box center [364, 119] width 141 height 10
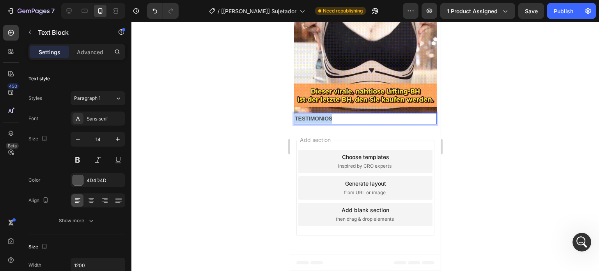
click at [378, 124] on p "TESTIMONIOS" at bounding box center [364, 119] width 141 height 10
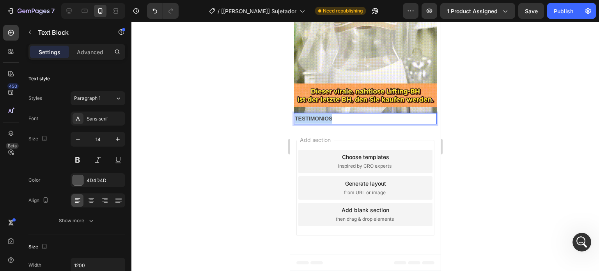
click at [378, 124] on p "TESTIMONIOS" at bounding box center [364, 119] width 141 height 10
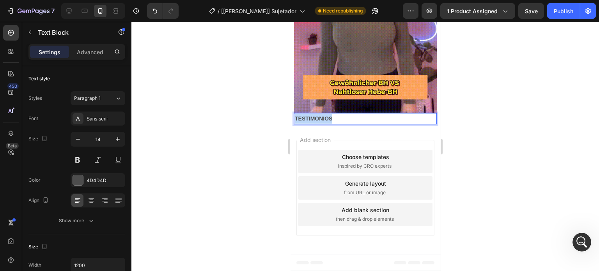
click at [378, 124] on p "TESTIMONIOS" at bounding box center [364, 119] width 141 height 10
click at [386, 113] on img at bounding box center [364, 24] width 143 height 178
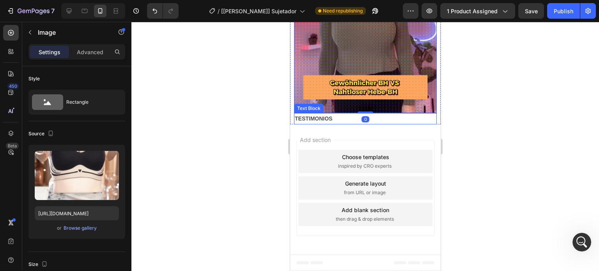
click at [379, 124] on p "TESTIMONIOS" at bounding box center [364, 119] width 141 height 10
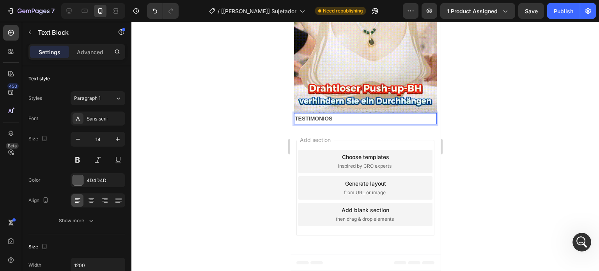
click at [379, 124] on p "TESTIMONIOS" at bounding box center [364, 119] width 141 height 10
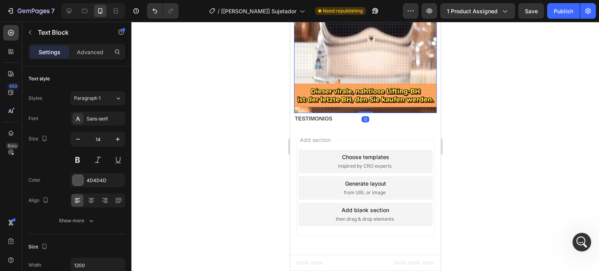
click at [375, 113] on img at bounding box center [364, 24] width 143 height 178
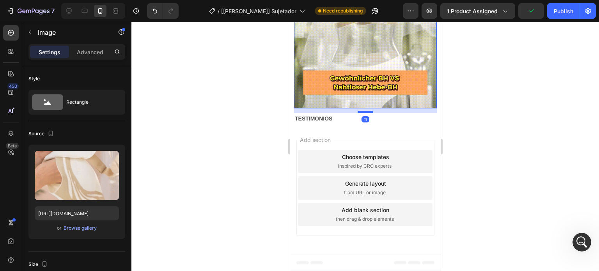
drag, startPoint x: 367, startPoint y: 187, endPoint x: 366, endPoint y: 193, distance: 6.0
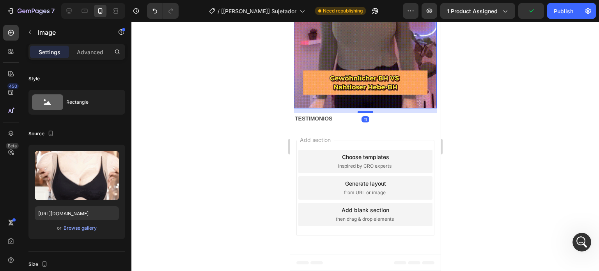
click at [366, 113] on div at bounding box center [365, 112] width 16 height 2
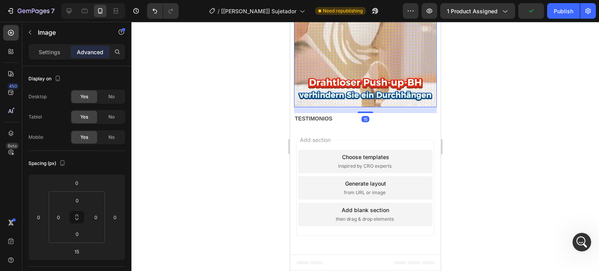
click at [363, 122] on div "15" at bounding box center [365, 119] width 8 height 6
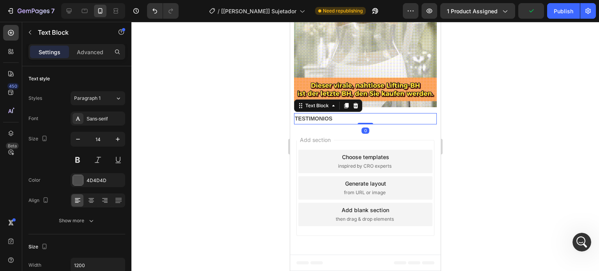
click at [354, 124] on p "TESTIMONIOS" at bounding box center [364, 119] width 141 height 10
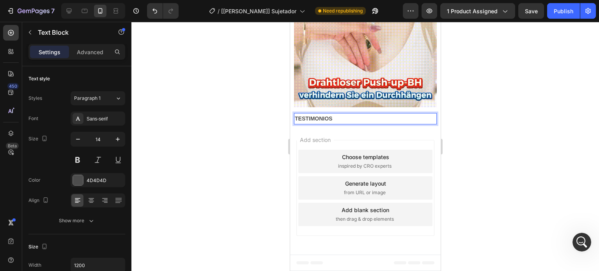
click at [341, 124] on p "TESTIMONIOS" at bounding box center [364, 119] width 141 height 10
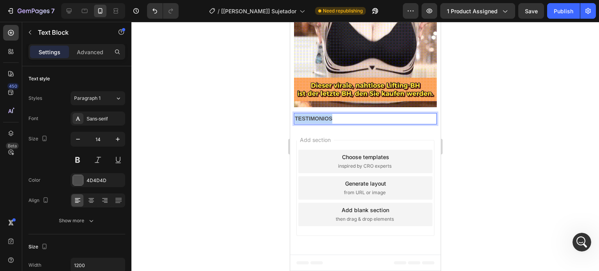
click at [341, 124] on p "TESTIMONIOS" at bounding box center [364, 119] width 141 height 10
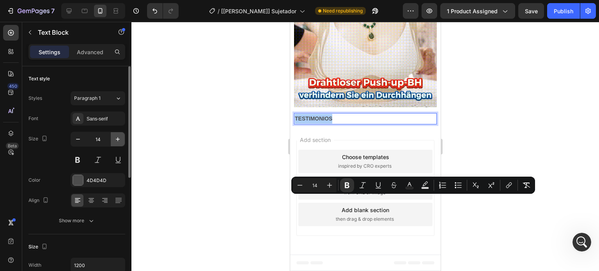
click at [122, 138] on icon "button" at bounding box center [118, 139] width 8 height 8
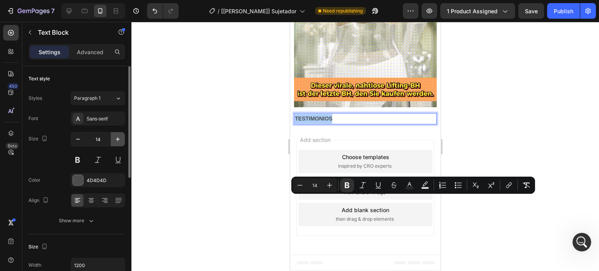
type input "15"
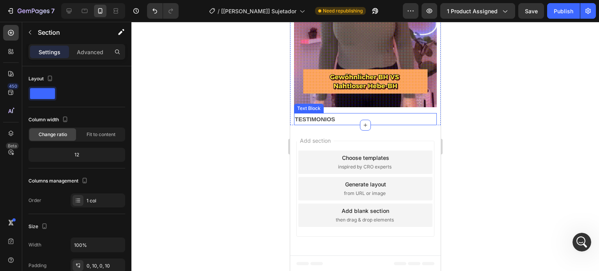
click at [334, 122] on strong "TESTIMONIOS" at bounding box center [314, 119] width 40 height 7
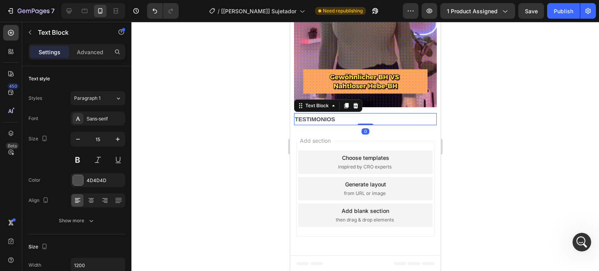
click at [334, 122] on strong "TESTIMONIOS" at bounding box center [314, 119] width 40 height 7
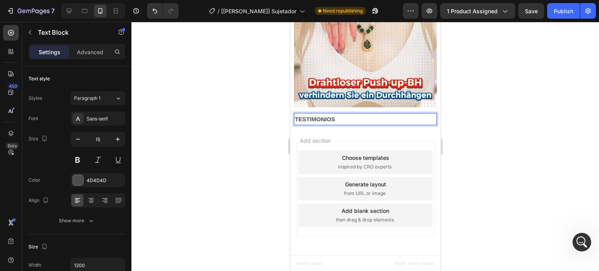
click at [334, 122] on strong "TESTIMONIOS" at bounding box center [314, 119] width 40 height 7
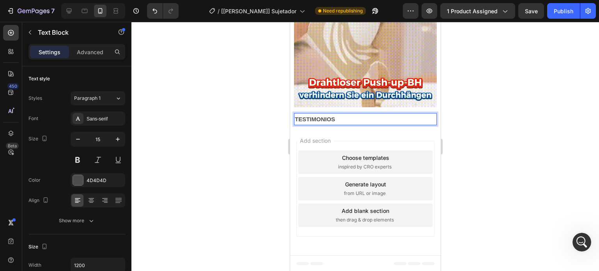
click at [334, 122] on strong "TESTIMONIOS" at bounding box center [314, 119] width 40 height 7
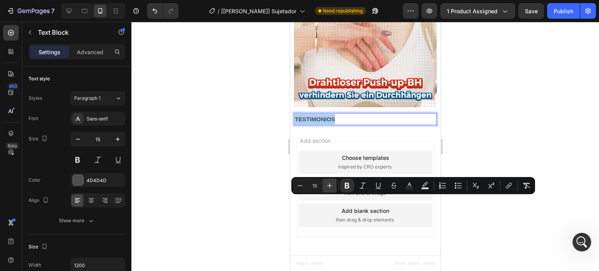
click at [330, 184] on icon "Editor contextual toolbar" at bounding box center [329, 186] width 8 height 8
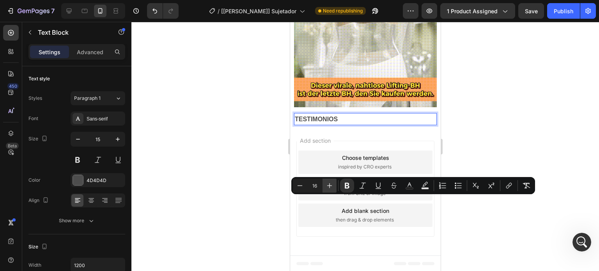
click at [330, 184] on icon "Editor contextual toolbar" at bounding box center [329, 186] width 8 height 8
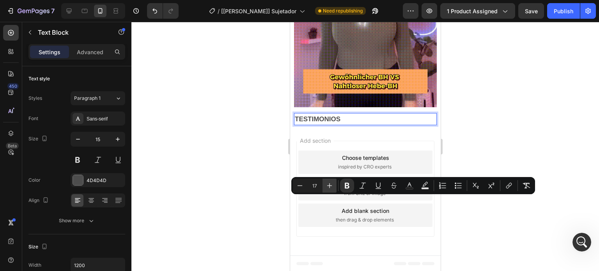
click at [330, 184] on icon "Editor contextual toolbar" at bounding box center [329, 186] width 8 height 8
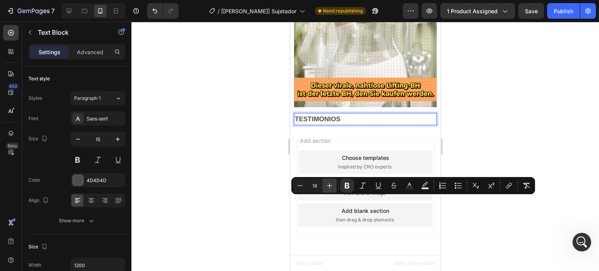
click at [330, 184] on icon "Editor contextual toolbar" at bounding box center [329, 186] width 8 height 8
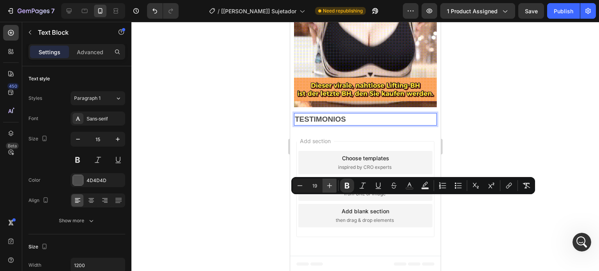
click at [330, 184] on icon "Editor contextual toolbar" at bounding box center [329, 186] width 8 height 8
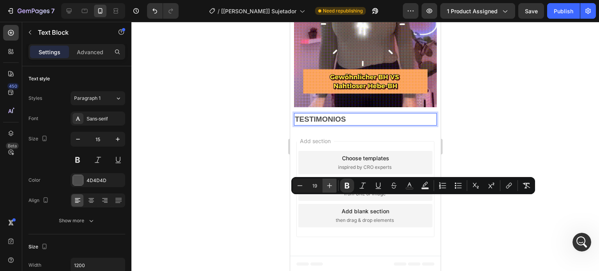
type input "20"
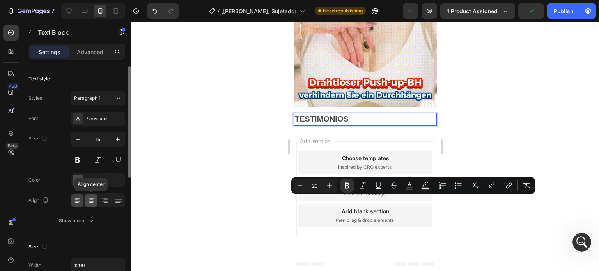
click at [91, 195] on div at bounding box center [91, 200] width 12 height 12
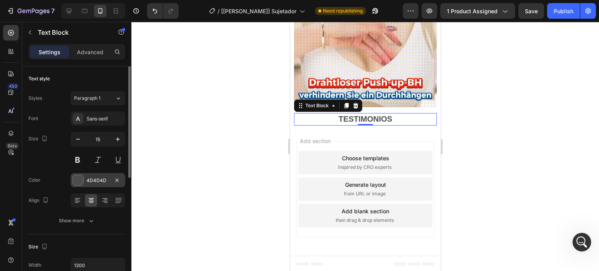
click at [83, 183] on div at bounding box center [77, 180] width 11 height 11
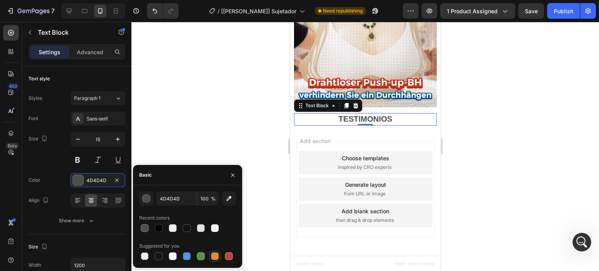
click at [214, 254] on div at bounding box center [215, 256] width 8 height 8
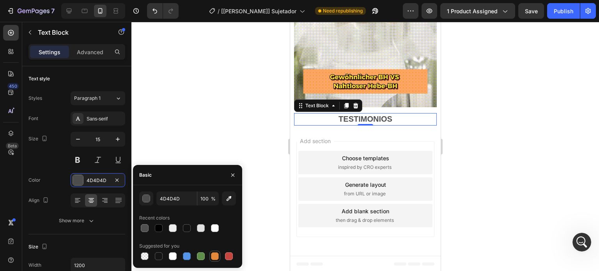
type input "E4893A"
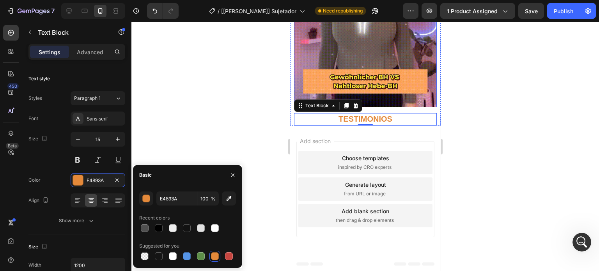
click at [399, 107] on img at bounding box center [364, 18] width 143 height 178
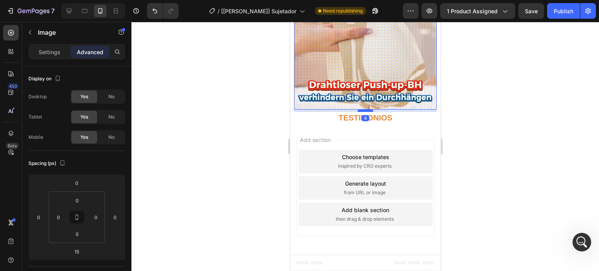
click at [367, 112] on div at bounding box center [365, 110] width 16 height 2
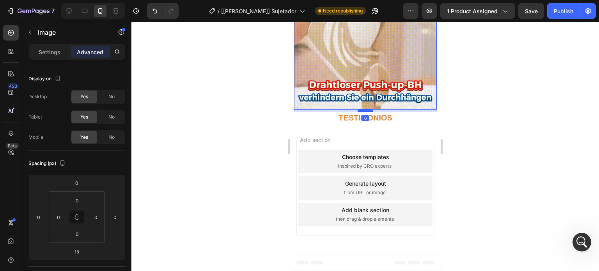
type input "6"
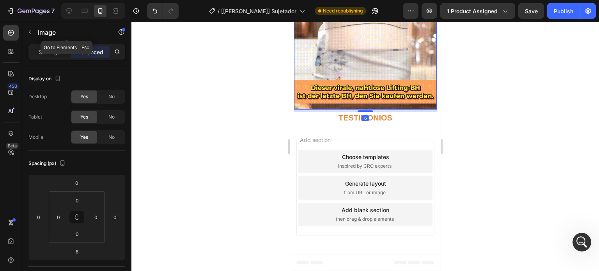
click at [29, 35] on button "button" at bounding box center [30, 32] width 12 height 12
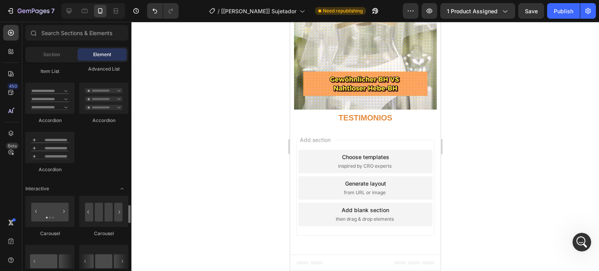
scroll to position [740, 0]
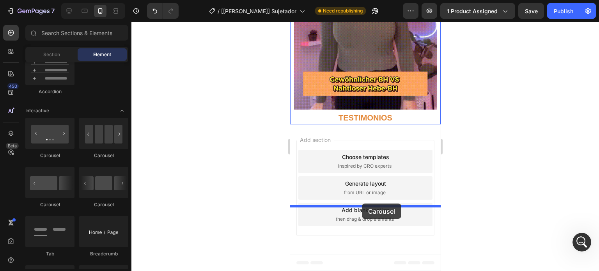
drag, startPoint x: 350, startPoint y: 162, endPoint x: 361, endPoint y: 203, distance: 43.3
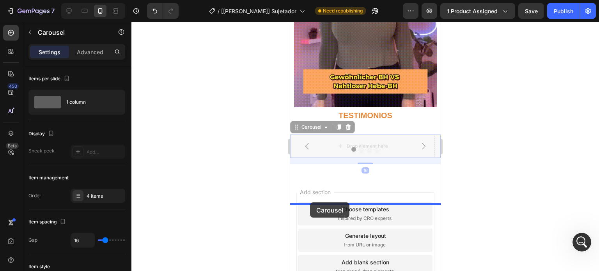
drag, startPoint x: 304, startPoint y: 213, endPoint x: 309, endPoint y: 202, distance: 12.0
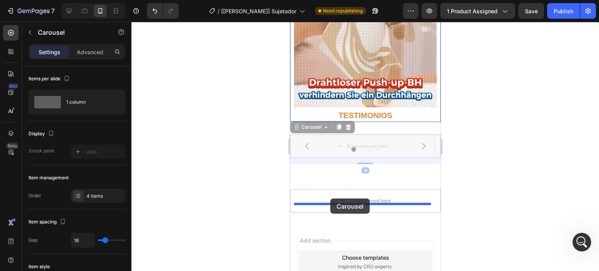
drag, startPoint x: 308, startPoint y: 208, endPoint x: 330, endPoint y: 198, distance: 24.1
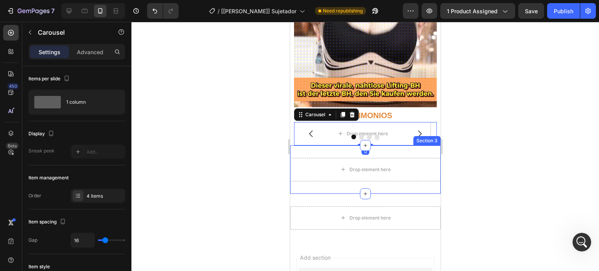
click at [337, 194] on div "Drop element here Section 3" at bounding box center [365, 169] width 150 height 48
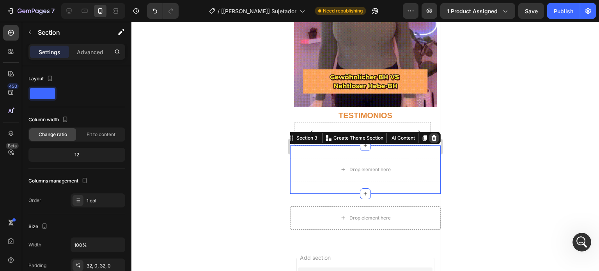
click at [431, 141] on icon at bounding box center [433, 137] width 5 height 5
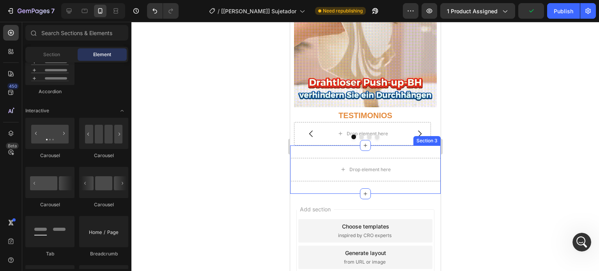
click at [413, 194] on div "Drop element here Section 3" at bounding box center [365, 169] width 150 height 48
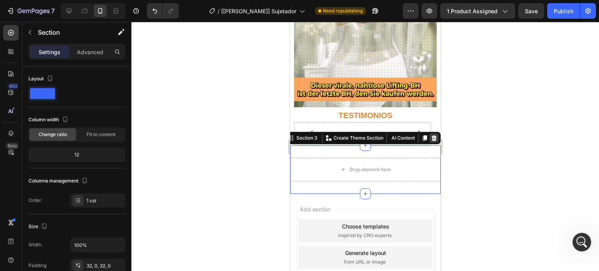
click at [430, 141] on icon at bounding box center [433, 138] width 6 height 6
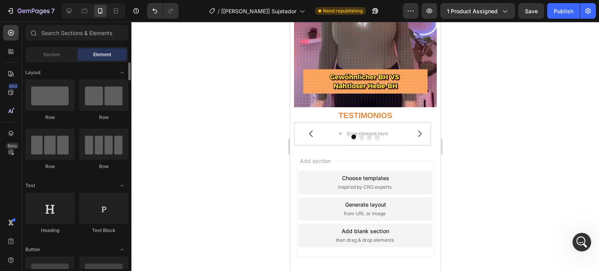
scroll to position [117, 0]
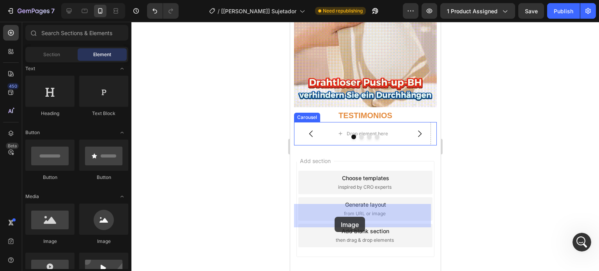
drag, startPoint x: 374, startPoint y: 249, endPoint x: 334, endPoint y: 217, distance: 51.8
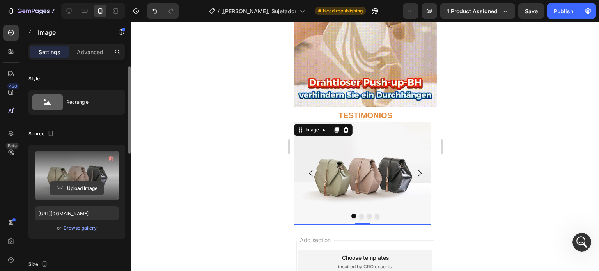
click at [78, 187] on input "file" at bounding box center [77, 188] width 54 height 13
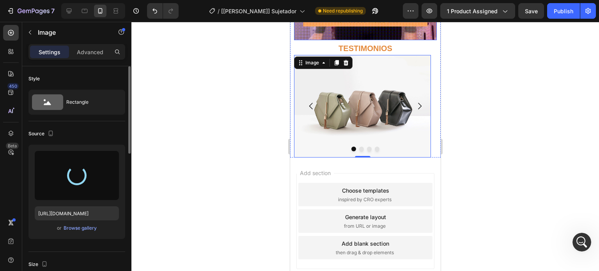
scroll to position [1864, 0]
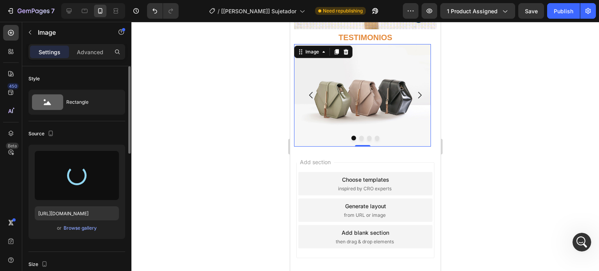
type input "https://cdn.shopify.com/s/files/1/0589/7751/7653/files/gempages_572855499125424…"
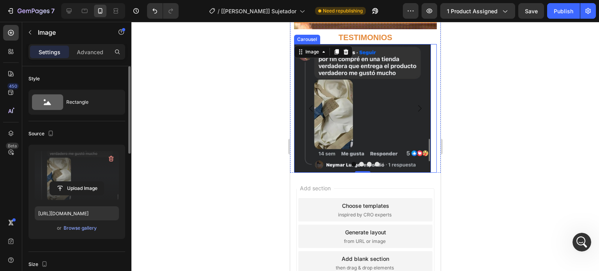
click at [358, 166] on button "Dot" at bounding box center [360, 164] width 5 height 5
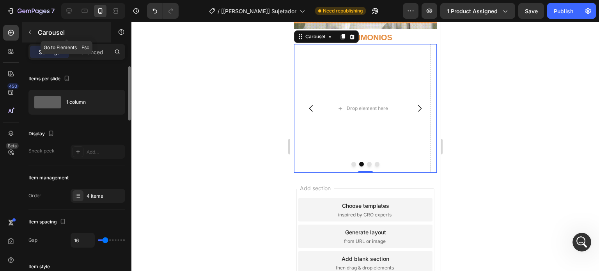
click at [32, 30] on icon "button" at bounding box center [30, 32] width 6 height 6
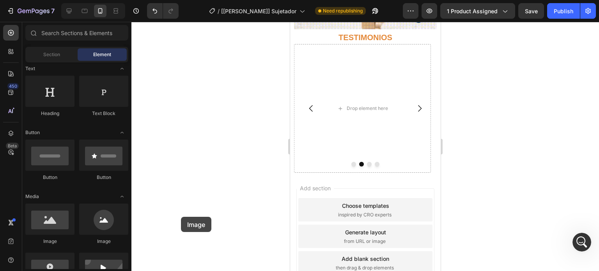
drag, startPoint x: 343, startPoint y: 239, endPoint x: 332, endPoint y: 175, distance: 65.1
click at [332, 173] on div "Drop element here" at bounding box center [361, 108] width 137 height 129
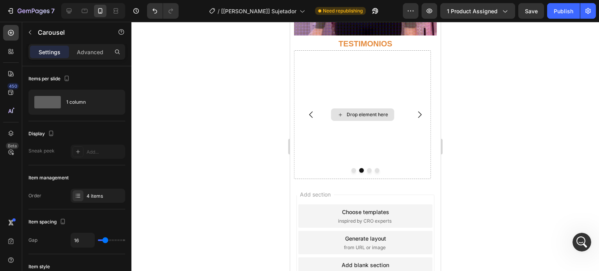
scroll to position [1312, 0]
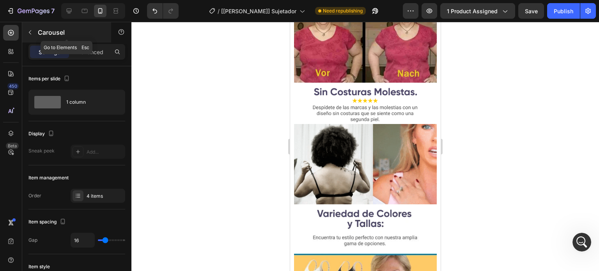
click at [30, 32] on icon "button" at bounding box center [30, 32] width 6 height 6
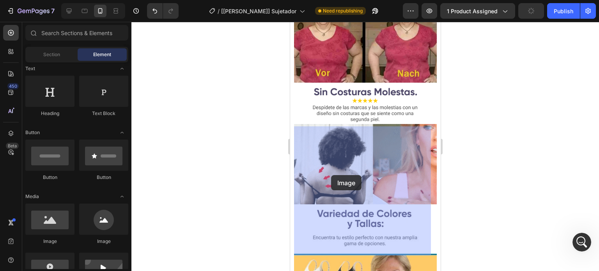
drag, startPoint x: 344, startPoint y: 235, endPoint x: 336, endPoint y: 173, distance: 62.1
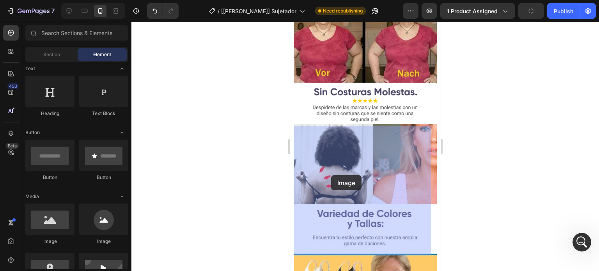
scroll to position [1415, 0]
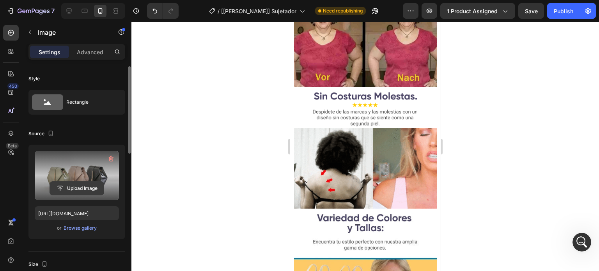
click at [73, 192] on input "file" at bounding box center [77, 188] width 54 height 13
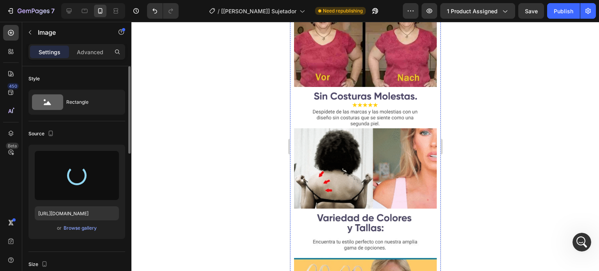
type input "https://cdn.shopify.com/s/files/1/0589/7751/7653/files/gempages_572855499125424…"
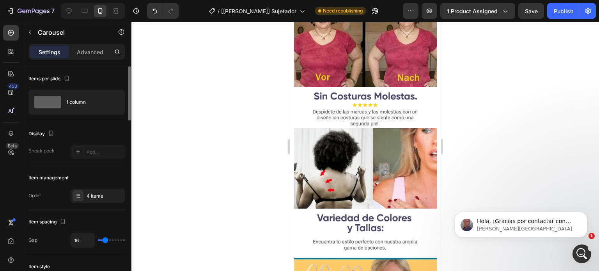
scroll to position [212, 0]
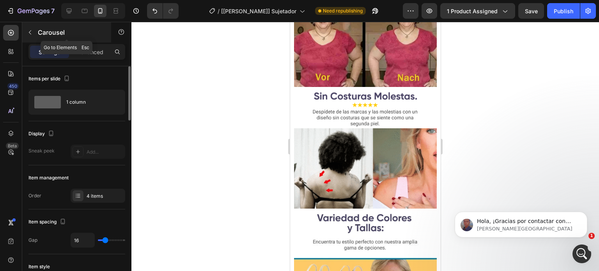
click at [30, 35] on icon "button" at bounding box center [30, 32] width 6 height 6
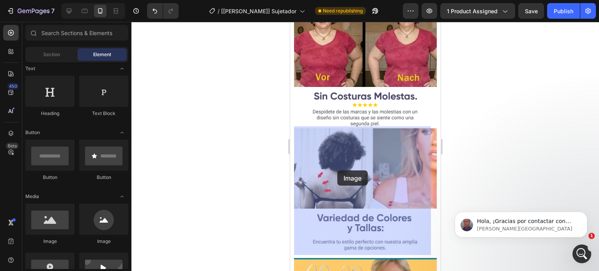
drag, startPoint x: 339, startPoint y: 244, endPoint x: 337, endPoint y: 170, distance: 74.1
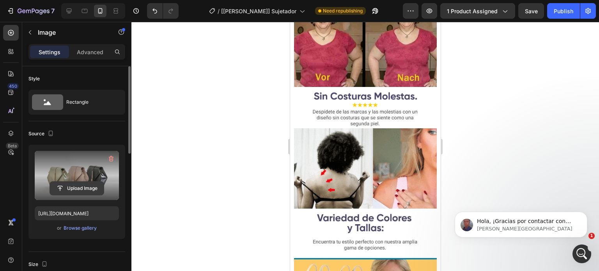
click at [81, 188] on input "file" at bounding box center [77, 188] width 54 height 13
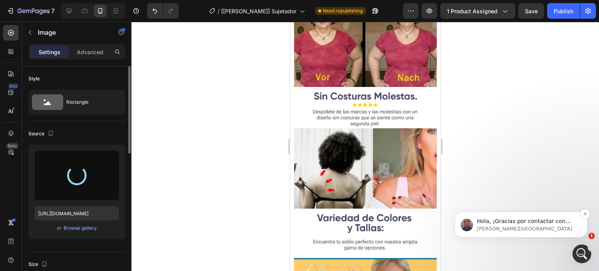
click at [531, 228] on p "Jay • Ahora" at bounding box center [527, 228] width 101 height 7
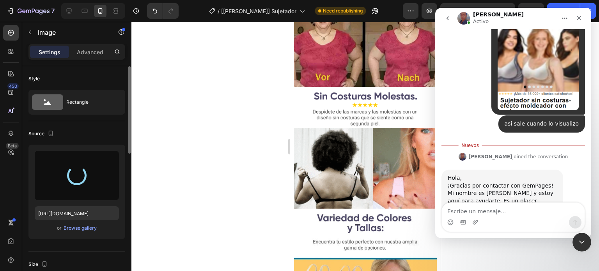
scroll to position [226, 0]
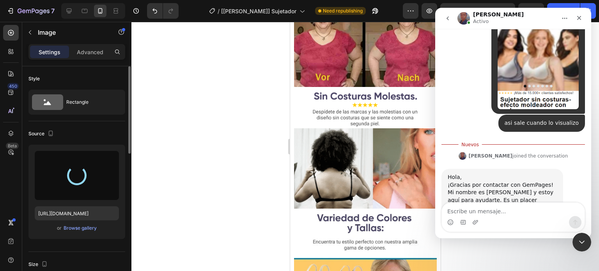
type input "https://cdn.shopify.com/s/files/1/0589/7751/7653/files/gempages_572855499125424…"
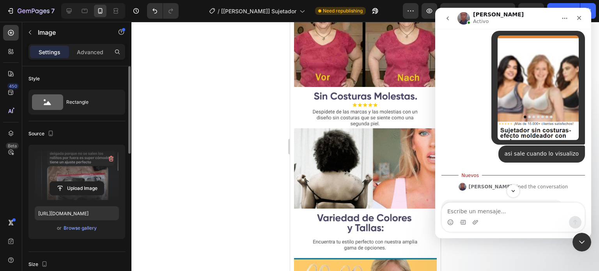
scroll to position [256, 0]
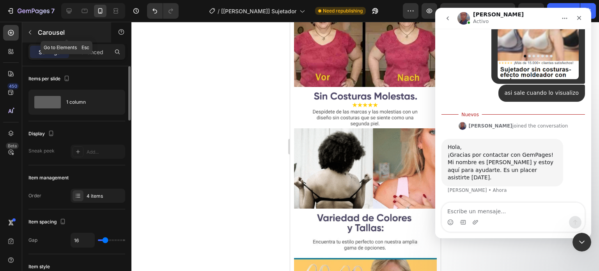
click at [29, 29] on icon "button" at bounding box center [30, 32] width 6 height 6
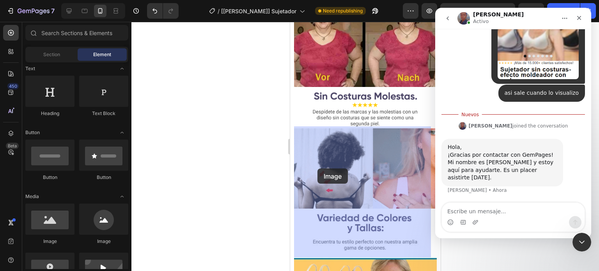
drag, startPoint x: 345, startPoint y: 239, endPoint x: 319, endPoint y: 168, distance: 75.9
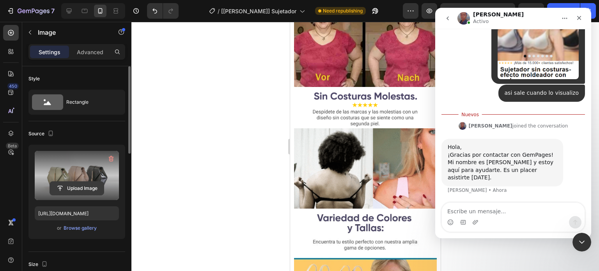
click at [76, 184] on input "file" at bounding box center [77, 188] width 54 height 13
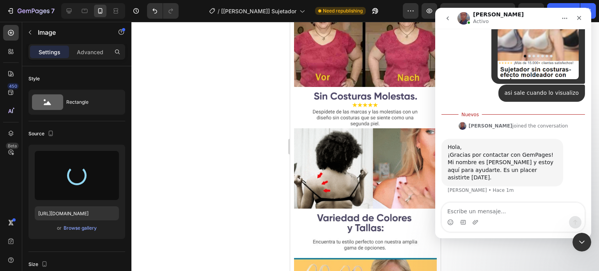
type input "https://cdn.shopify.com/s/files/1/0589/7751/7653/files/gempages_572855499125424…"
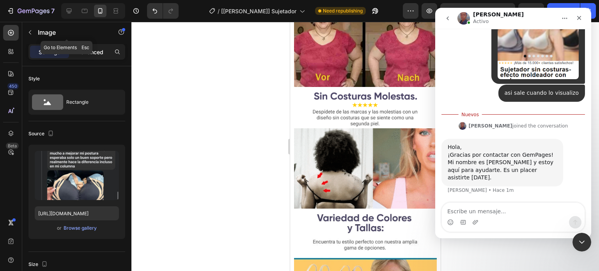
click at [97, 48] on p "Advanced" at bounding box center [90, 52] width 26 height 8
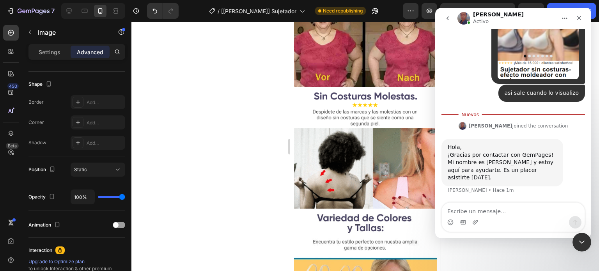
scroll to position [292, 0]
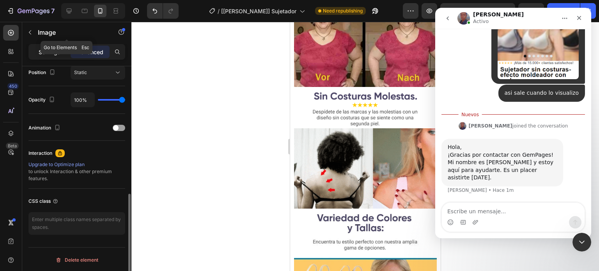
click at [60, 47] on div "Settings" at bounding box center [49, 52] width 39 height 12
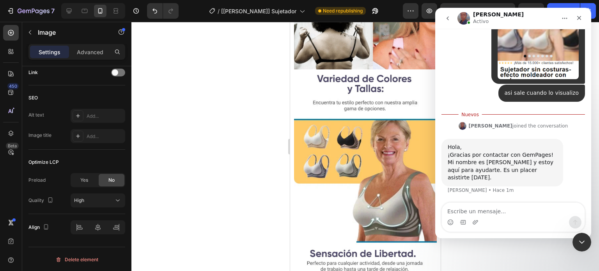
scroll to position [1558, 0]
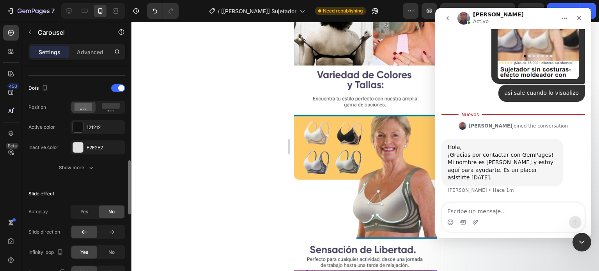
scroll to position [226, 0]
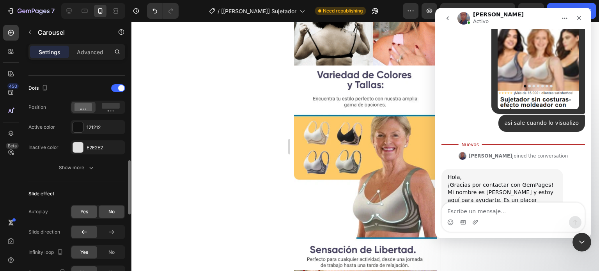
click at [78, 206] on div "Yes" at bounding box center [84, 211] width 26 height 12
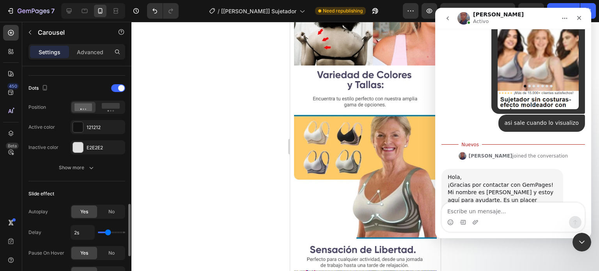
scroll to position [429, 0]
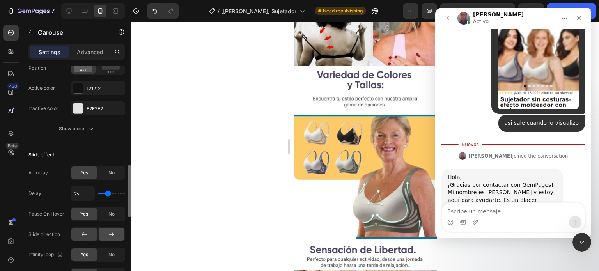
click at [109, 230] on icon at bounding box center [112, 234] width 8 height 8
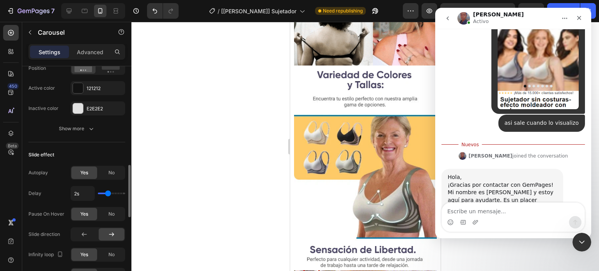
scroll to position [507, 0]
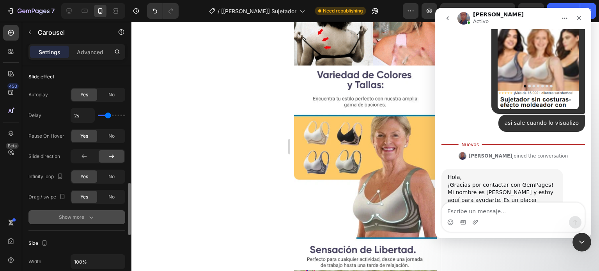
click at [75, 211] on button "Show more" at bounding box center [76, 217] width 97 height 14
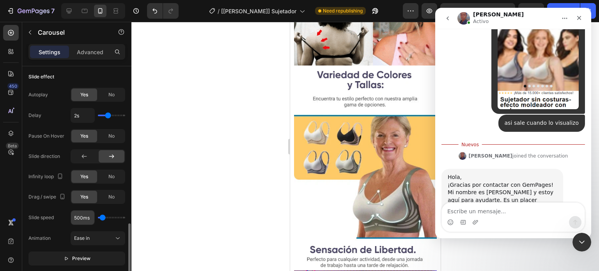
scroll to position [584, 0]
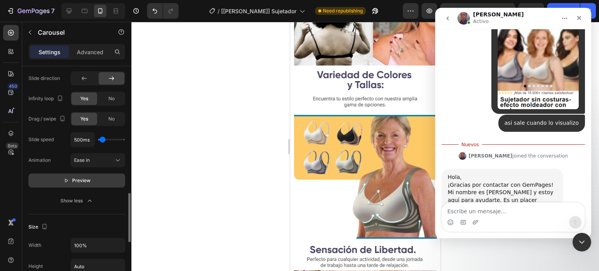
click at [83, 183] on button "Preview" at bounding box center [76, 180] width 97 height 14
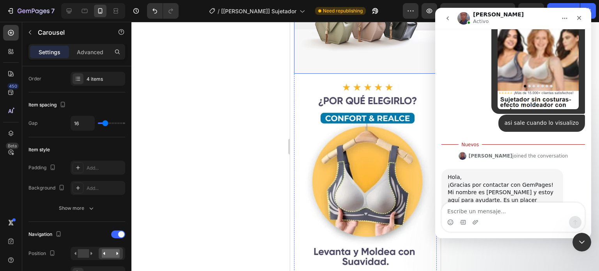
scroll to position [362, 0]
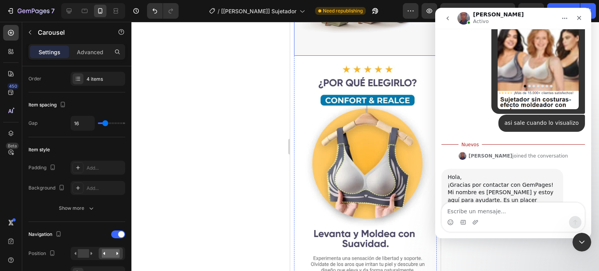
click at [334, 56] on img at bounding box center [364, 2] width 143 height 107
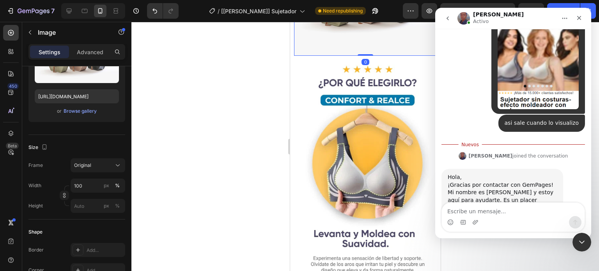
scroll to position [0, 0]
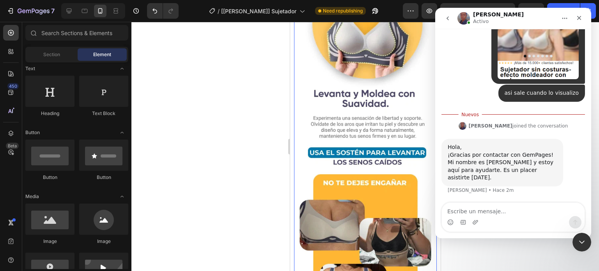
scroll to position [362, 0]
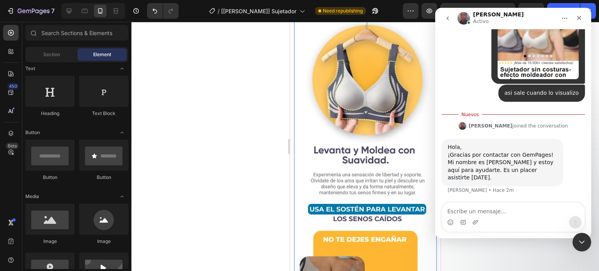
click at [344, 124] on div "Drop element here Image Row 0" at bounding box center [364, 254] width 143 height 611
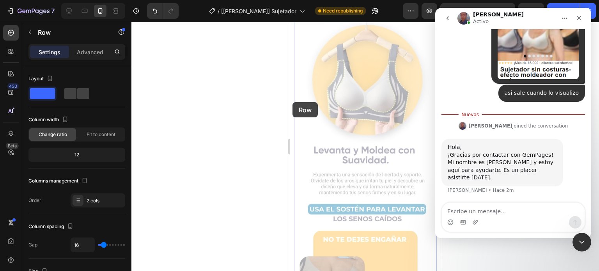
drag, startPoint x: 313, startPoint y: 102, endPoint x: 291, endPoint y: 102, distance: 21.8
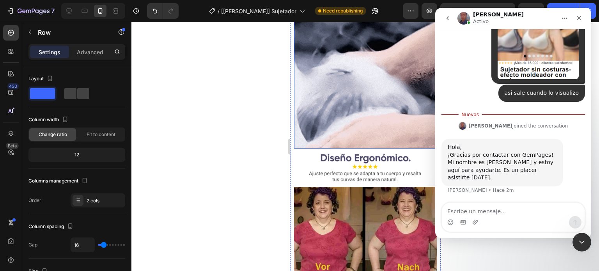
scroll to position [518, 0]
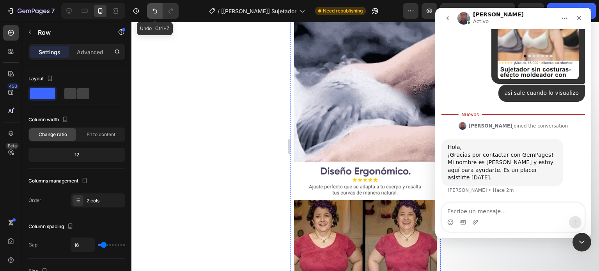
drag, startPoint x: 153, startPoint y: 9, endPoint x: 35, endPoint y: 113, distance: 157.3
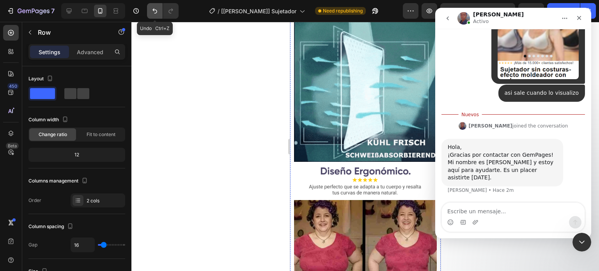
click at [153, 9] on icon "Undo/Redo" at bounding box center [155, 11] width 8 height 8
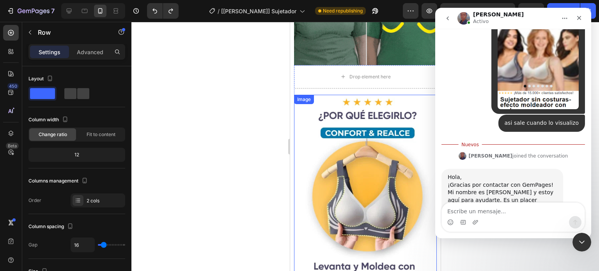
scroll to position [287, 0]
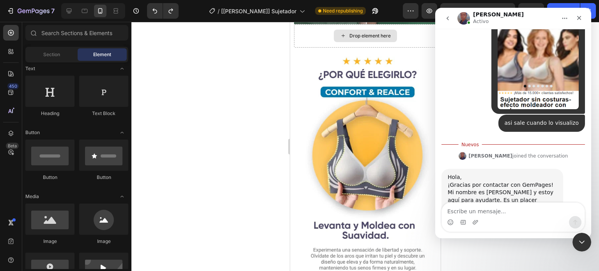
click at [359, 42] on div "Drop element here" at bounding box center [364, 36] width 63 height 12
click at [423, 48] on div "Drop element here" at bounding box center [364, 35] width 143 height 23
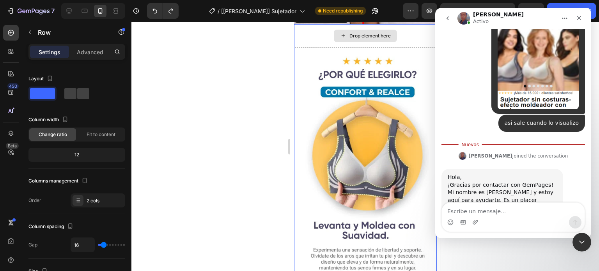
click at [328, 48] on div "Drop element here" at bounding box center [364, 35] width 143 height 23
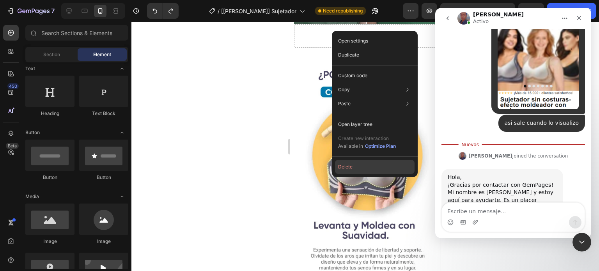
click at [349, 166] on button "Delete" at bounding box center [374, 167] width 79 height 14
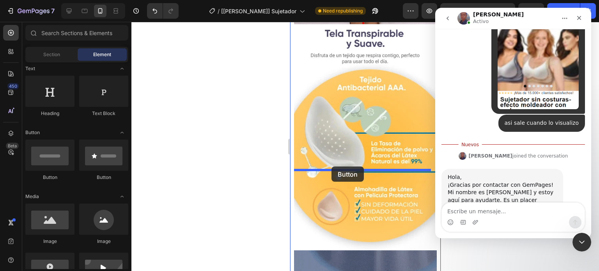
drag, startPoint x: 355, startPoint y: 178, endPoint x: 331, endPoint y: 166, distance: 26.7
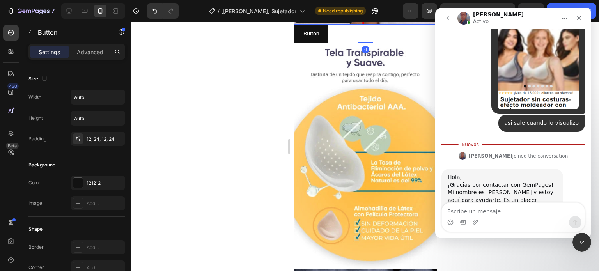
click at [346, 21] on div at bounding box center [345, 16] width 9 height 9
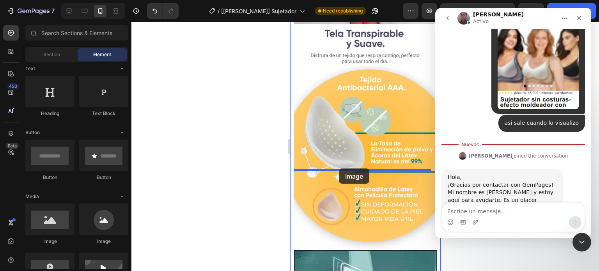
drag, startPoint x: 349, startPoint y: 243, endPoint x: 338, endPoint y: 168, distance: 75.2
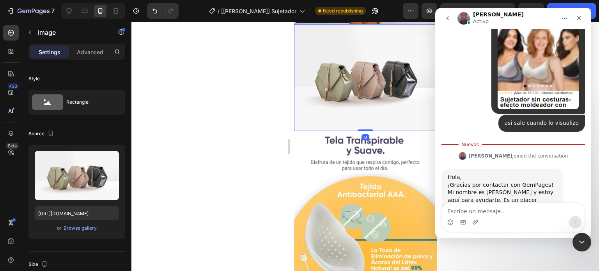
scroll to position [404, 0]
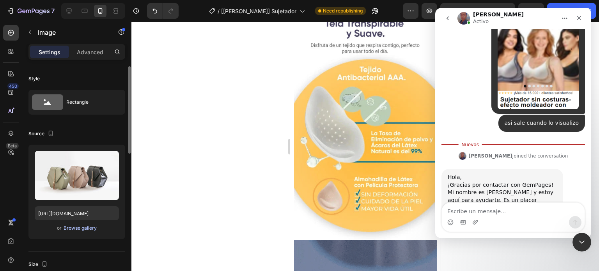
click at [89, 226] on div "Browse gallery" at bounding box center [80, 227] width 33 height 7
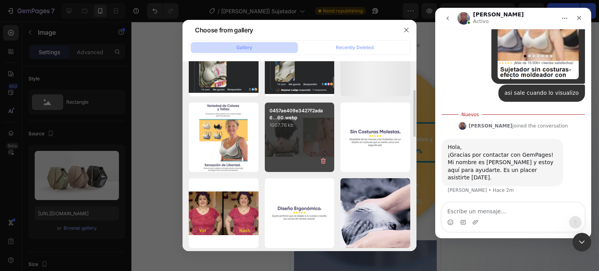
scroll to position [195, 0]
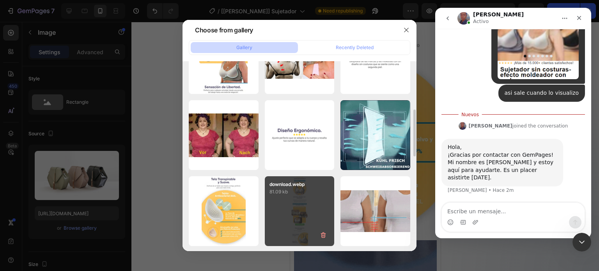
click at [316, 200] on div "download.webp 81.09 kb" at bounding box center [300, 211] width 70 height 70
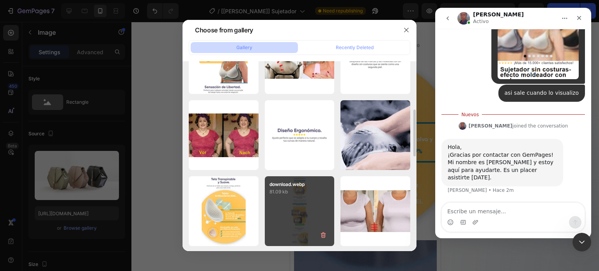
type input "https://cdn.shopify.com/s/files/1/0589/7751/7653/files/gempages_572855499125424…"
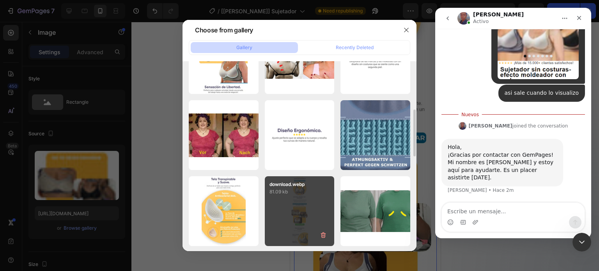
click at [316, 200] on div "download.webp 81.09 kb" at bounding box center [300, 211] width 70 height 70
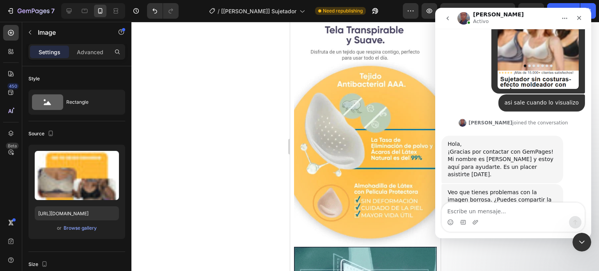
scroll to position [1067, 0]
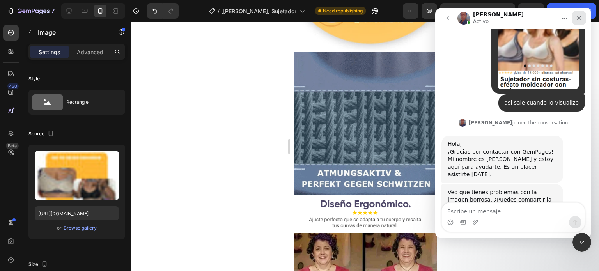
click at [576, 18] on icon "Cerrar" at bounding box center [579, 18] width 6 height 6
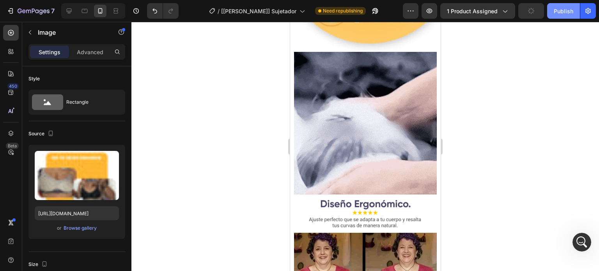
click at [567, 11] on div "Publish" at bounding box center [562, 11] width 19 height 8
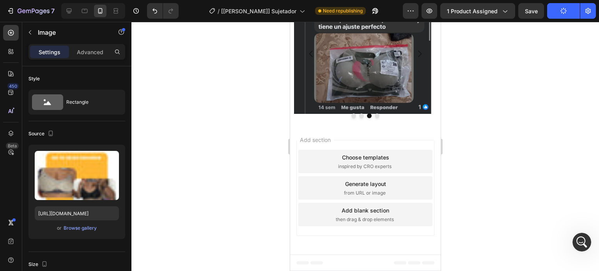
scroll to position [2007, 0]
click at [581, 240] on icon "Abrir Intercom Messenger" at bounding box center [580, 241] width 13 height 13
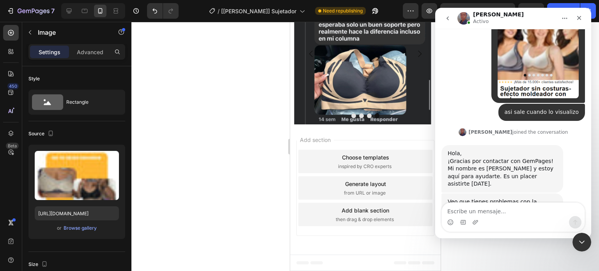
scroll to position [246, 0]
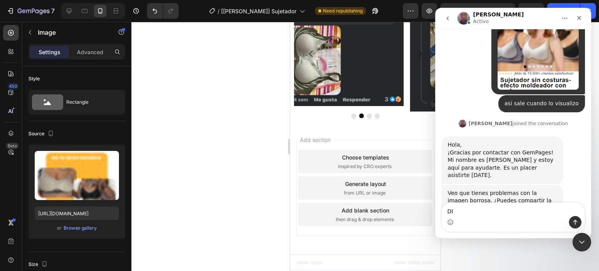
type textarea "D"
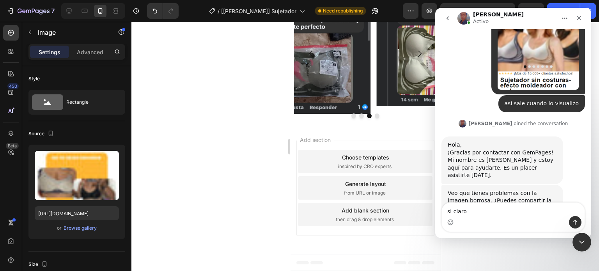
type textarea "si clarom"
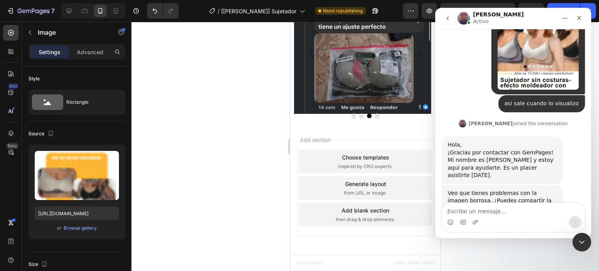
scroll to position [269, 0]
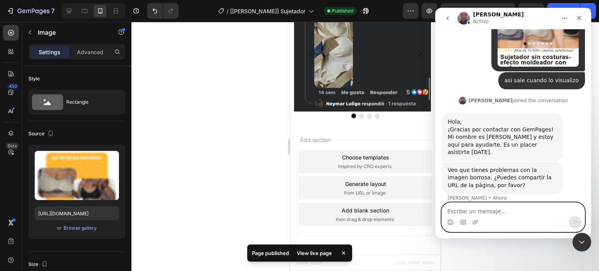
paste textarea "[URL][DOMAIN_NAME]"
type textarea "[URL][DOMAIN_NAME]"
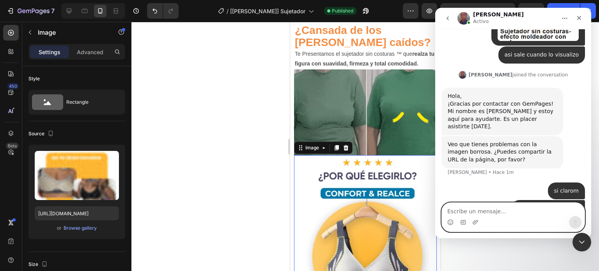
scroll to position [176, 0]
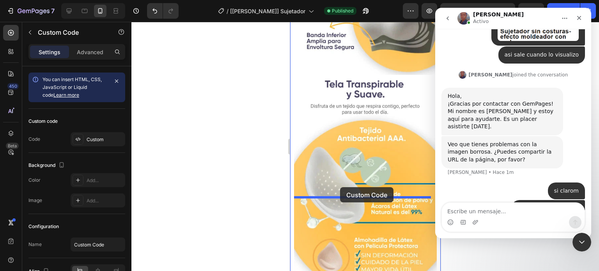
drag, startPoint x: 325, startPoint y: 149, endPoint x: 339, endPoint y: 187, distance: 40.7
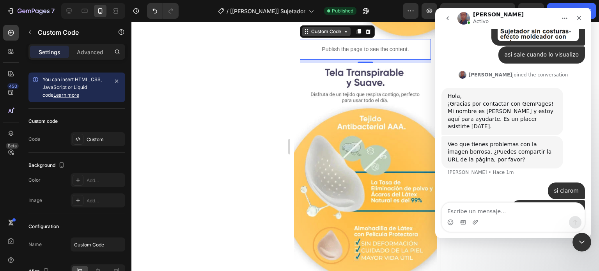
scroll to position [895, 0]
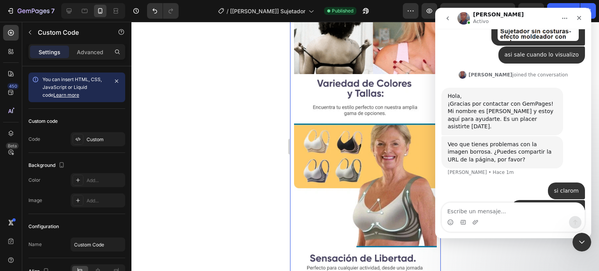
scroll to position [1572, 0]
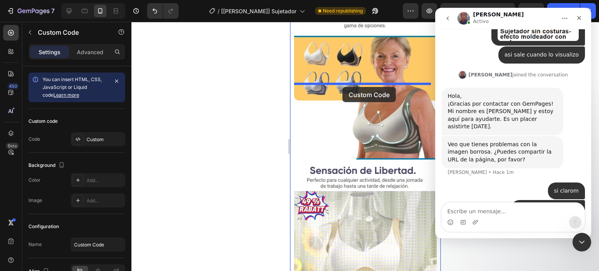
drag, startPoint x: 327, startPoint y: 138, endPoint x: 342, endPoint y: 87, distance: 53.5
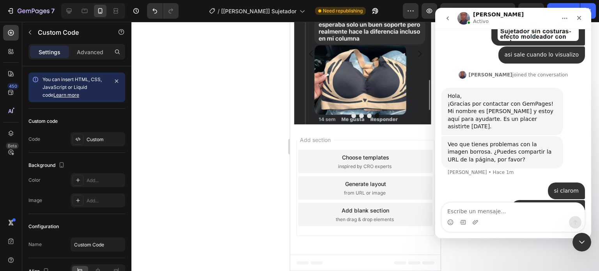
scroll to position [2054, 0]
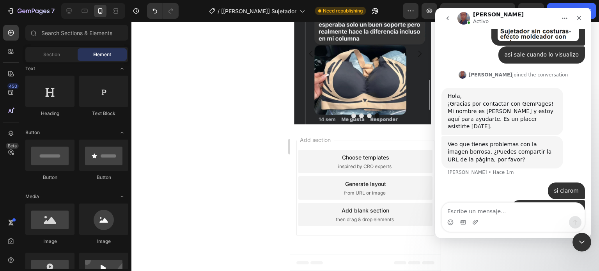
click at [364, 129] on div "Add section Choose templates inspired by CRO experts Generate layout from URL o…" at bounding box center [365, 189] width 150 height 130
click at [374, 117] on button "Dot" at bounding box center [376, 115] width 5 height 5
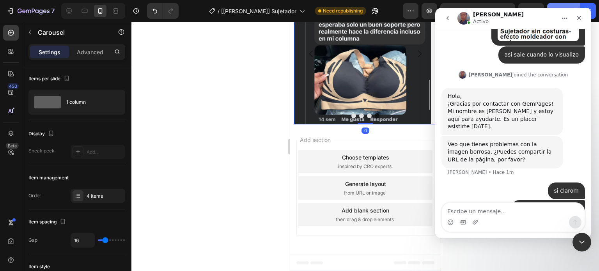
click at [563, 4] on button "Publish" at bounding box center [563, 11] width 33 height 16
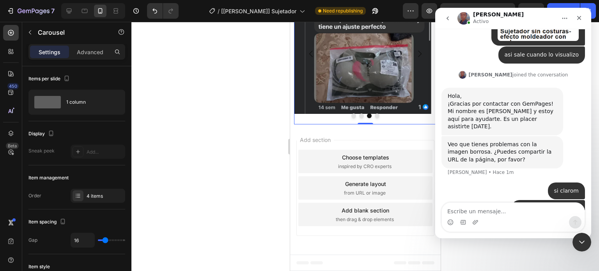
click at [563, 4] on button "Publish" at bounding box center [563, 11] width 33 height 16
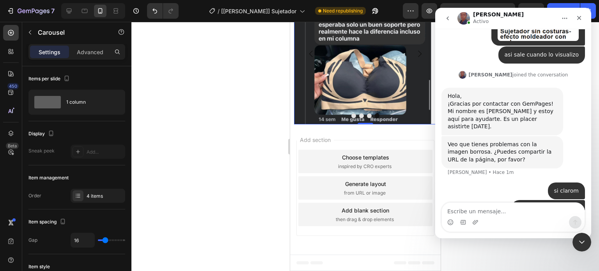
click at [565, 4] on button "Publish" at bounding box center [563, 11] width 33 height 16
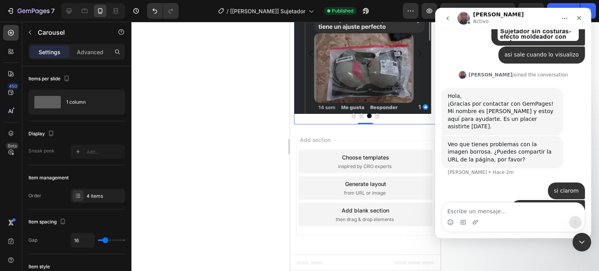
scroll to position [294, 0]
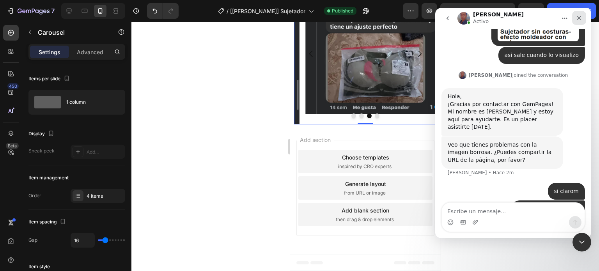
click at [577, 15] on icon "Cerrar" at bounding box center [579, 18] width 6 height 6
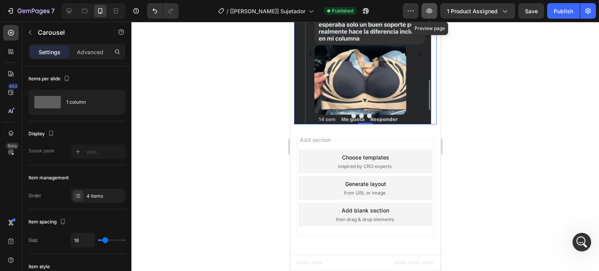
click at [424, 11] on button "button" at bounding box center [429, 11] width 16 height 16
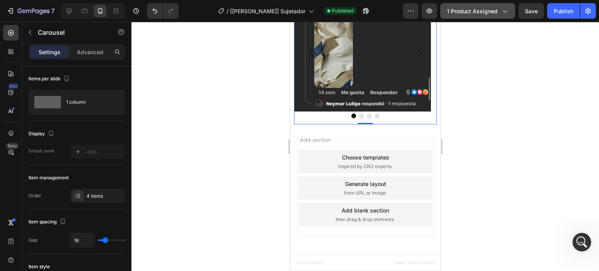
click at [486, 14] on span "1 product assigned" at bounding box center [472, 11] width 51 height 8
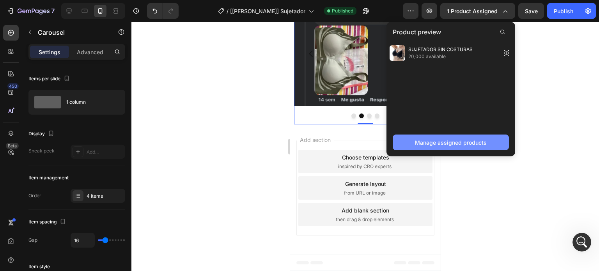
click at [429, 139] on div "Manage assigned products" at bounding box center [451, 142] width 72 height 8
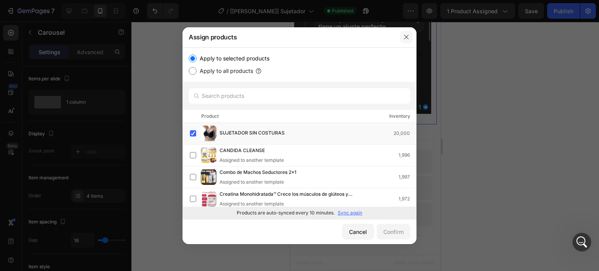
click at [408, 37] on icon "button" at bounding box center [406, 37] width 6 height 6
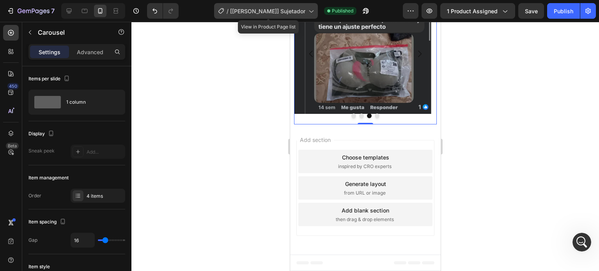
click at [260, 17] on div "/ [Jeremy GemPages] Sujetador" at bounding box center [266, 11] width 104 height 16
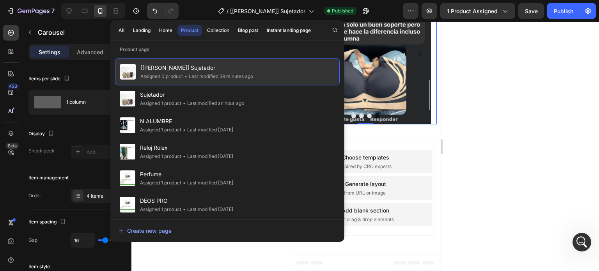
click at [210, 67] on span "[Jeremy GemPages] Sujetador" at bounding box center [196, 67] width 113 height 9
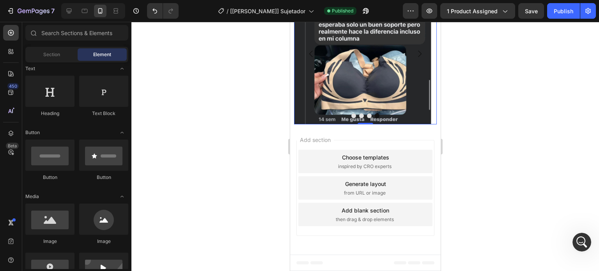
click at [210, 67] on span "[Jeremy GemPages] Sujetador" at bounding box center [196, 67] width 113 height 9
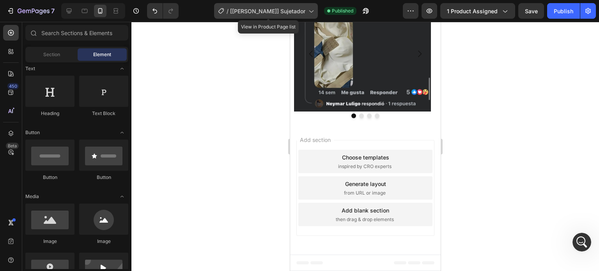
click at [253, 9] on span "[Jeremy GemPages] Sujetador" at bounding box center [267, 11] width 75 height 8
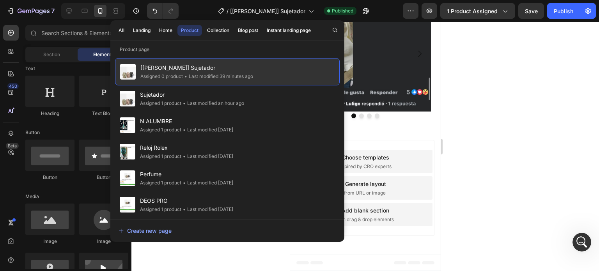
click at [195, 65] on span "[Jeremy GemPages] Sujetador" at bounding box center [196, 67] width 113 height 9
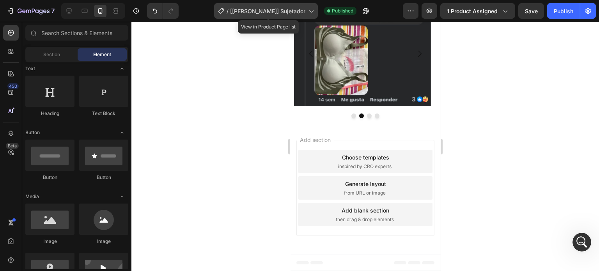
click at [305, 11] on span "[Jeremy GemPages] Sujetador" at bounding box center [267, 11] width 75 height 8
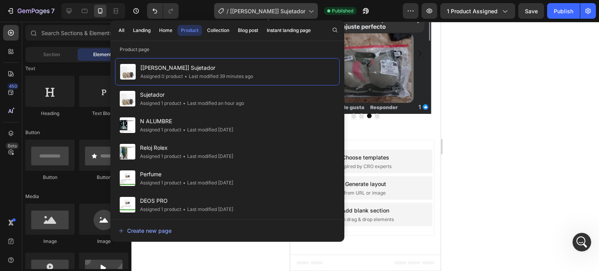
click at [305, 11] on span "[Jeremy GemPages] Sujetador" at bounding box center [267, 11] width 75 height 8
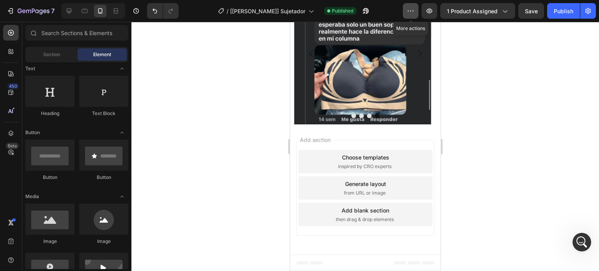
click at [413, 4] on button "button" at bounding box center [411, 11] width 16 height 16
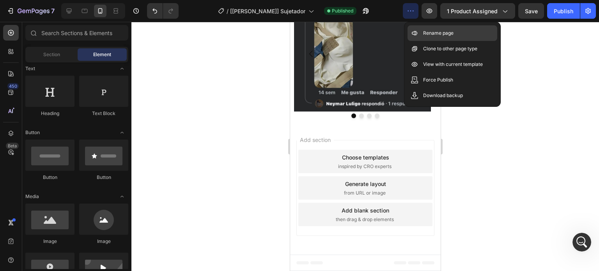
click at [419, 41] on div "Rename page" at bounding box center [452, 49] width 90 height 16
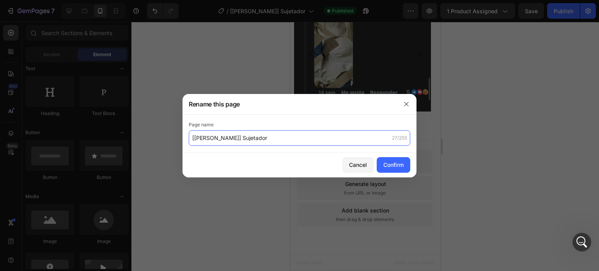
click at [279, 134] on input "[Jeremy GemPages] Sujetador" at bounding box center [299, 138] width 221 height 16
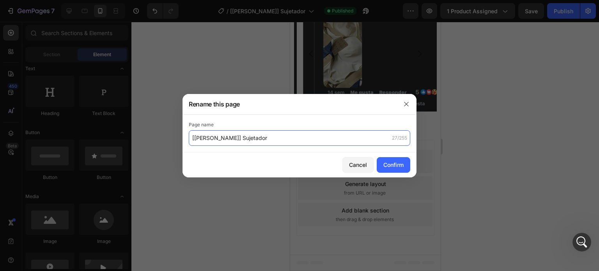
click at [279, 134] on input "[Jeremy GemPages] Sujetador" at bounding box center [299, 138] width 221 height 16
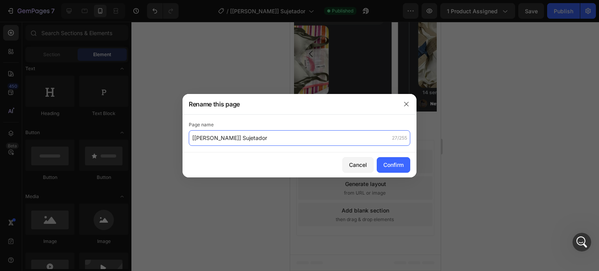
click at [279, 134] on input "[Jeremy GemPages] Sujetador" at bounding box center [299, 138] width 221 height 16
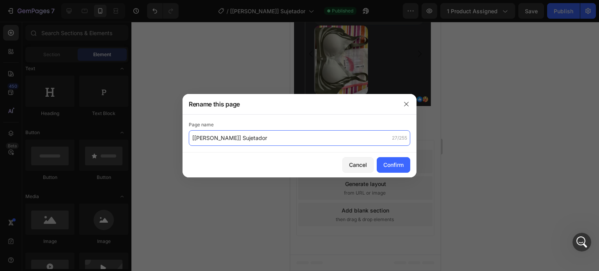
click at [279, 134] on input "[Jeremy GemPages] Sujetador" at bounding box center [299, 138] width 221 height 16
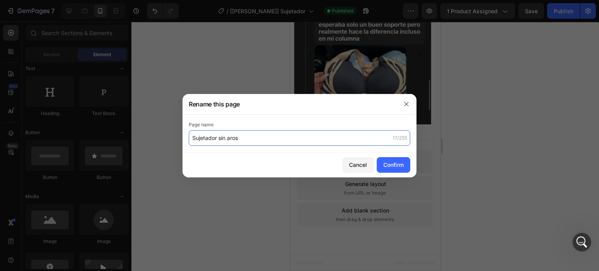
type input "Sujetador sin aros"
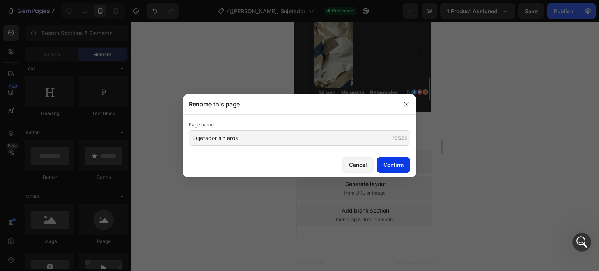
click at [396, 168] on div "Confirm" at bounding box center [393, 165] width 20 height 8
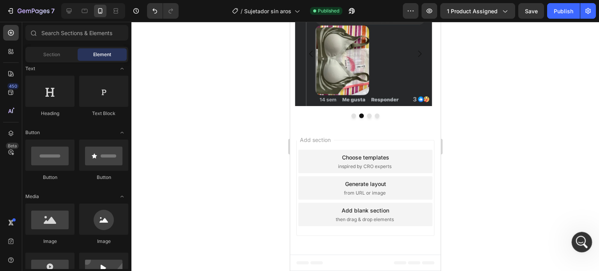
click at [579, 242] on icon "Abrir Intercom Messenger" at bounding box center [580, 241] width 13 height 13
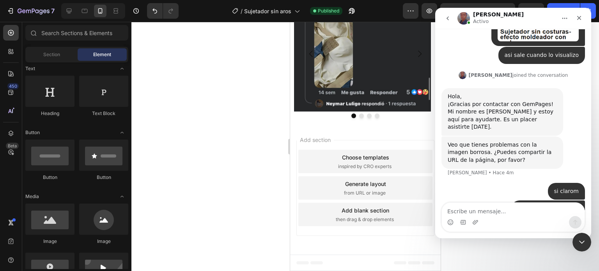
click at [521, 213] on textarea "Escribe un mensaje..." at bounding box center [512, 209] width 143 height 13
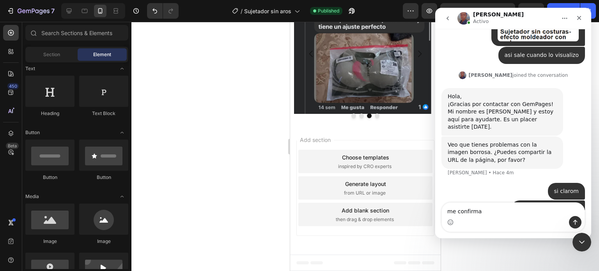
type textarea "me confirmas"
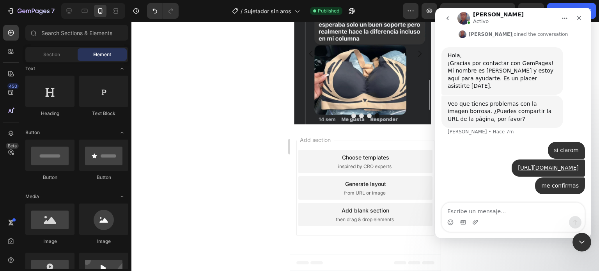
scroll to position [312, 0]
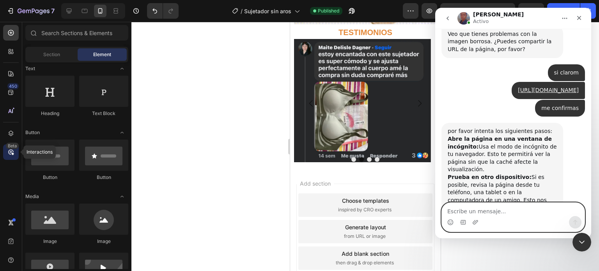
scroll to position [404, 0]
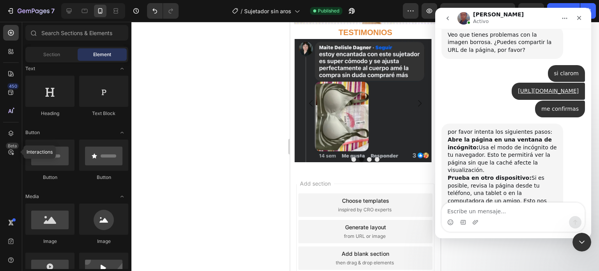
drag, startPoint x: 15, startPoint y: 143, endPoint x: 21, endPoint y: 159, distance: 16.8
click at [21, 156] on div "450 Beta Interactions" at bounding box center [11, 146] width 22 height 249
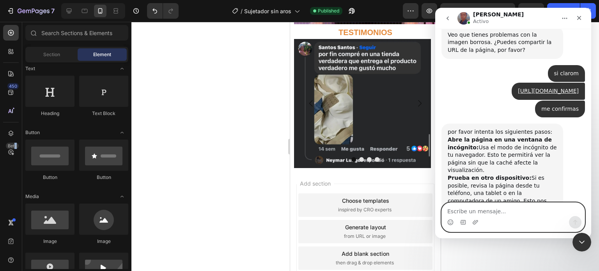
click at [445, 208] on textarea "Escribe un mensaje..." at bounding box center [512, 209] width 143 height 13
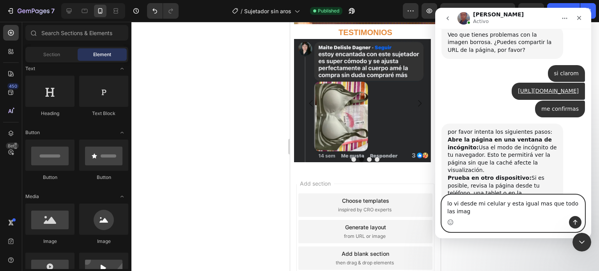
scroll to position [412, 0]
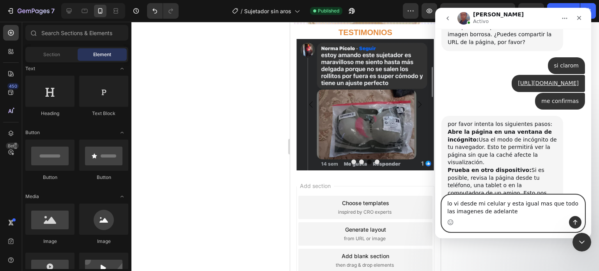
type textarea "lo vi desde mi celular y esta igual mas que todo las imagenes de adelante"
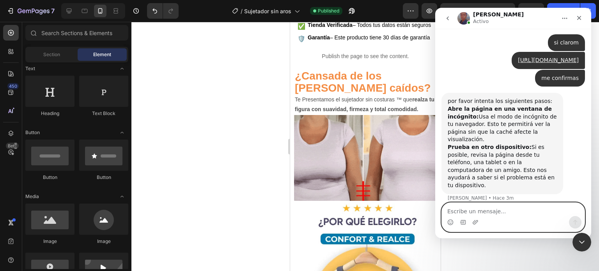
scroll to position [0, 0]
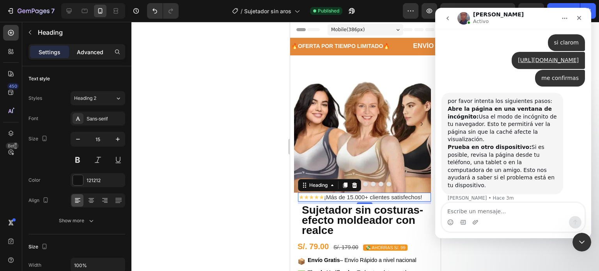
click at [92, 54] on p "Advanced" at bounding box center [90, 52] width 26 height 8
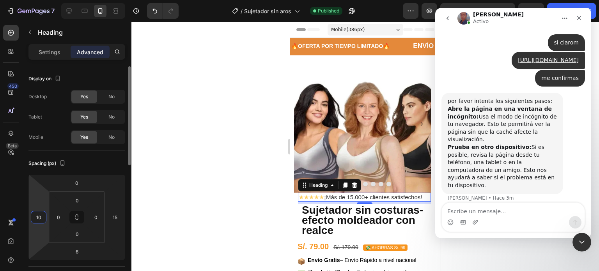
click at [43, 216] on input "10" at bounding box center [39, 217] width 12 height 12
type input "0"
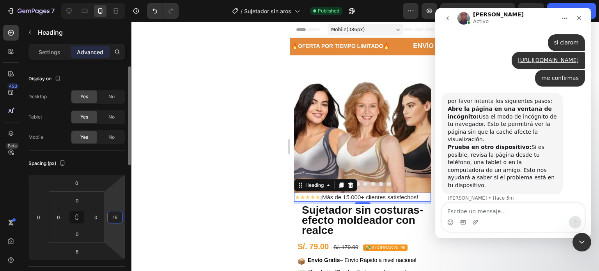
click at [115, 214] on input "15" at bounding box center [115, 217] width 12 height 12
type input "0"
click at [153, 167] on div at bounding box center [364, 146] width 467 height 249
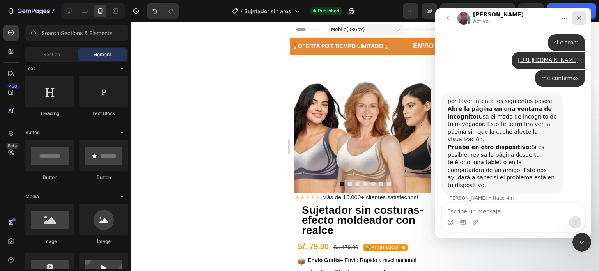
click at [583, 13] on div "Cerrar" at bounding box center [579, 18] width 14 height 14
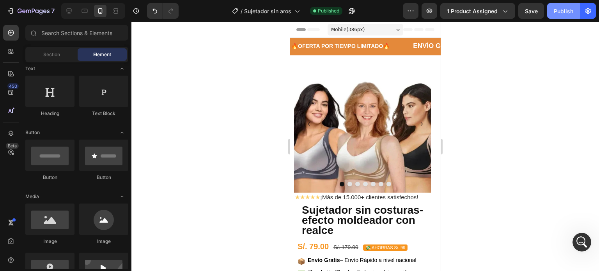
click at [556, 9] on div "Publish" at bounding box center [562, 11] width 19 height 8
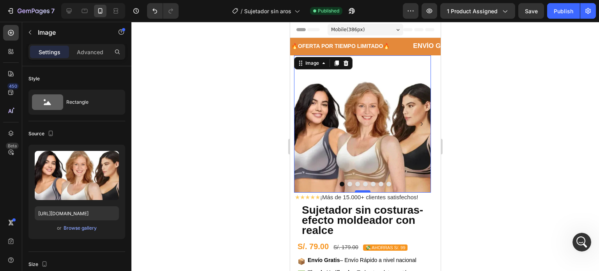
click at [360, 191] on div at bounding box center [362, 191] width 16 height 2
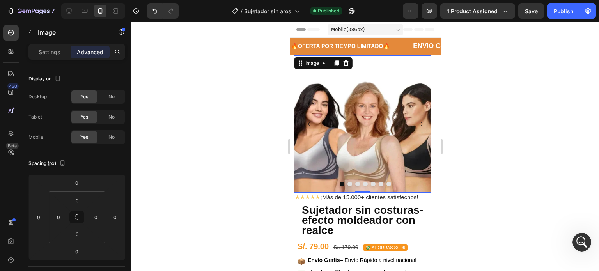
click at [362, 188] on img at bounding box center [361, 123] width 137 height 137
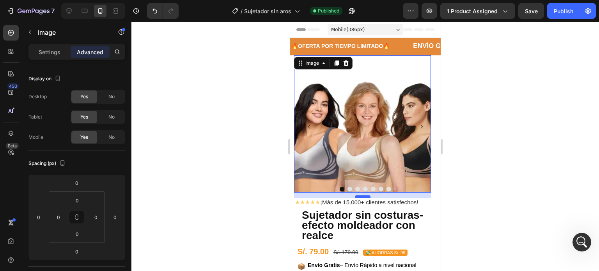
drag, startPoint x: 361, startPoint y: 191, endPoint x: 360, endPoint y: 196, distance: 5.1
click at [360, 196] on div at bounding box center [362, 196] width 16 height 2
type input "13"
click at [518, 138] on div at bounding box center [364, 146] width 467 height 249
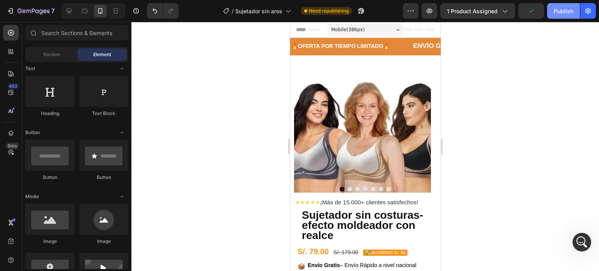
click at [563, 5] on button "Publish" at bounding box center [563, 11] width 33 height 16
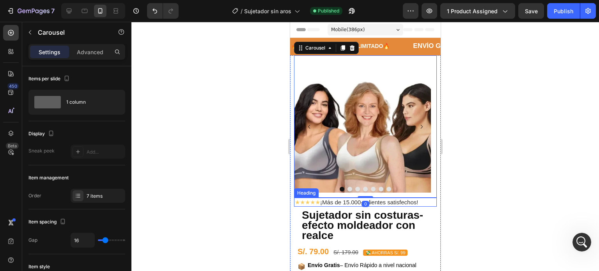
scroll to position [435, 0]
drag, startPoint x: 361, startPoint y: 196, endPoint x: 360, endPoint y: 190, distance: 5.9
click at [360, 190] on div "Image Image Image Image Image Image Image Carousel 0" at bounding box center [364, 126] width 143 height 142
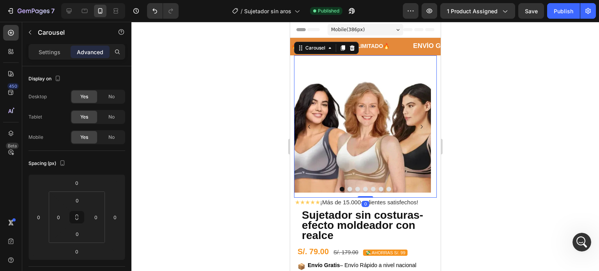
drag, startPoint x: 364, startPoint y: 196, endPoint x: 364, endPoint y: 190, distance: 6.2
click at [364, 190] on div "Image Image Image Image Image Image Image Carousel 0" at bounding box center [364, 126] width 143 height 142
click at [155, 8] on icon "Undo/Redo" at bounding box center [155, 11] width 8 height 8
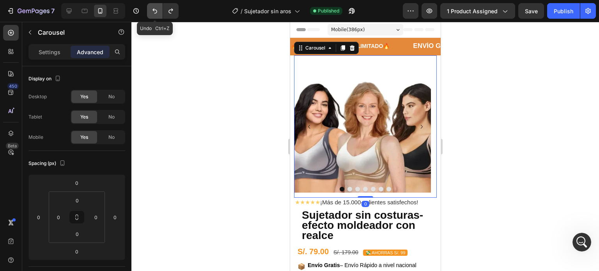
click at [155, 8] on icon "Undo/Redo" at bounding box center [155, 11] width 8 height 8
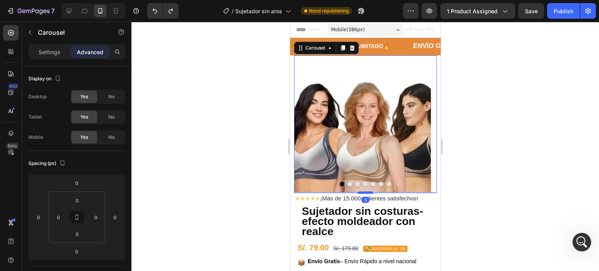
click at [367, 192] on div at bounding box center [365, 192] width 16 height 2
type input "3"
click at [559, 12] on div "Publish" at bounding box center [562, 11] width 19 height 8
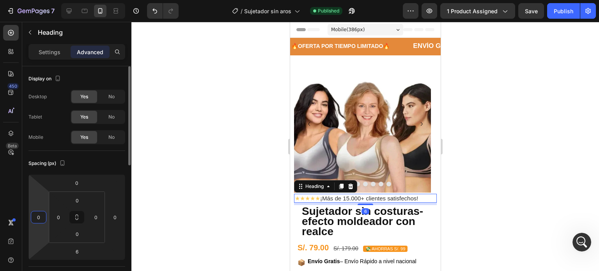
click at [37, 215] on input "0" at bounding box center [39, 217] width 12 height 12
type input "2"
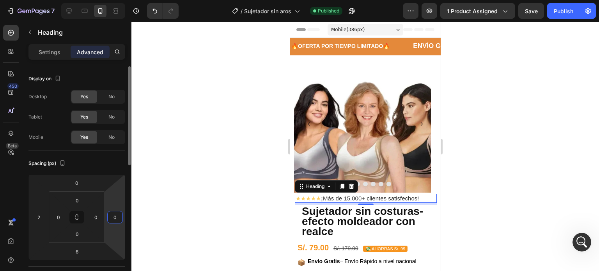
click at [109, 217] on input "0" at bounding box center [115, 217] width 12 height 12
type input "2"
click at [499, 107] on div at bounding box center [364, 146] width 467 height 249
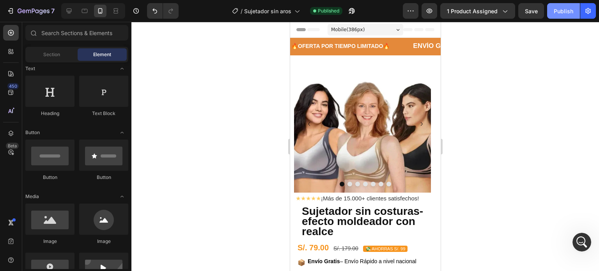
click at [561, 10] on div "Publish" at bounding box center [562, 11] width 19 height 8
click at [576, 238] on icon "Abrir Intercom Messenger" at bounding box center [580, 241] width 13 height 13
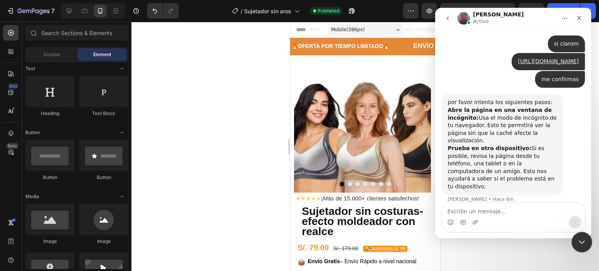
scroll to position [435, 0]
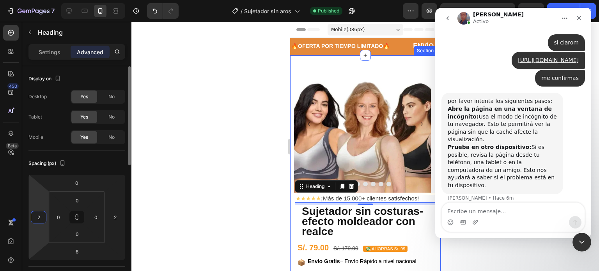
click at [40, 213] on input "2" at bounding box center [39, 217] width 12 height 12
type input "6"
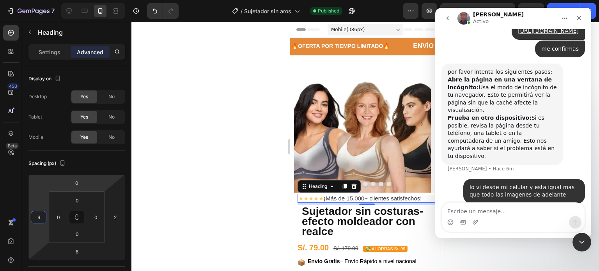
scroll to position [465, 0]
type input "9"
click at [245, 181] on div at bounding box center [364, 146] width 467 height 249
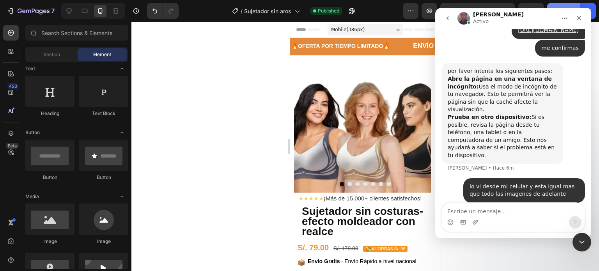
click at [556, 5] on button "Publish" at bounding box center [563, 11] width 33 height 16
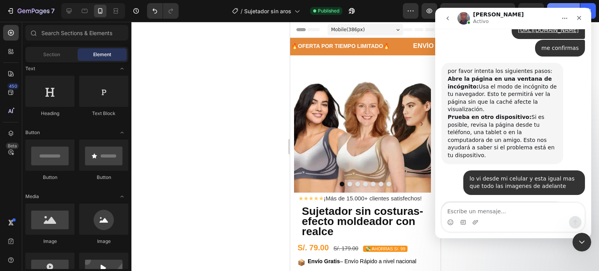
scroll to position [531, 0]
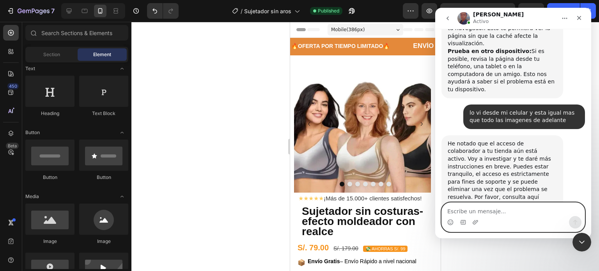
click at [536, 208] on textarea "Escribe un mensaje..." at bounding box center [512, 209] width 143 height 13
type textarea "ok gracias"
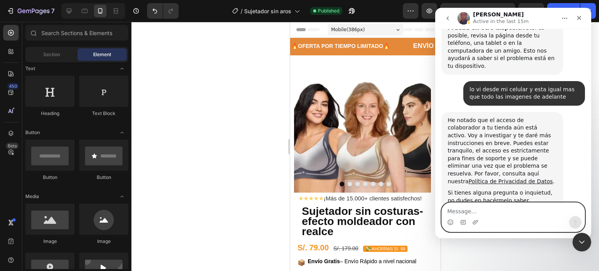
scroll to position [584, 0]
click at [455, 208] on textarea "Message…" at bounding box center [512, 209] width 143 height 13
type textarea "Me avisa por favor"
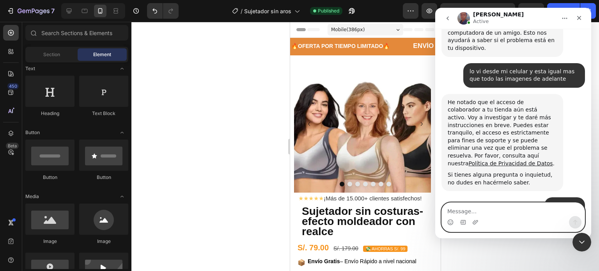
scroll to position [634, 0]
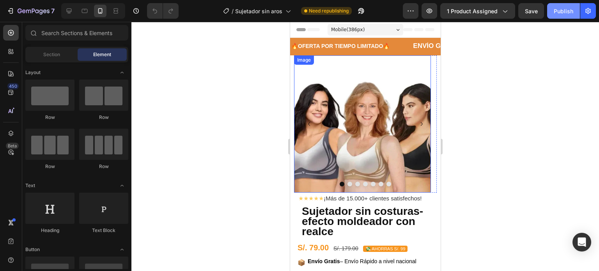
click at [547, 9] on button "Publish" at bounding box center [563, 11] width 33 height 16
click at [578, 240] on icon "Open Intercom Messenger" at bounding box center [581, 242] width 9 height 10
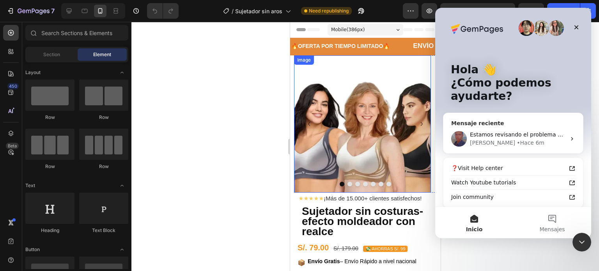
click at [536, 149] on div "Estamos revisando el problema y te daremos una respuesta lo antes posible 👍 Jay…" at bounding box center [512, 138] width 139 height 29
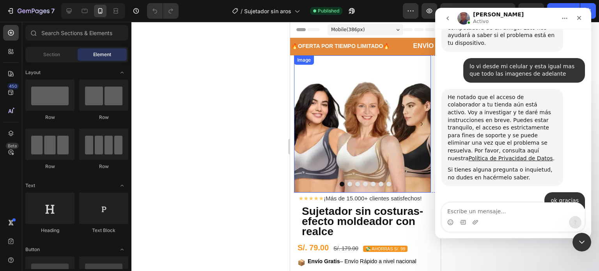
scroll to position [603, 0]
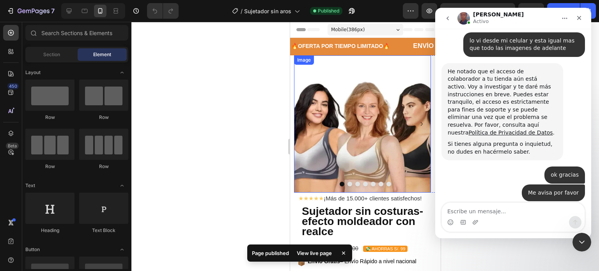
click at [487, 213] on textarea "Escribe un mensaje..." at bounding box center [512, 209] width 143 height 13
type textarea "ESTA BIEN"
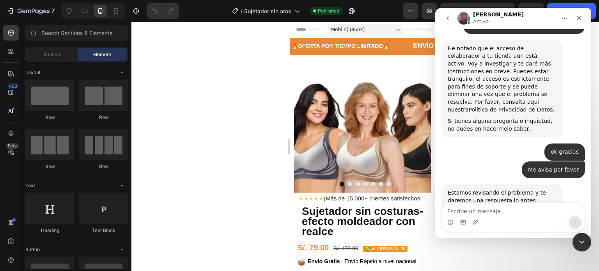
click at [479, 161] on div "Me avisa por favor • Hace 21m" at bounding box center [512, 172] width 143 height 23
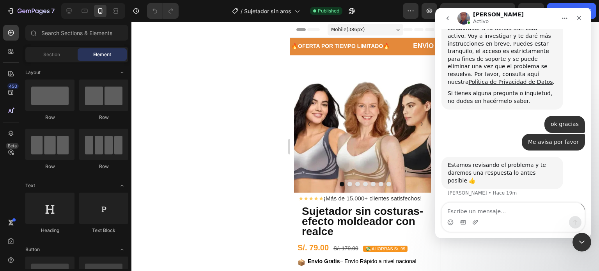
scroll to position [656, 0]
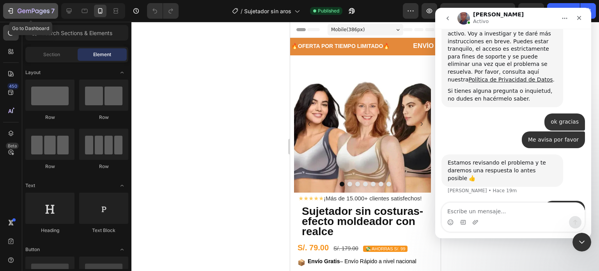
click at [17, 5] on button "7" at bounding box center [30, 11] width 55 height 16
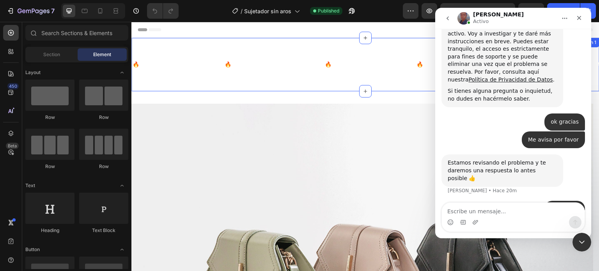
scroll to position [656, 0]
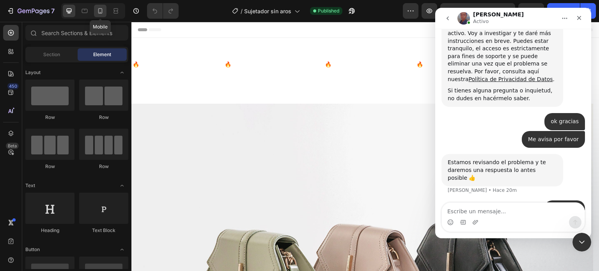
click at [99, 12] on icon at bounding box center [100, 11] width 8 height 8
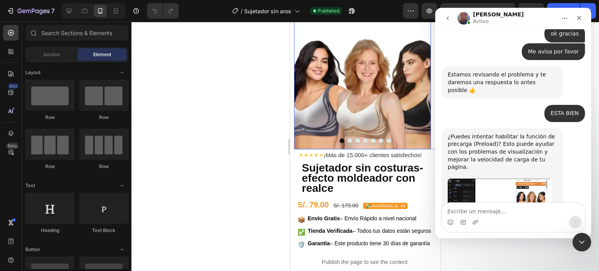
scroll to position [44, 0]
click at [484, 178] on img "Jay dice…" at bounding box center [499, 210] width 104 height 64
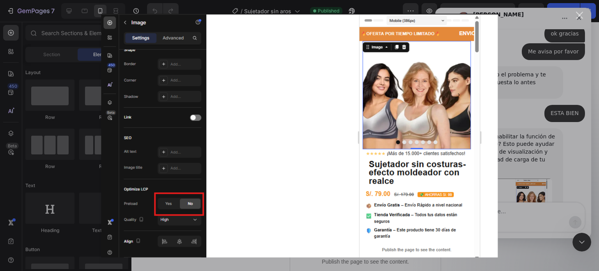
click at [531, 137] on div "Intercom Messenger" at bounding box center [299, 135] width 599 height 271
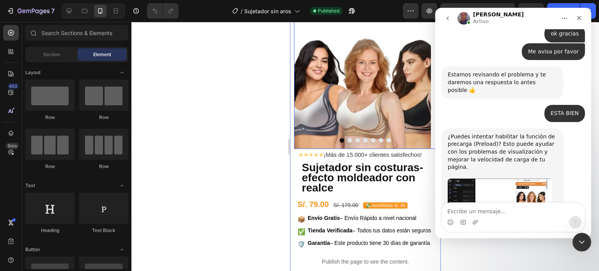
click at [412, 72] on button "Carousel Next Arrow" at bounding box center [421, 80] width 18 height 18
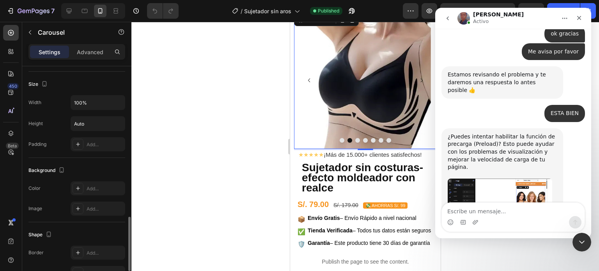
scroll to position [716, 0]
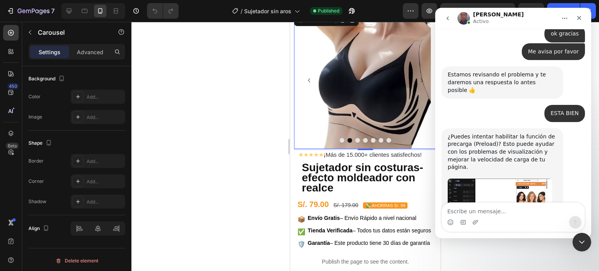
click at [474, 178] on img "Jay dice…" at bounding box center [499, 210] width 104 height 64
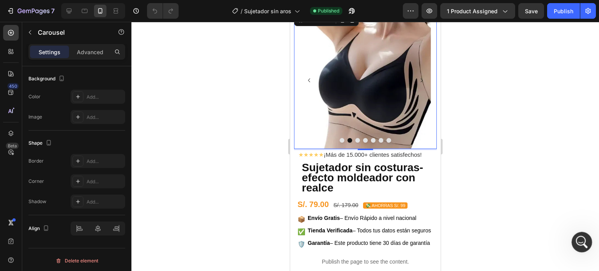
click at [582, 238] on icon "Abrir Intercom Messenger" at bounding box center [580, 241] width 13 height 13
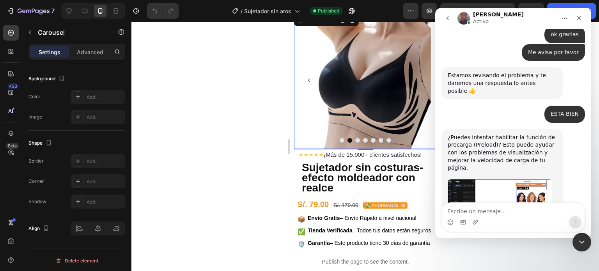
scroll to position [744, 0]
click at [533, 178] on img "Jay dice…" at bounding box center [499, 210] width 104 height 64
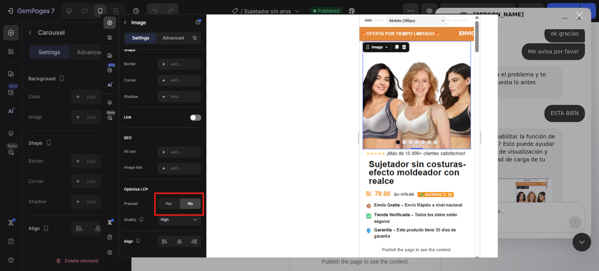
click at [533, 173] on div "Intercom Messenger" at bounding box center [299, 135] width 599 height 271
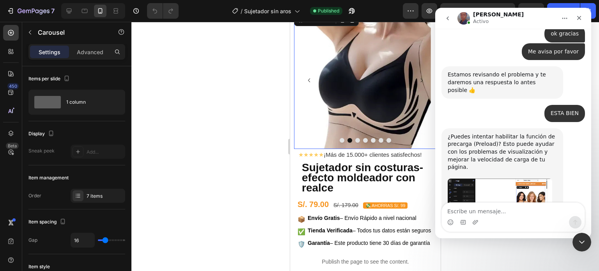
click at [339, 138] on button "Dot" at bounding box center [341, 140] width 5 height 5
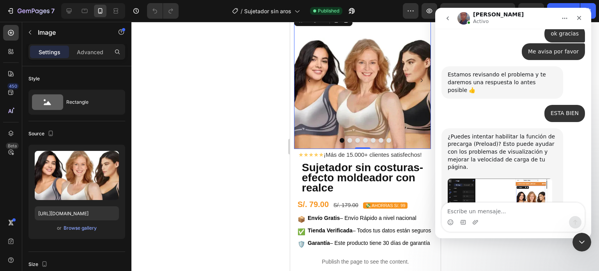
click at [328, 96] on img at bounding box center [361, 80] width 137 height 137
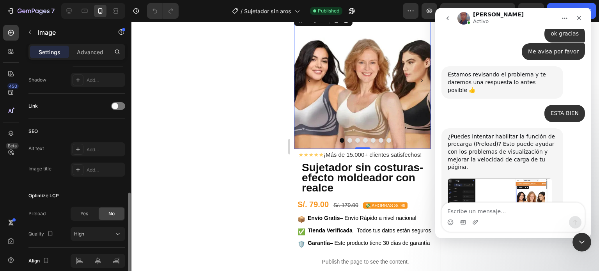
scroll to position [329, 0]
click at [84, 210] on span "Yes" at bounding box center [84, 211] width 8 height 7
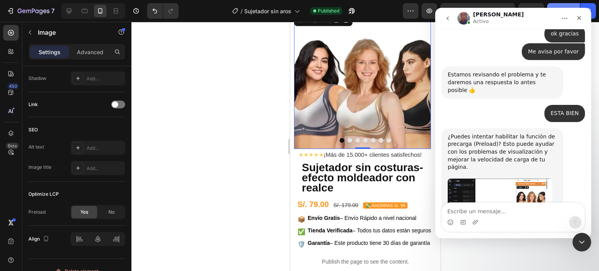
click at [554, 3] on button "Publish" at bounding box center [563, 11] width 33 height 16
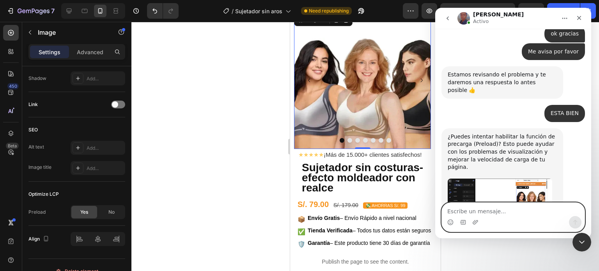
click at [491, 212] on textarea "Escribe un mensaje..." at bounding box center [512, 209] width 143 height 13
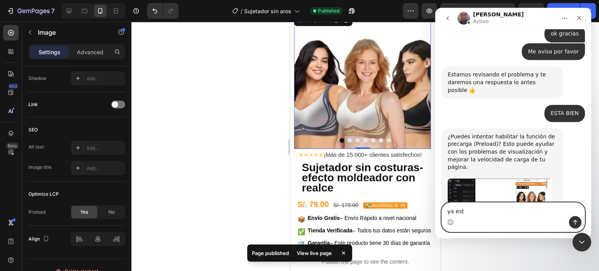
type textarea "ya esta"
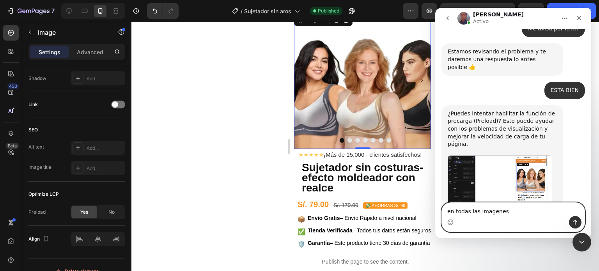
type textarea "en todas las imagenes?"
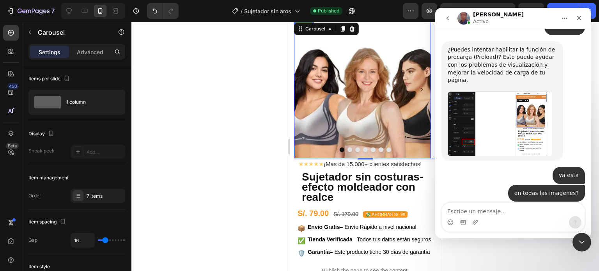
scroll to position [31, 0]
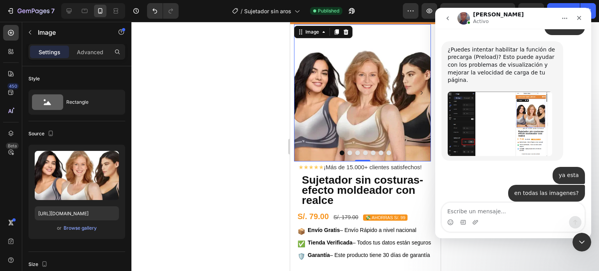
click at [425, 78] on img at bounding box center [361, 92] width 137 height 137
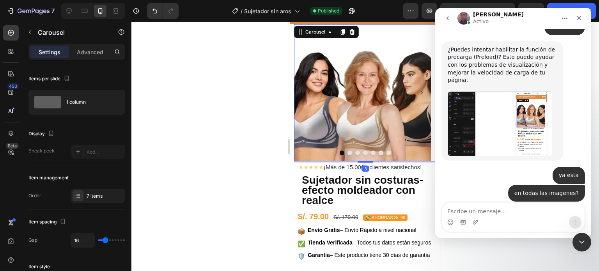
click at [347, 152] on button "Dot" at bounding box center [349, 152] width 5 height 5
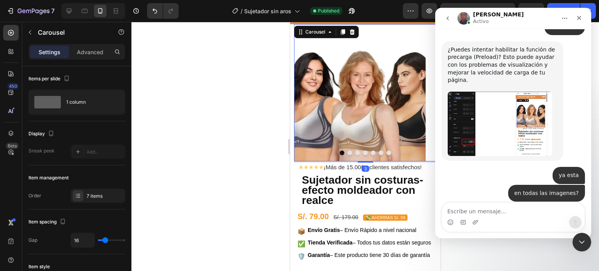
click at [347, 152] on button "Dot" at bounding box center [349, 152] width 5 height 5
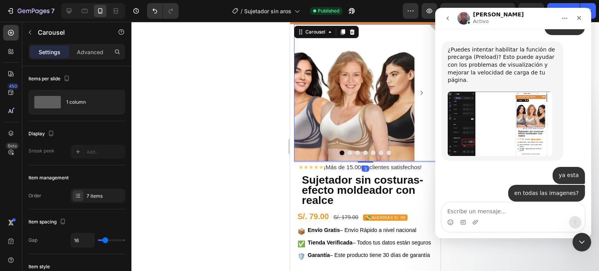
click at [347, 152] on button "Dot" at bounding box center [349, 152] width 5 height 5
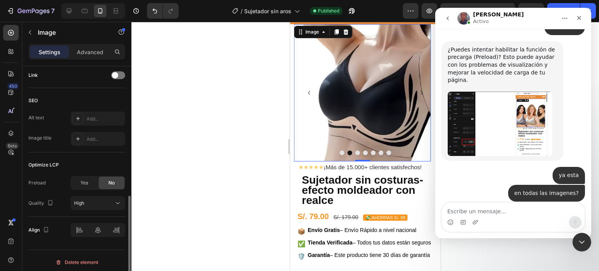
scroll to position [361, 0]
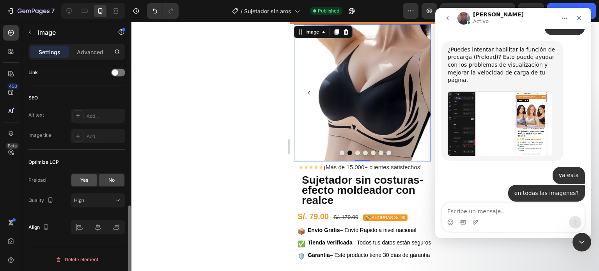
click at [89, 180] on div "Yes" at bounding box center [84, 180] width 26 height 12
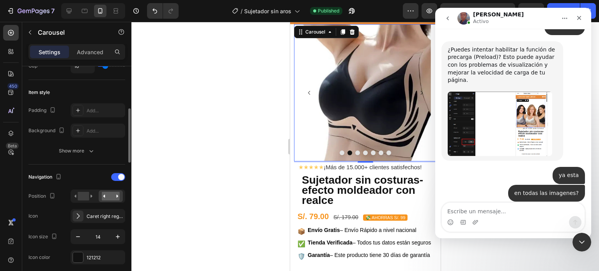
scroll to position [174, 0]
click at [355, 152] on button "Dot" at bounding box center [357, 152] width 5 height 5
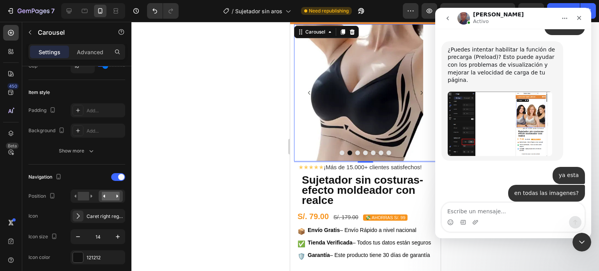
click at [355, 152] on button "Dot" at bounding box center [357, 152] width 5 height 5
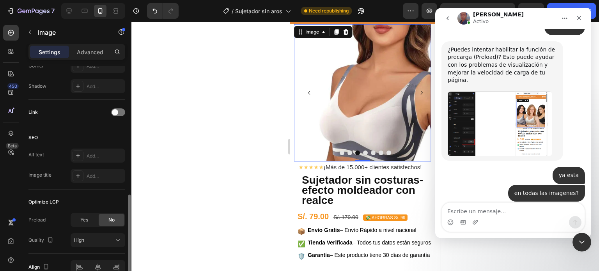
scroll to position [325, 0]
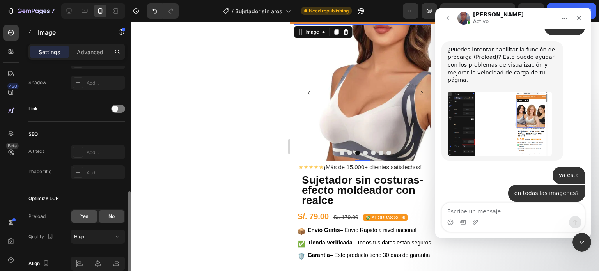
click at [88, 216] on span "Yes" at bounding box center [84, 216] width 8 height 7
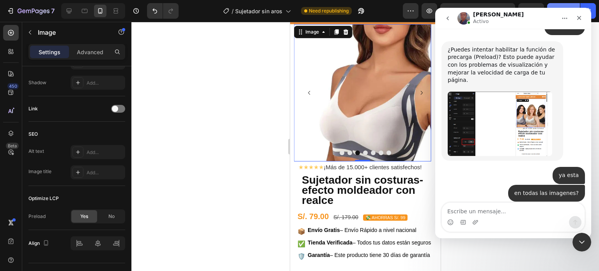
click at [555, 5] on button "Publish" at bounding box center [563, 11] width 33 height 16
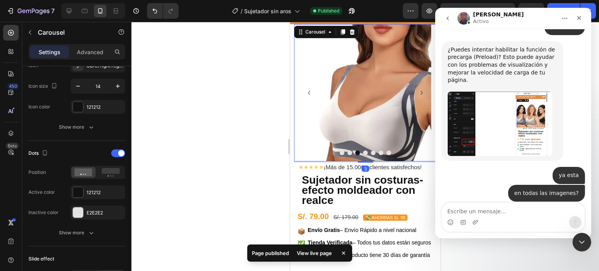
scroll to position [0, 0]
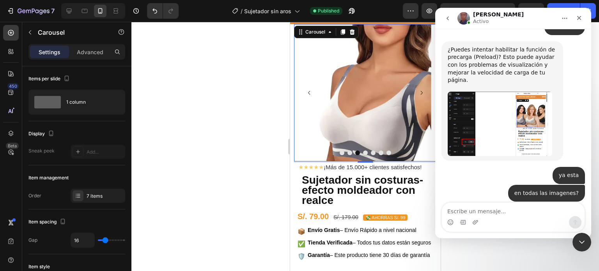
click at [362, 153] on button "Dot" at bounding box center [364, 152] width 5 height 5
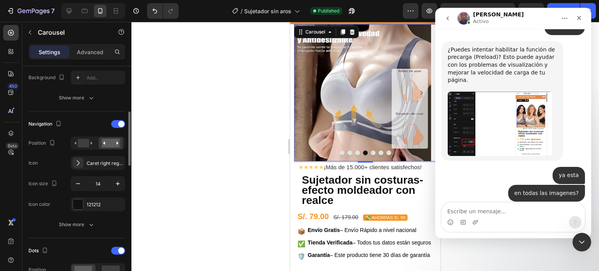
scroll to position [228, 0]
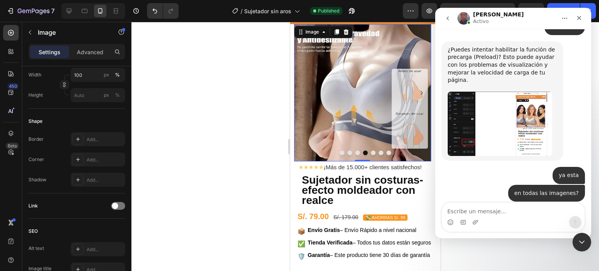
click at [333, 78] on img at bounding box center [361, 92] width 137 height 137
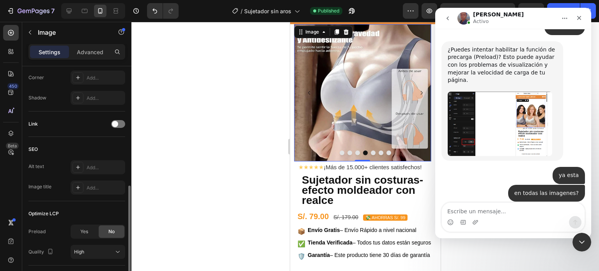
scroll to position [361, 0]
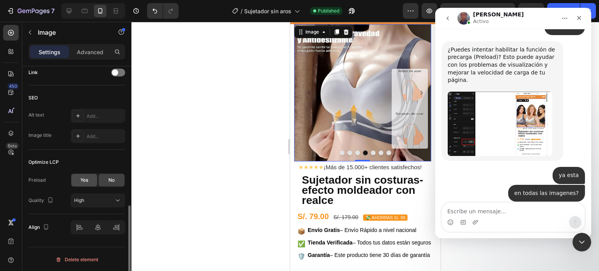
click at [90, 182] on div "Yes" at bounding box center [84, 180] width 26 height 12
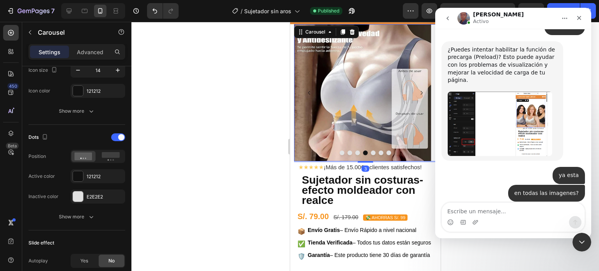
scroll to position [0, 0]
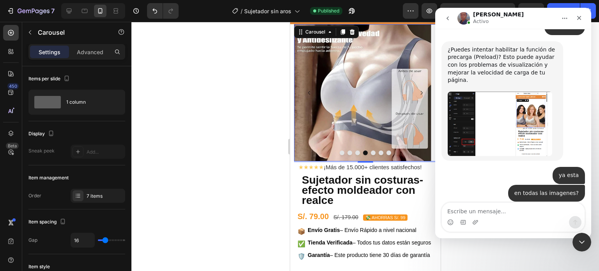
click at [370, 151] on button "Dot" at bounding box center [372, 152] width 5 height 5
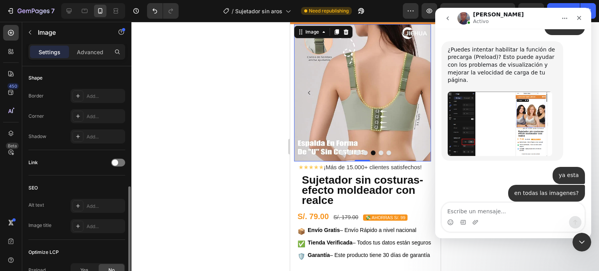
scroll to position [284, 0]
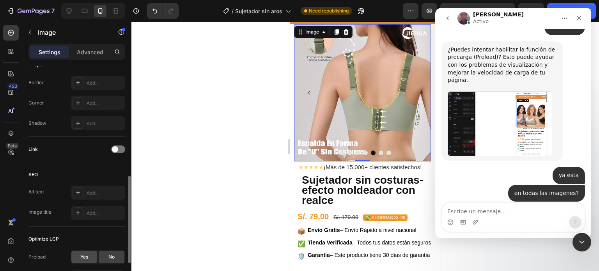
click at [85, 252] on div "Yes" at bounding box center [84, 257] width 26 height 12
click at [552, 3] on button "Publish" at bounding box center [563, 11] width 33 height 16
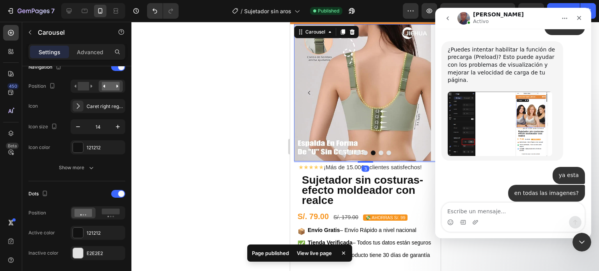
scroll to position [0, 0]
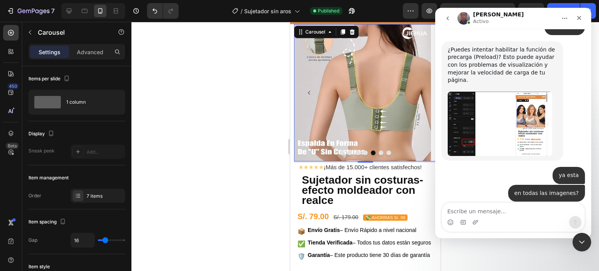
click at [379, 152] on button "Dot" at bounding box center [380, 152] width 5 height 5
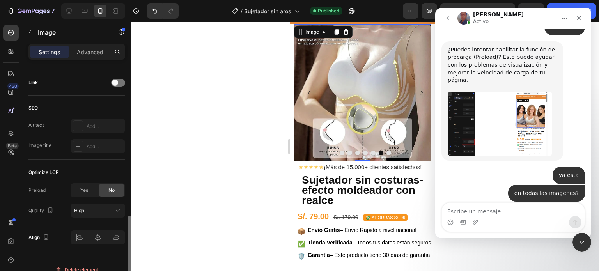
scroll to position [361, 0]
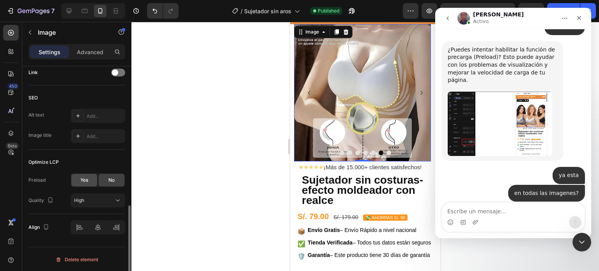
click at [87, 182] on span "Yes" at bounding box center [84, 180] width 8 height 7
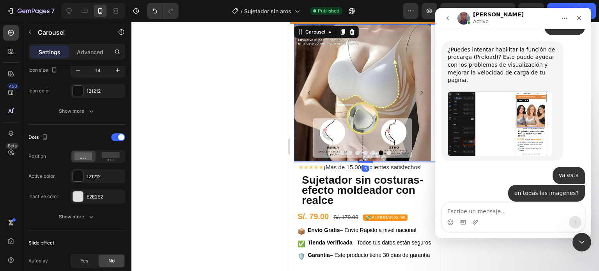
scroll to position [0, 0]
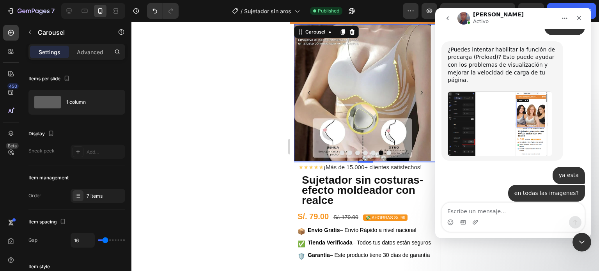
click at [386, 152] on button "Dot" at bounding box center [388, 152] width 5 height 5
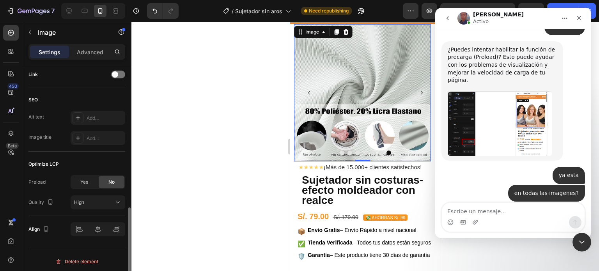
scroll to position [361, 0]
click at [81, 182] on span "Yes" at bounding box center [84, 180] width 8 height 7
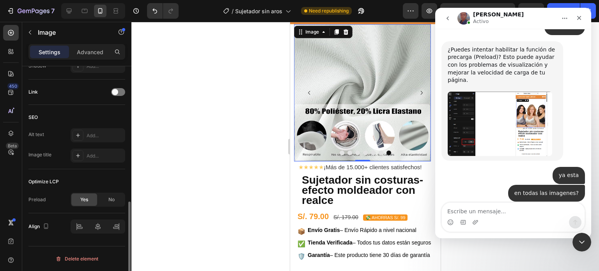
scroll to position [341, 0]
click at [556, 2] on div "7 Version history / Sujetador sin aros Need republishing Preview 1 product assi…" at bounding box center [299, 11] width 599 height 22
click at [558, 4] on button "Publish" at bounding box center [563, 11] width 33 height 16
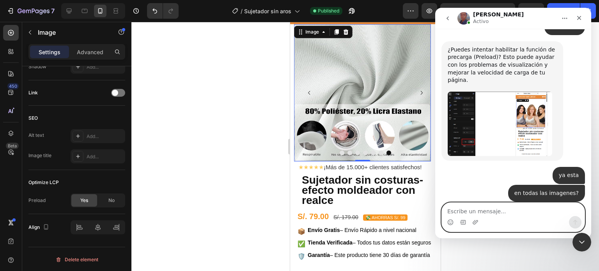
click at [485, 213] on textarea "Escribe un mensaje..." at bounding box center [512, 209] width 143 height 13
type textarea "si ya se aclaro por que sucede eso"
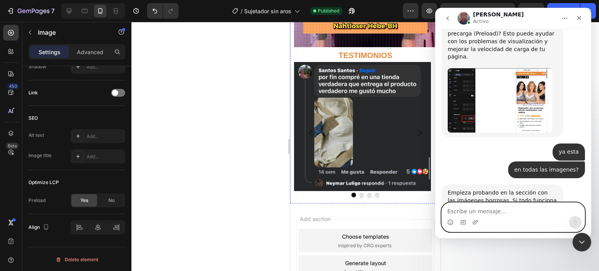
scroll to position [2056, 0]
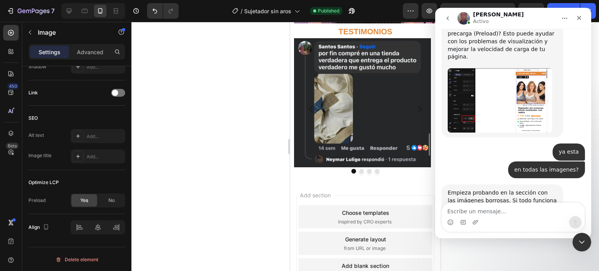
click at [246, 25] on div at bounding box center [364, 146] width 467 height 249
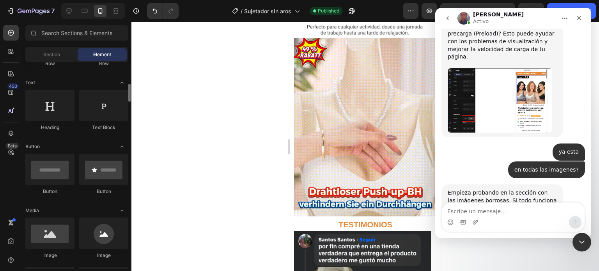
scroll to position [116, 0]
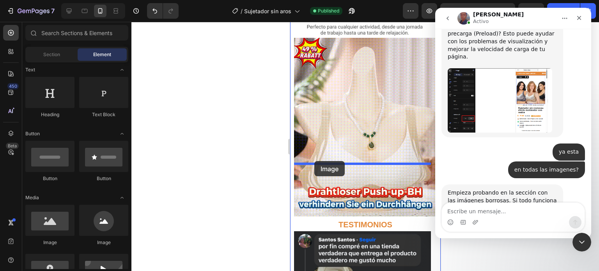
drag, startPoint x: 345, startPoint y: 237, endPoint x: 314, endPoint y: 160, distance: 82.6
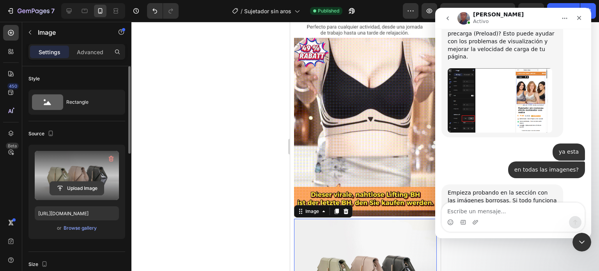
click at [92, 186] on input "file" at bounding box center [77, 188] width 54 height 13
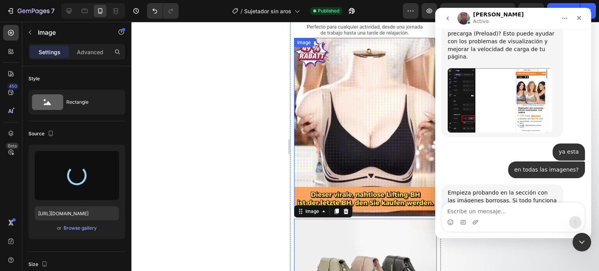
type input "[URL][DOMAIN_NAME]"
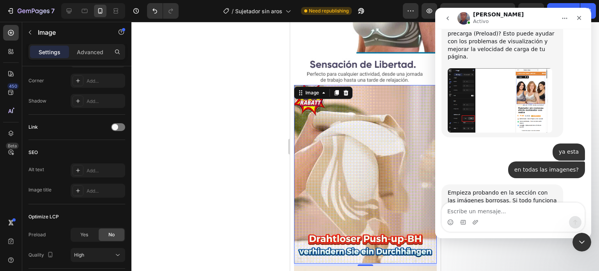
scroll to position [1817, 0]
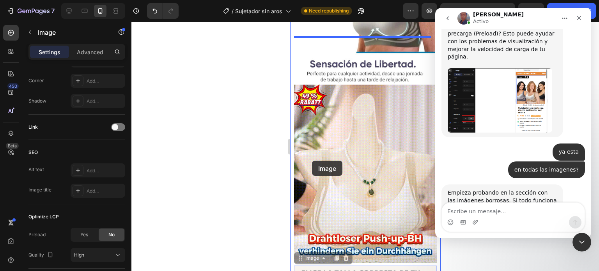
drag, startPoint x: 311, startPoint y: 204, endPoint x: 312, endPoint y: 143, distance: 61.2
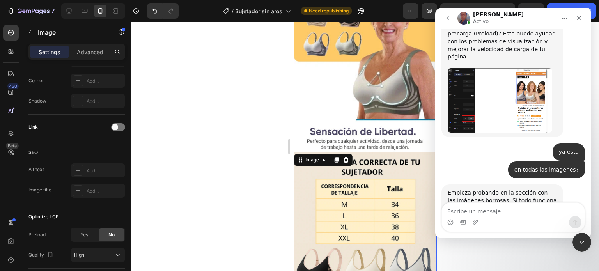
scroll to position [1748, 0]
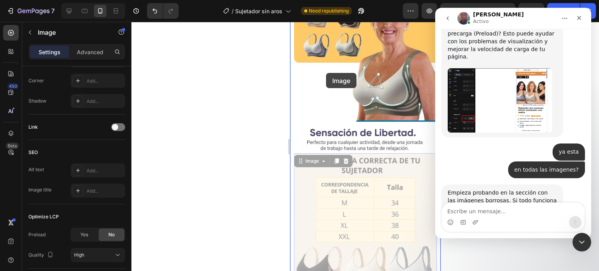
drag, startPoint x: 323, startPoint y: 114, endPoint x: 326, endPoint y: 71, distance: 43.0
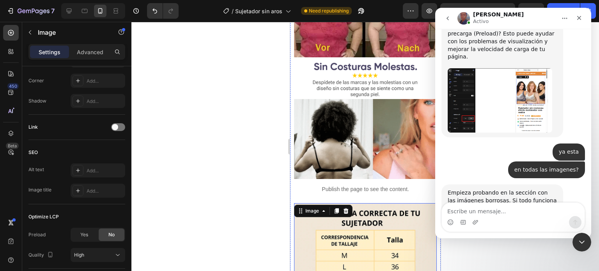
scroll to position [1490, 0]
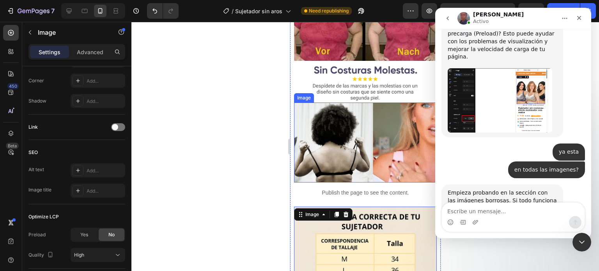
click at [271, 127] on div at bounding box center [364, 146] width 467 height 249
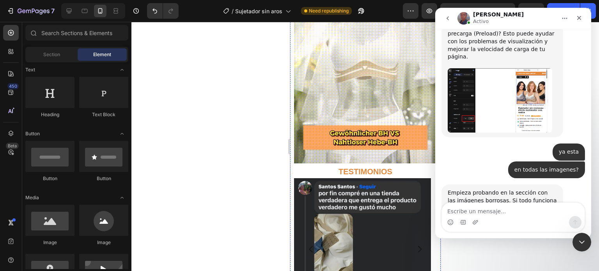
scroll to position [2061, 0]
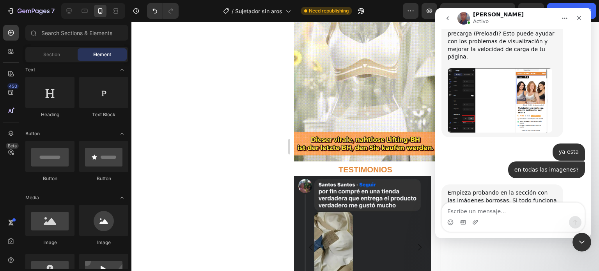
click at [570, 2] on div "7 Version history / Sujetador sin aros Need republishing Preview 1 product assi…" at bounding box center [299, 11] width 599 height 22
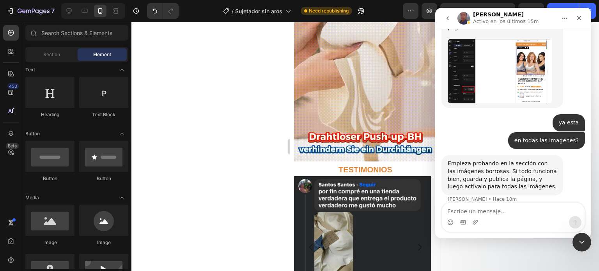
scroll to position [884, 0]
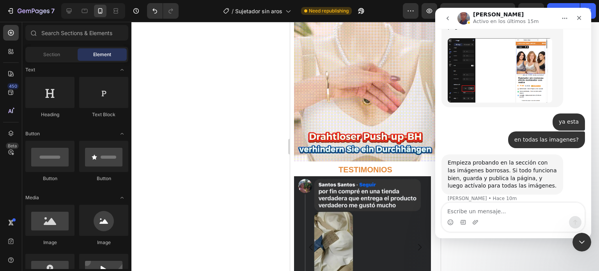
click at [570, 2] on div "7 Version history / Sujetador sin aros Need republishing Preview 1 product assi…" at bounding box center [299, 11] width 599 height 22
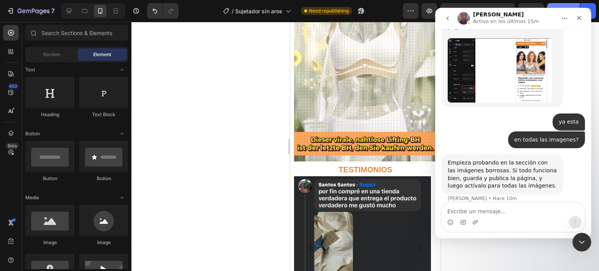
click at [563, 3] on button "Publish" at bounding box center [563, 11] width 33 height 16
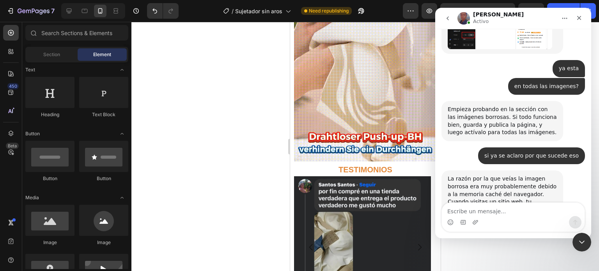
scroll to position [946, 0]
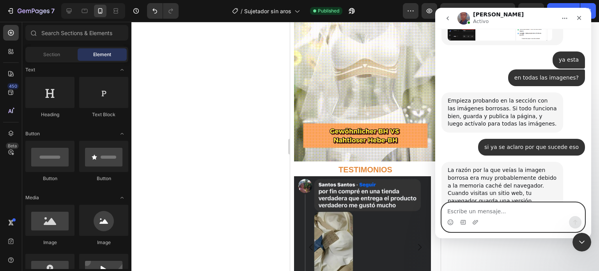
click at [541, 214] on textarea "Escribe un mensaje..." at bounding box center [512, 209] width 143 height 13
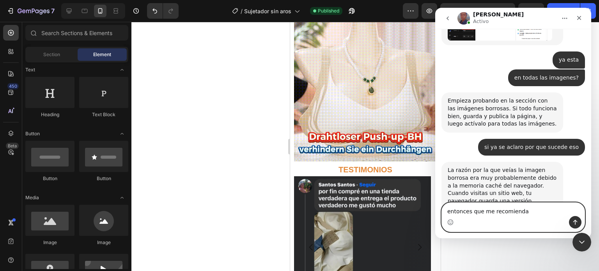
type textarea "entonces que me recomiendas"
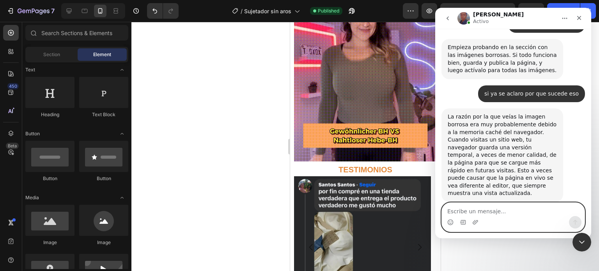
scroll to position [1038, 0]
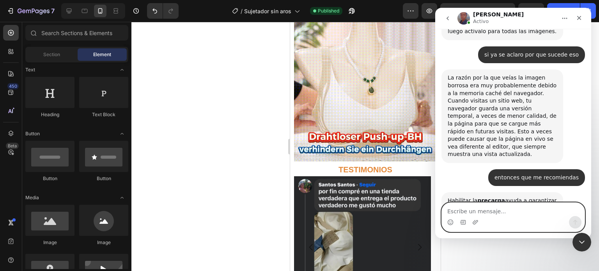
type textarea "g"
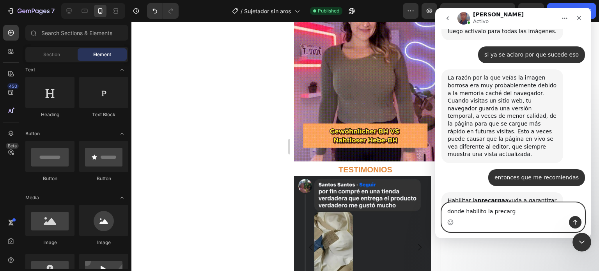
type textarea "donde habilito la precarga"
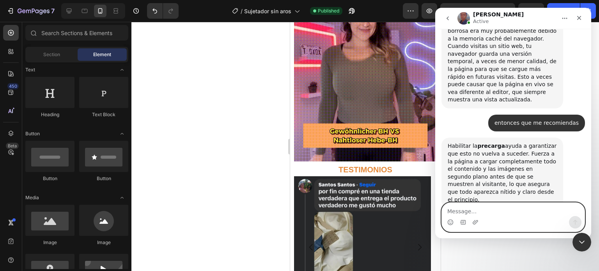
scroll to position [1123, 0]
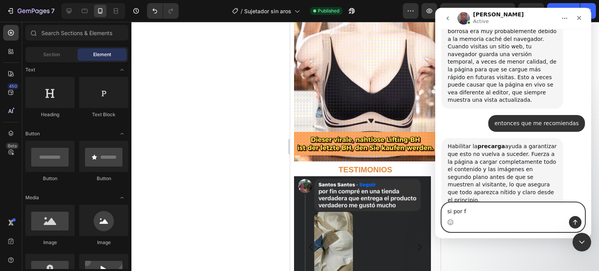
type textarea "si por fa"
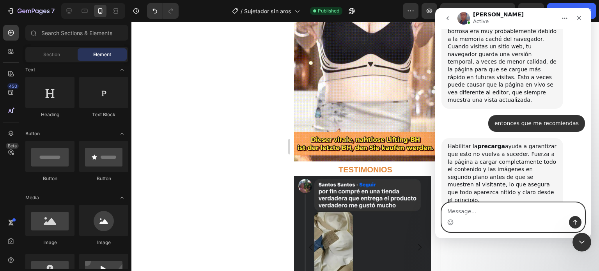
scroll to position [1147, 0]
